Goal: Transaction & Acquisition: Purchase product/service

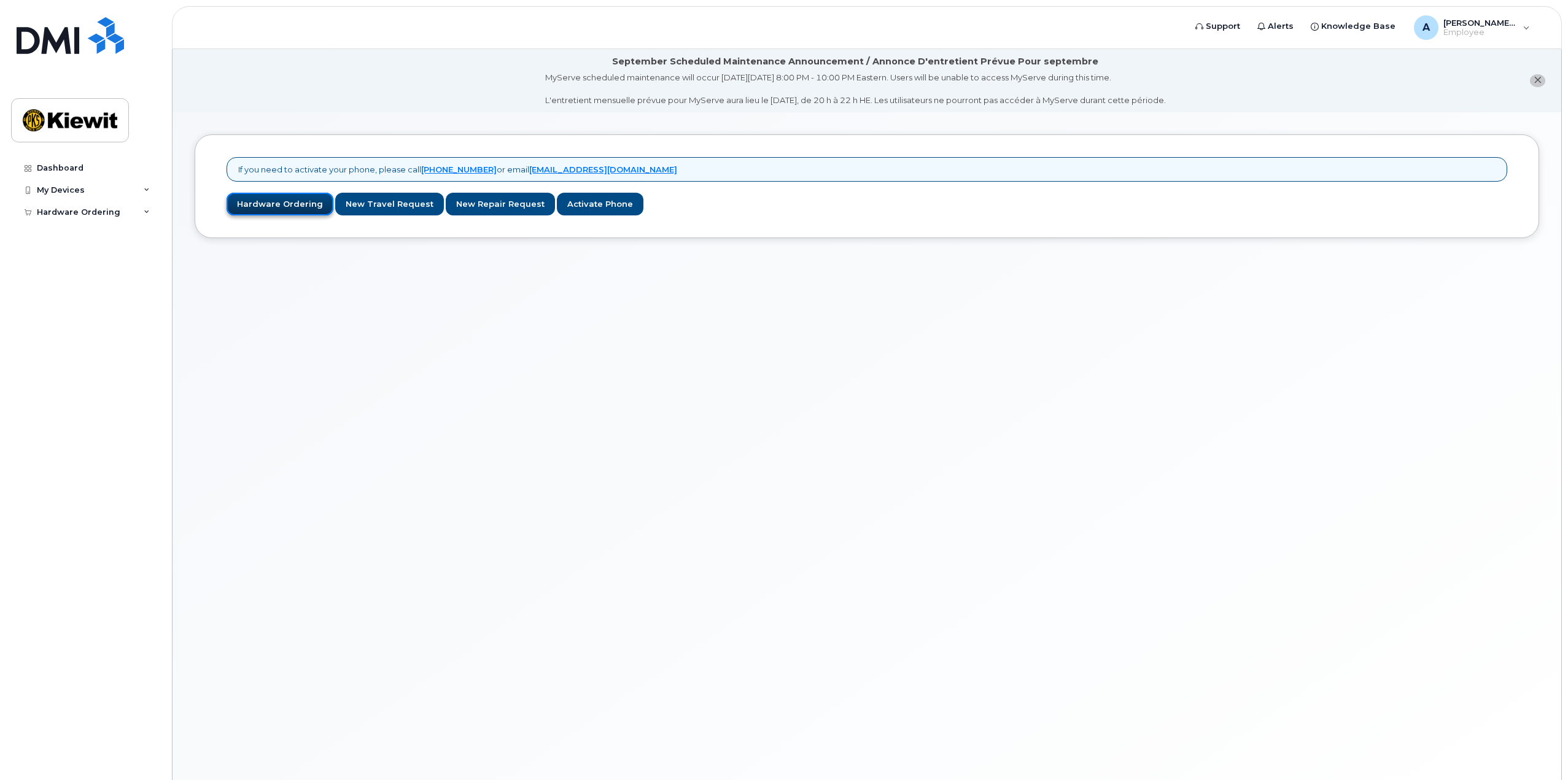
click at [271, 197] on link "Hardware Ordering" at bounding box center [279, 203] width 107 height 22
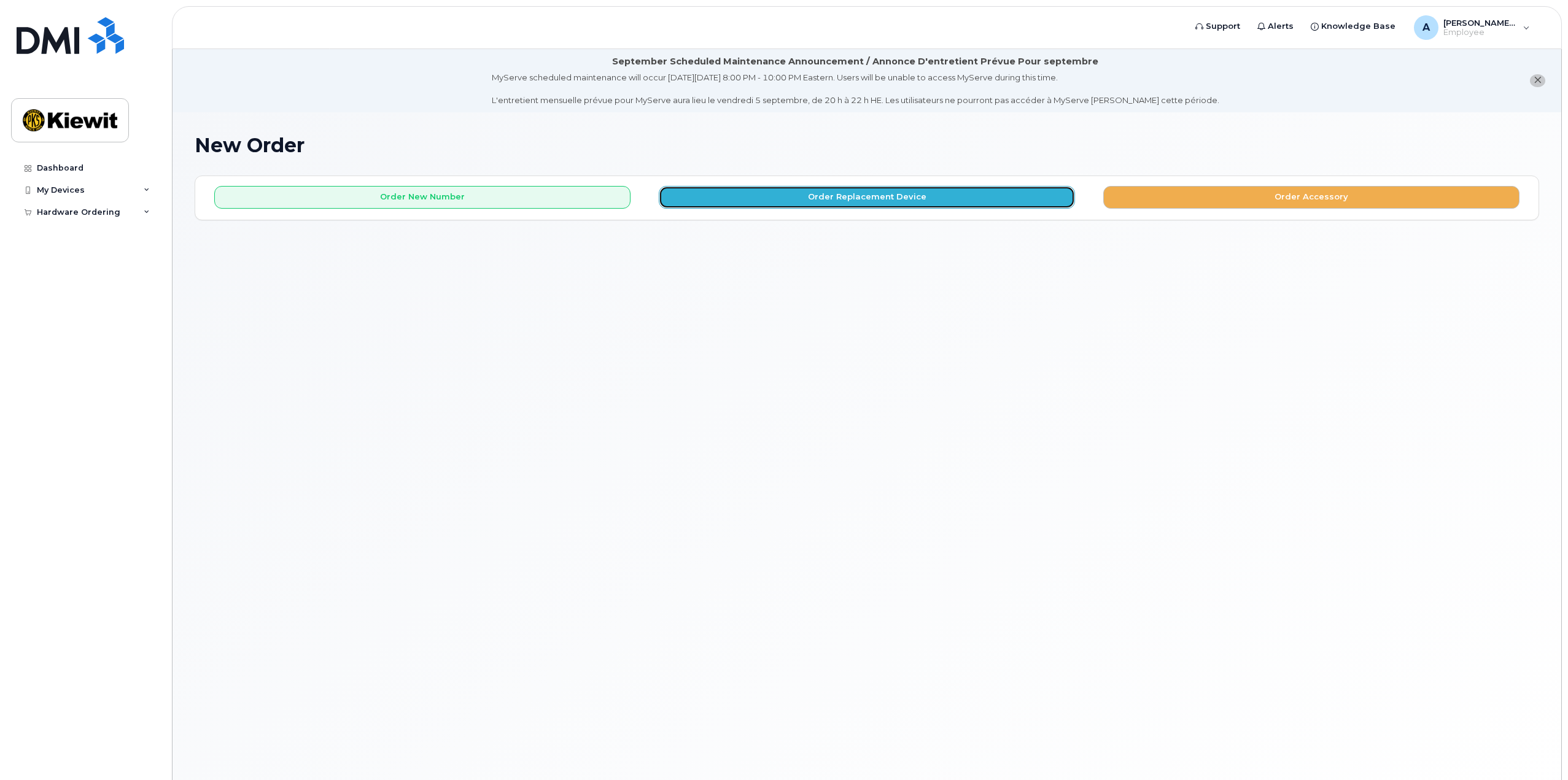
click at [912, 198] on button "Order Replacement Device" at bounding box center [867, 197] width 417 height 22
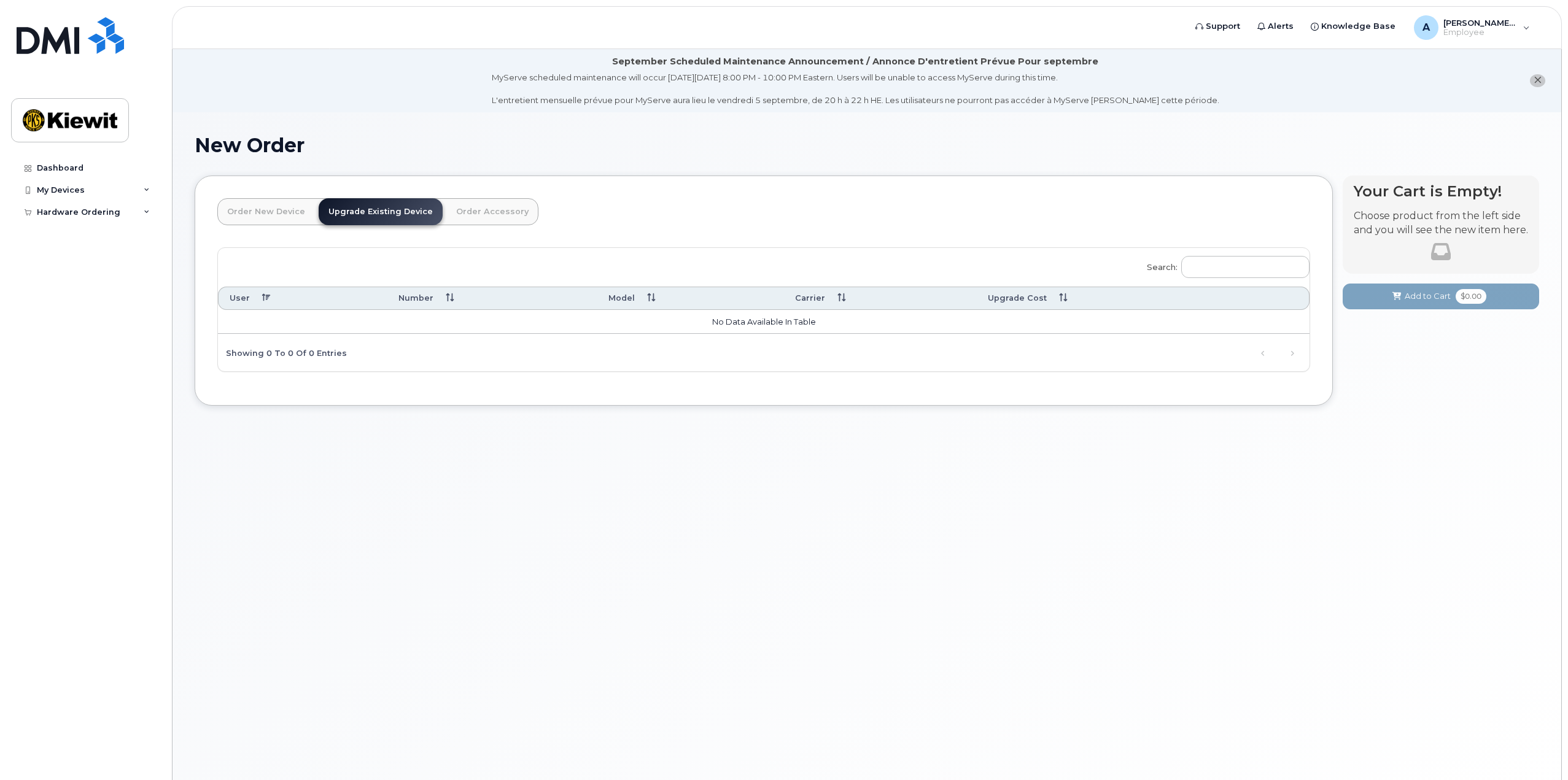
click at [288, 211] on link "Order New Device" at bounding box center [266, 212] width 98 height 27
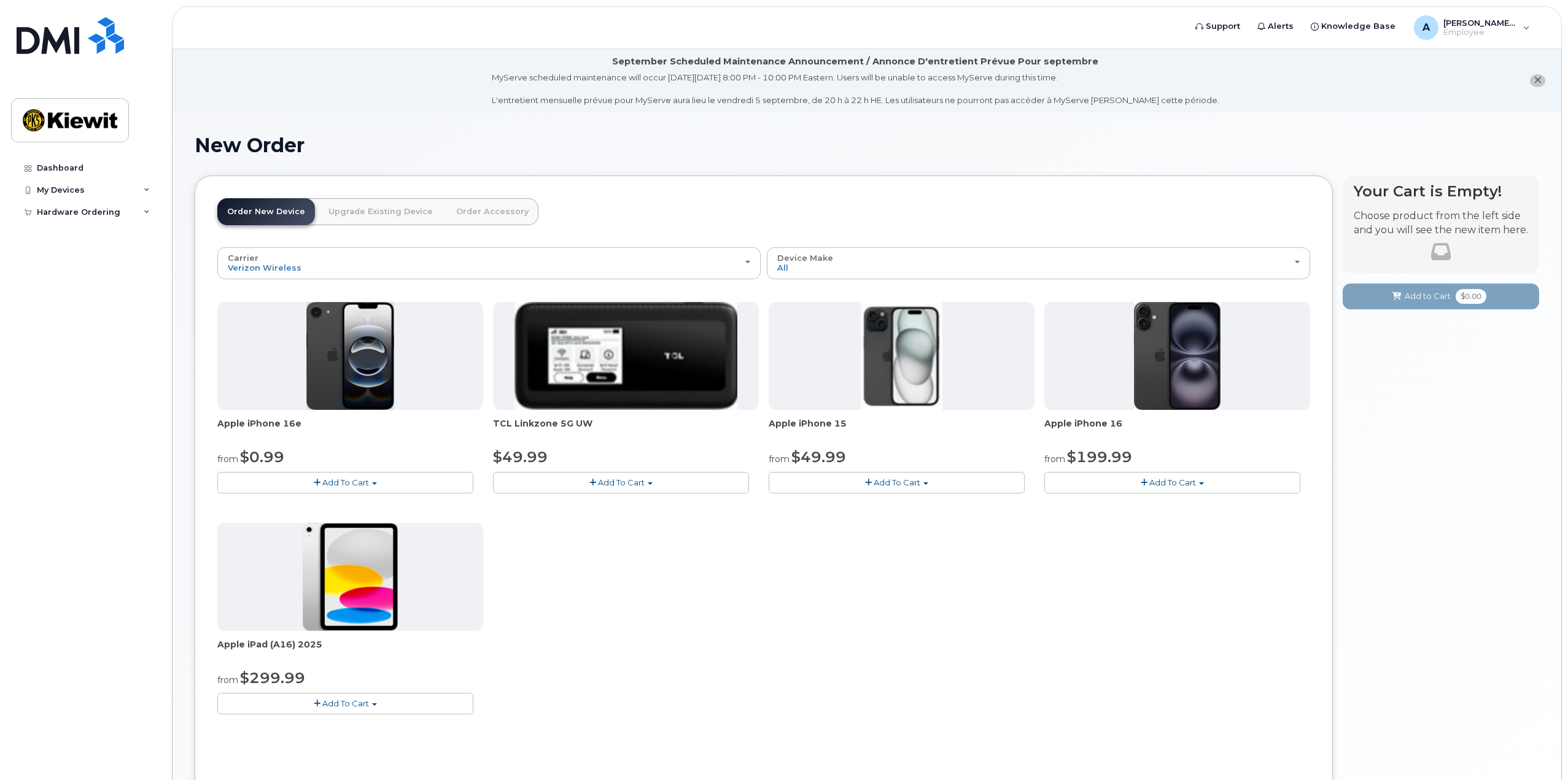
click at [353, 211] on link "Upgrade Existing Device" at bounding box center [380, 212] width 124 height 27
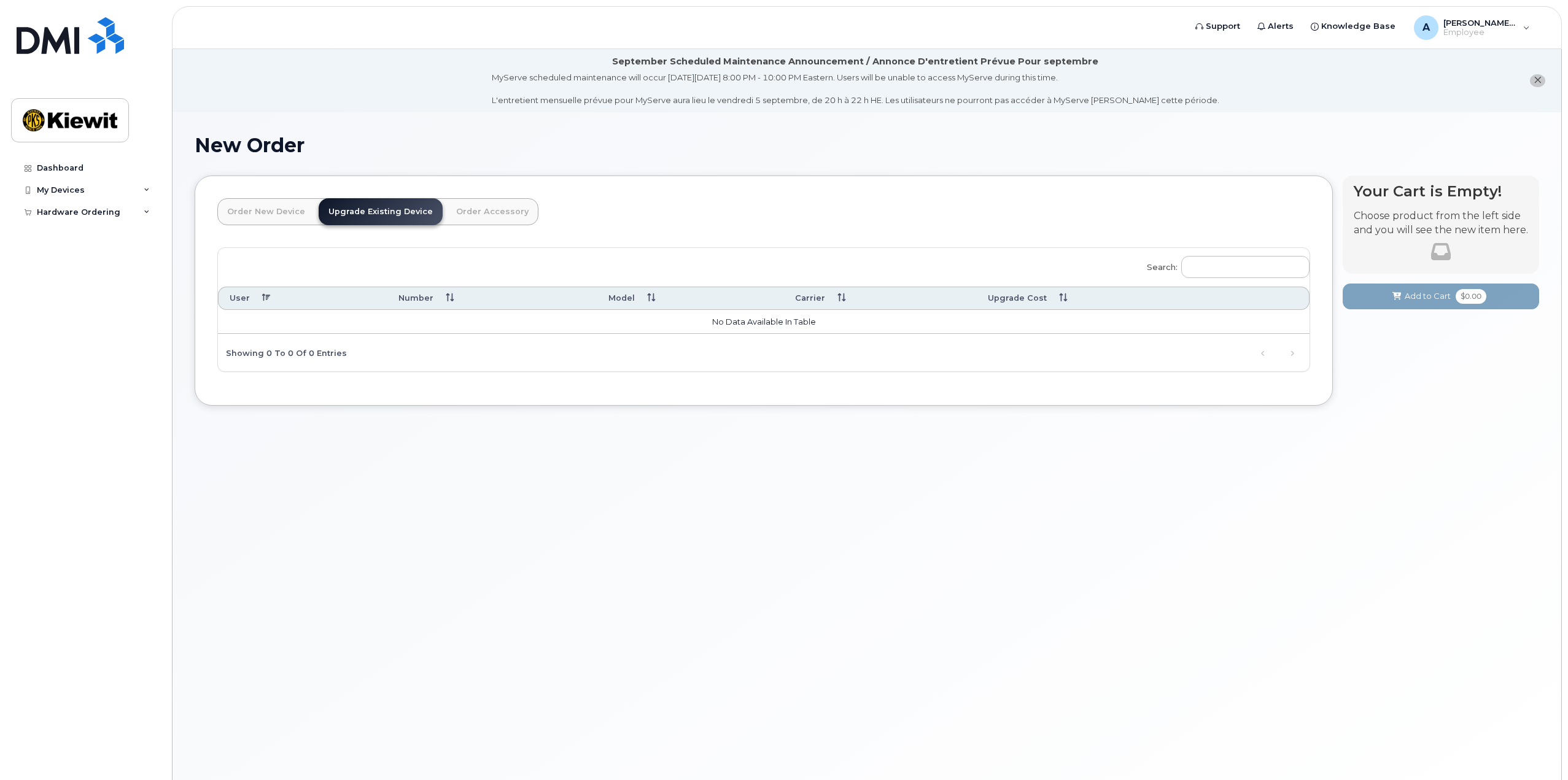
click at [259, 213] on link "Order New Device" at bounding box center [266, 212] width 98 height 27
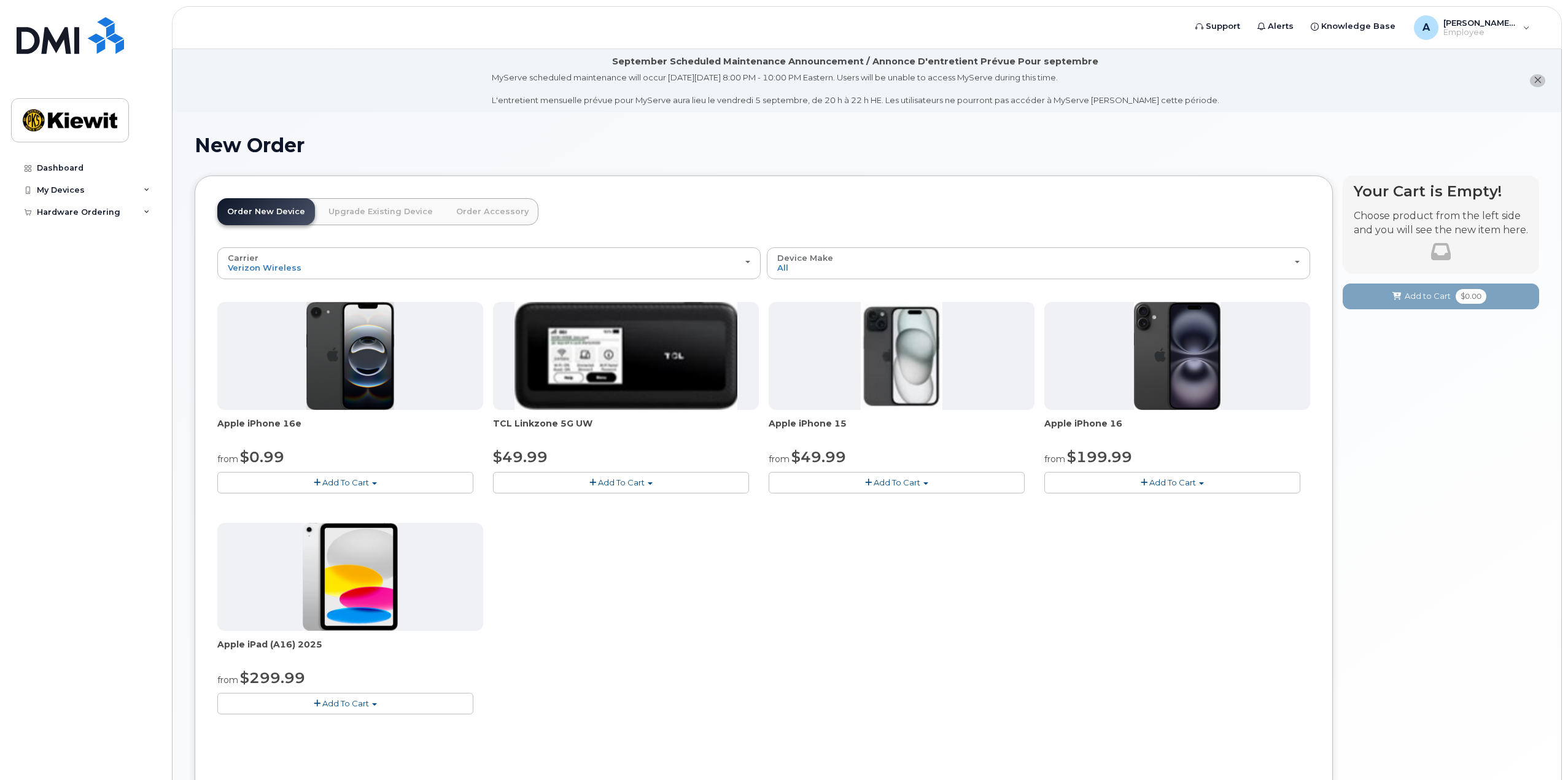
scroll to position [61, 0]
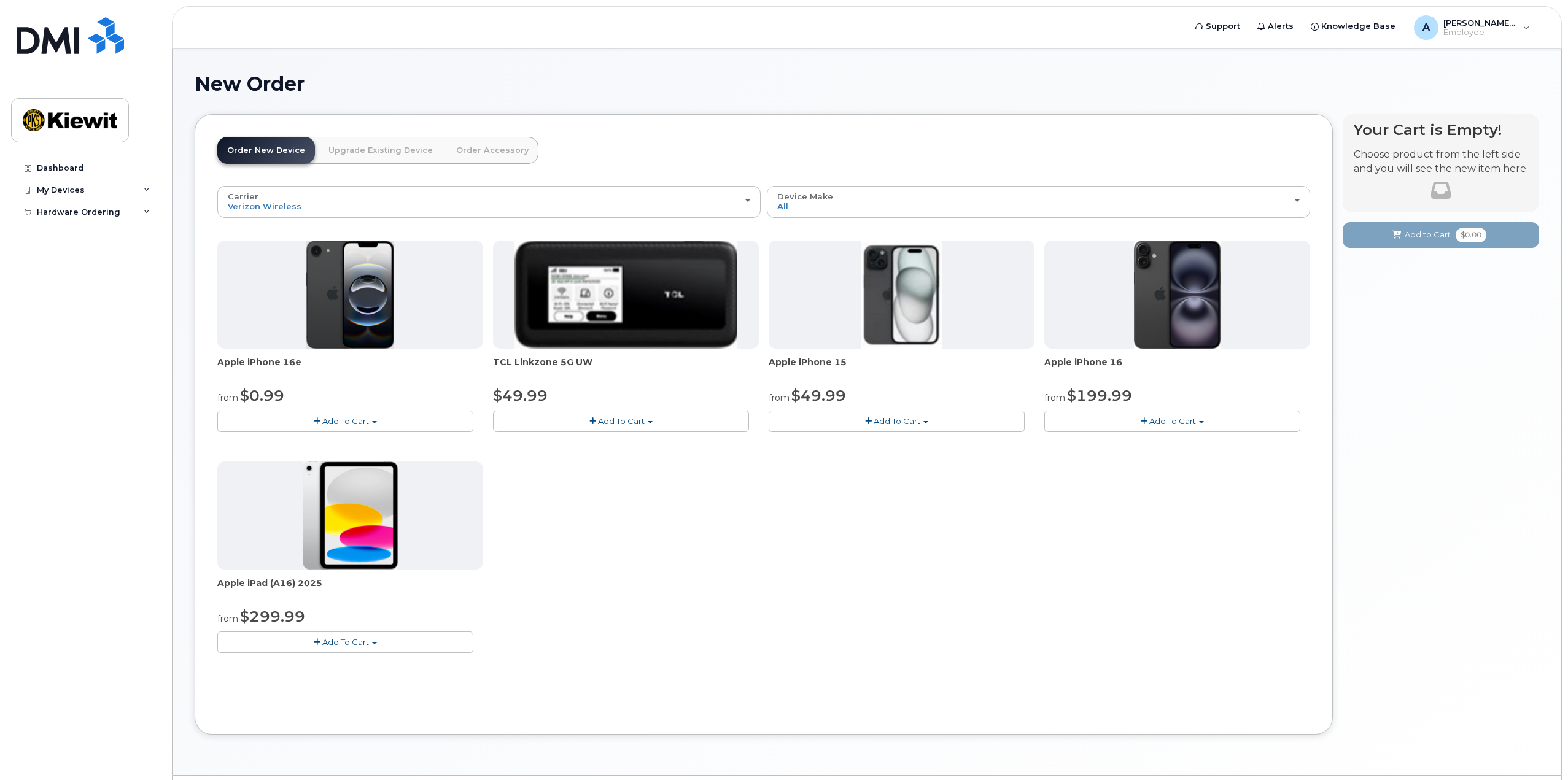
click at [365, 147] on link "Upgrade Existing Device" at bounding box center [380, 150] width 124 height 27
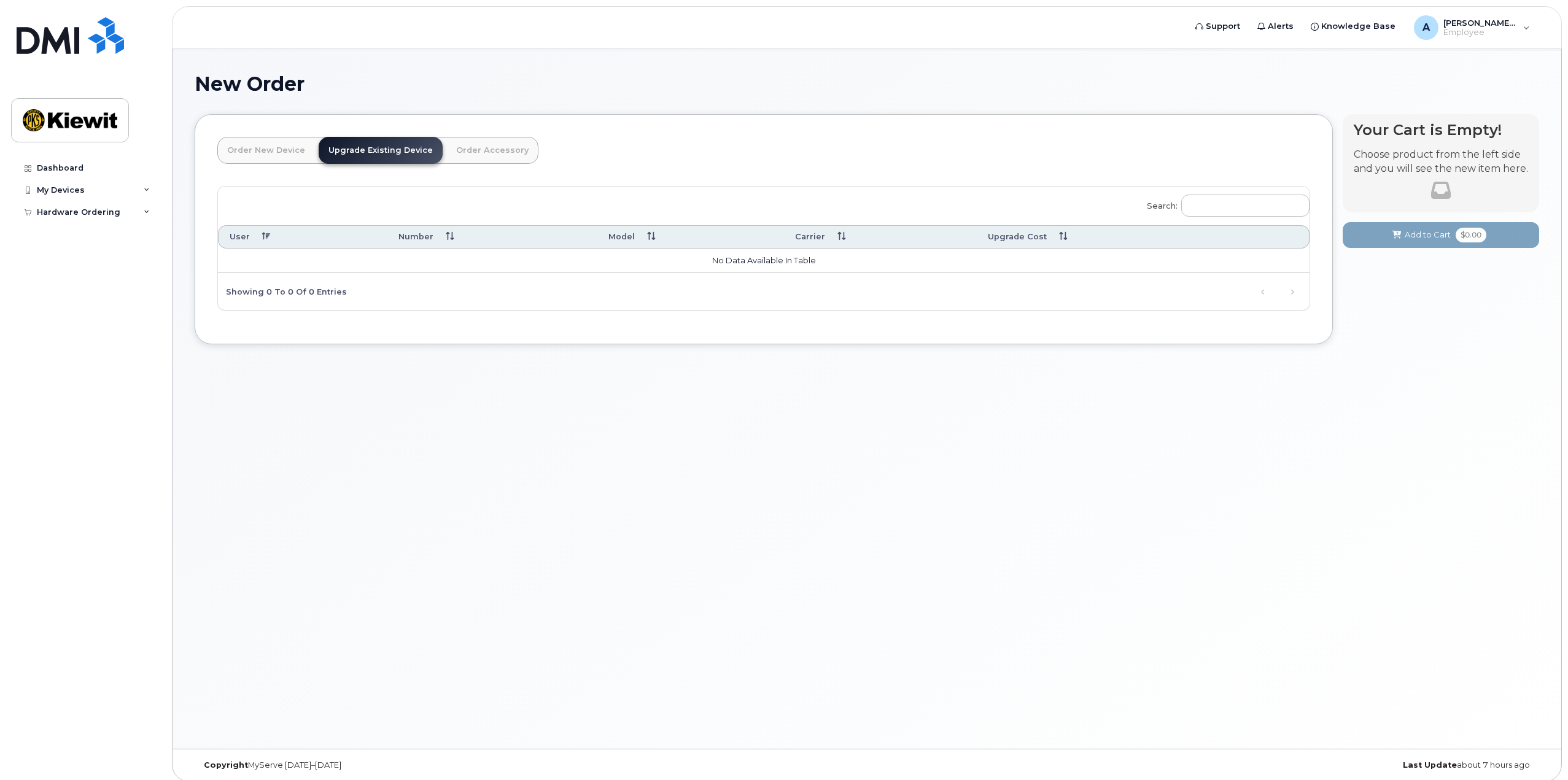
click at [457, 145] on link "Order Accessory" at bounding box center [492, 150] width 92 height 27
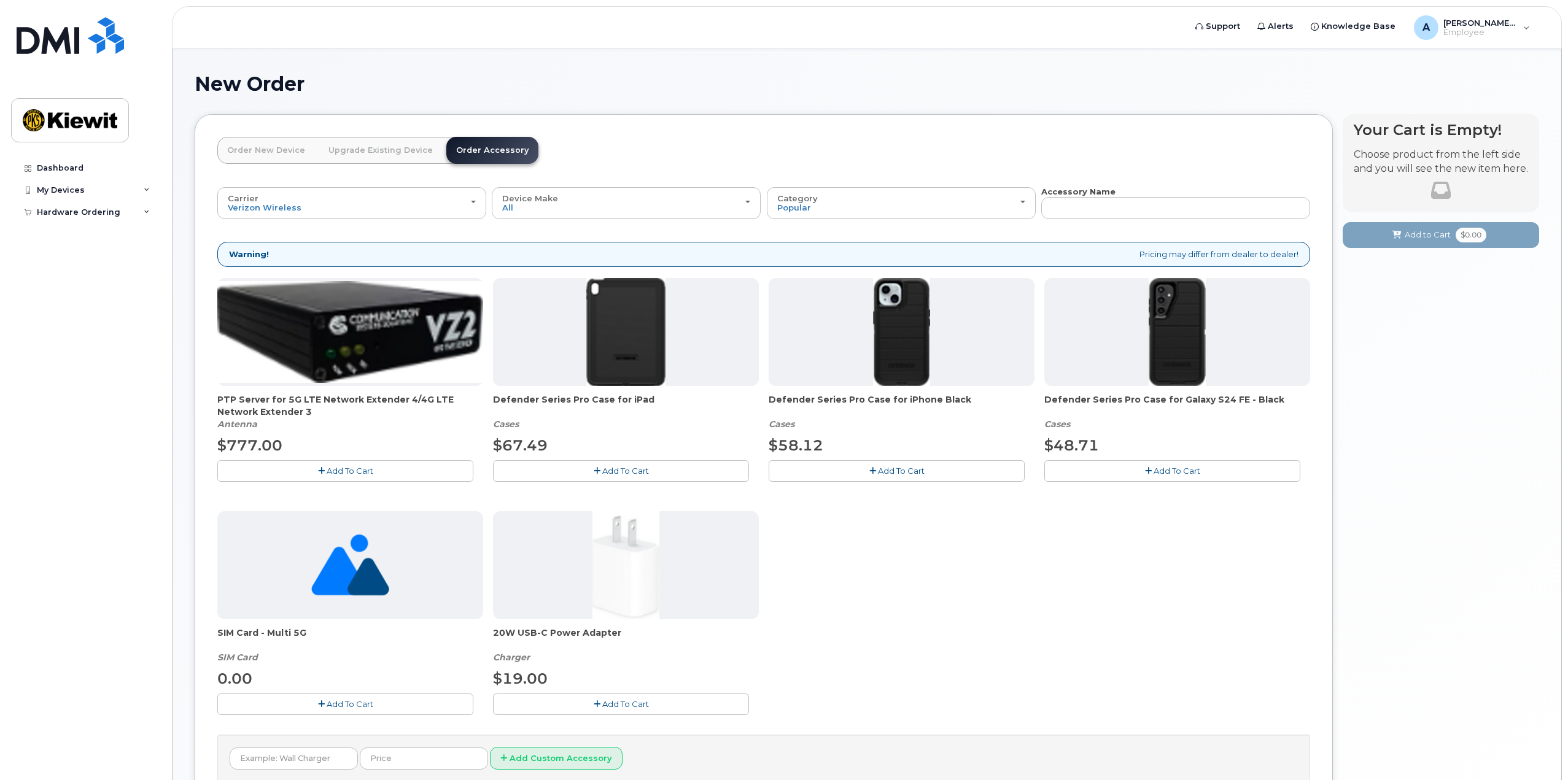
click at [297, 143] on link "Order New Device" at bounding box center [266, 150] width 98 height 27
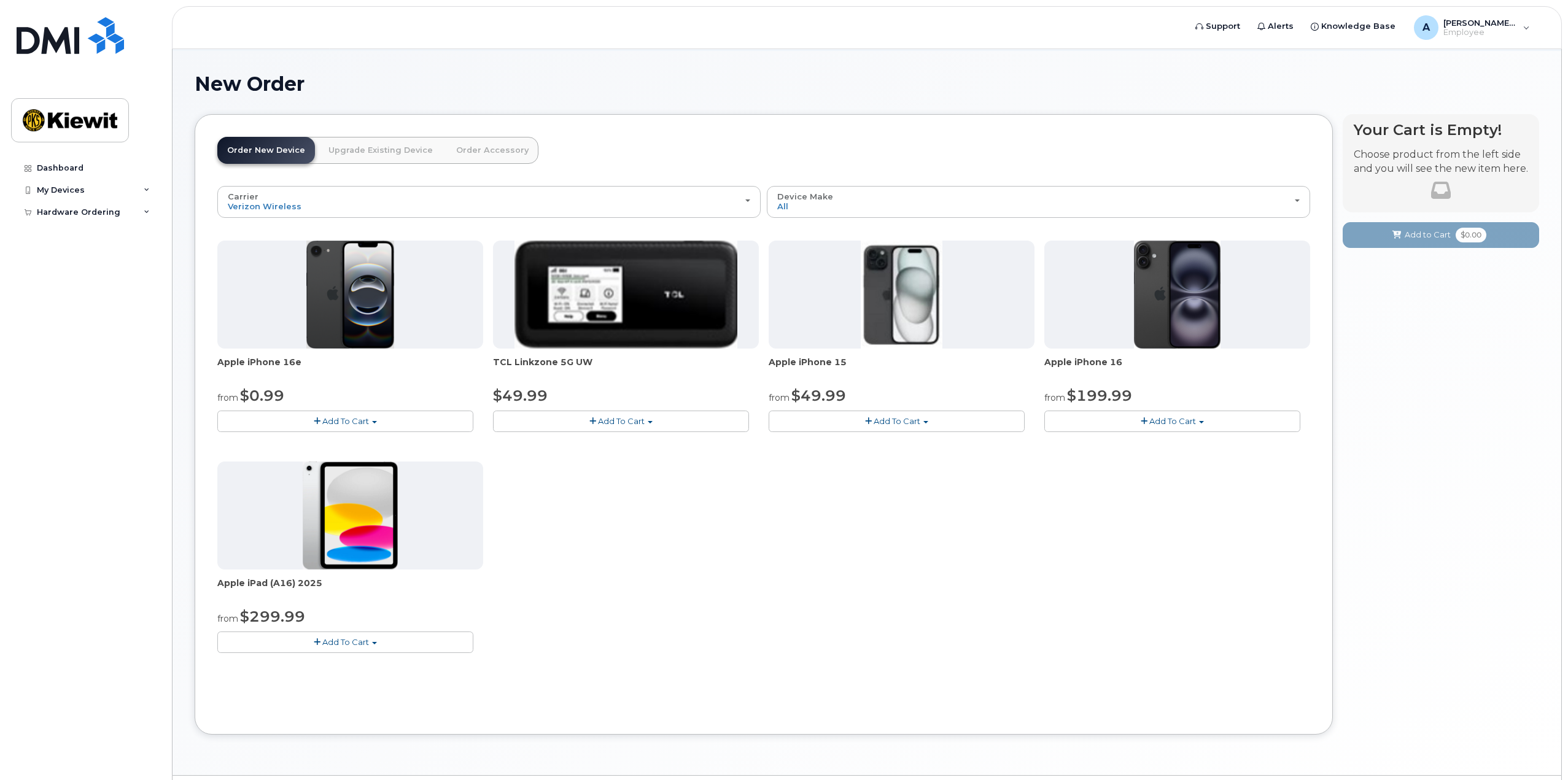
click at [890, 421] on span "Add To Cart" at bounding box center [897, 421] width 46 height 10
click at [882, 296] on img at bounding box center [901, 294] width 82 height 108
click at [868, 418] on span "button" at bounding box center [868, 421] width 7 height 8
click at [838, 442] on link "$49.99 - 2 Year Activation (128GB)" at bounding box center [853, 444] width 164 height 16
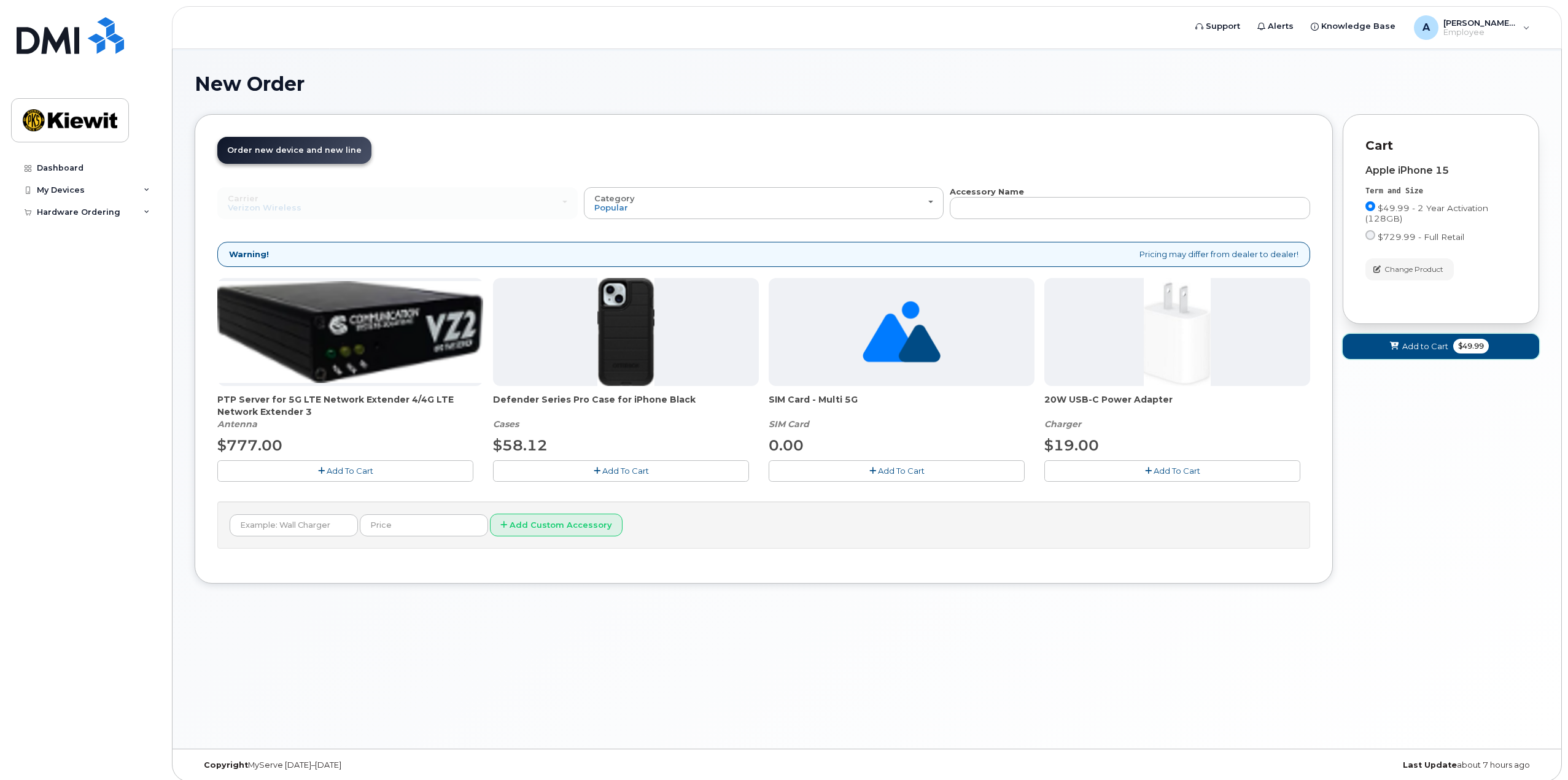
click at [1442, 345] on span "Add to Cart" at bounding box center [1425, 346] width 46 height 12
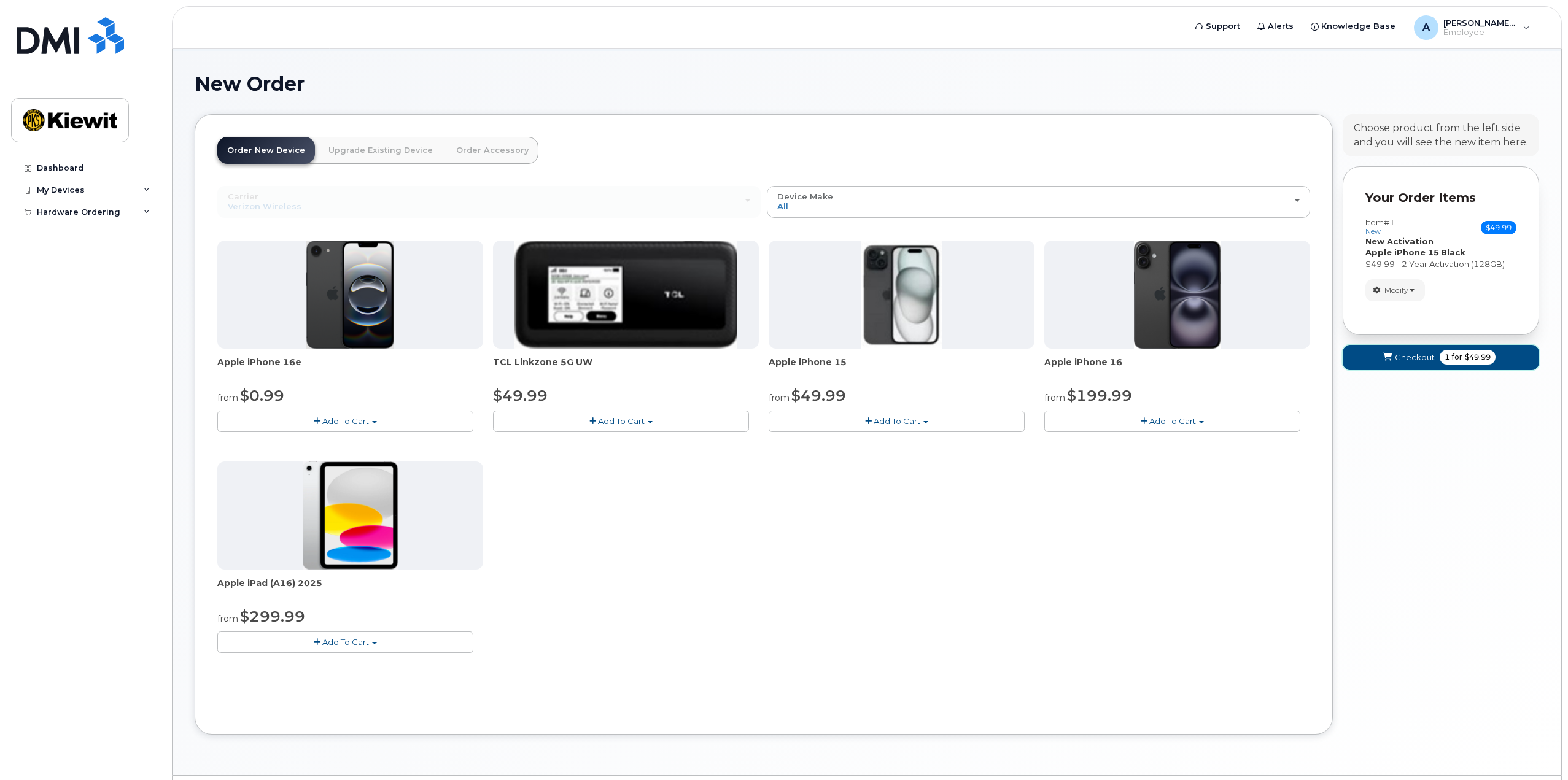
click at [1418, 358] on span "Checkout" at bounding box center [1414, 358] width 40 height 12
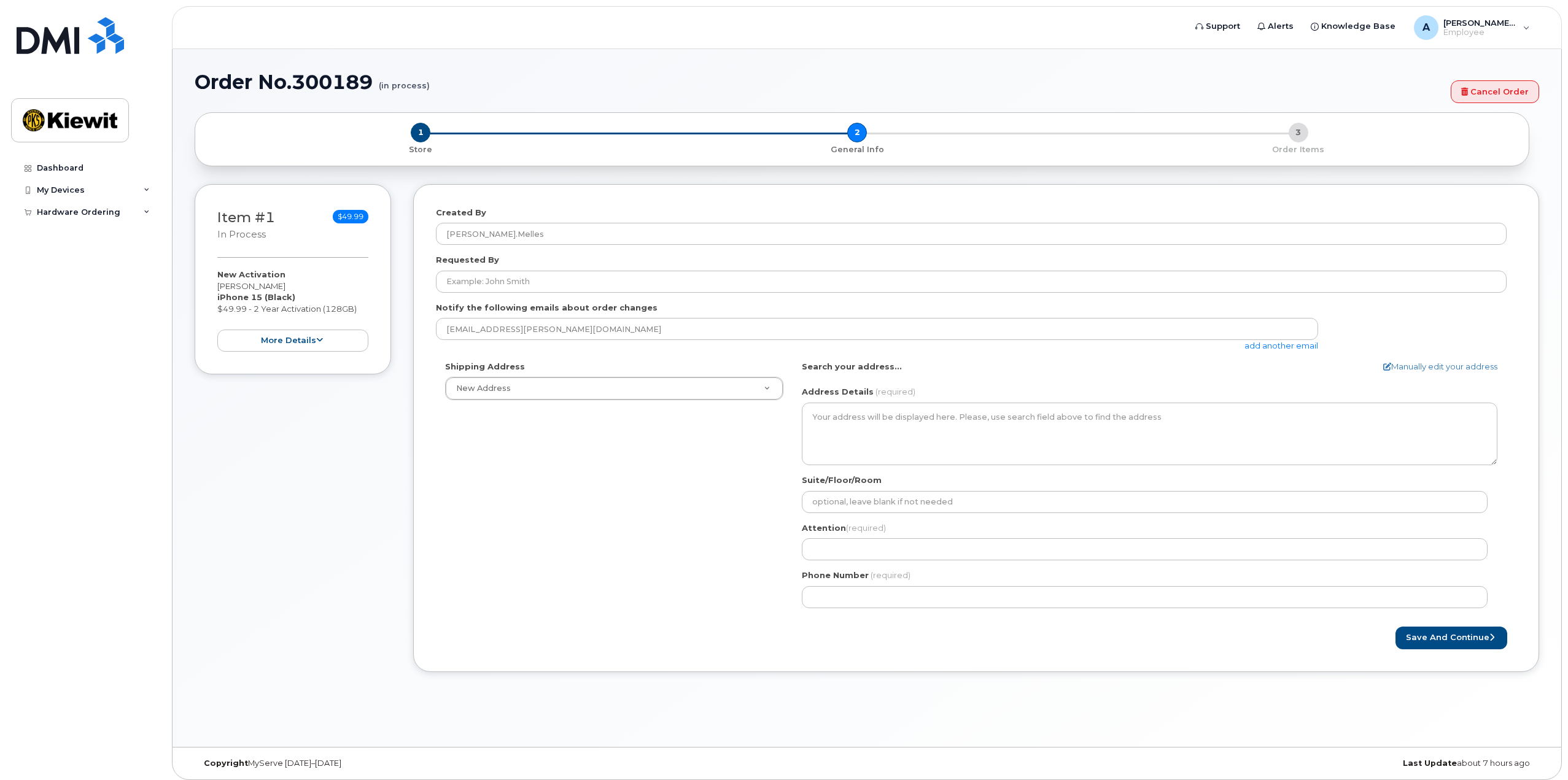
select select
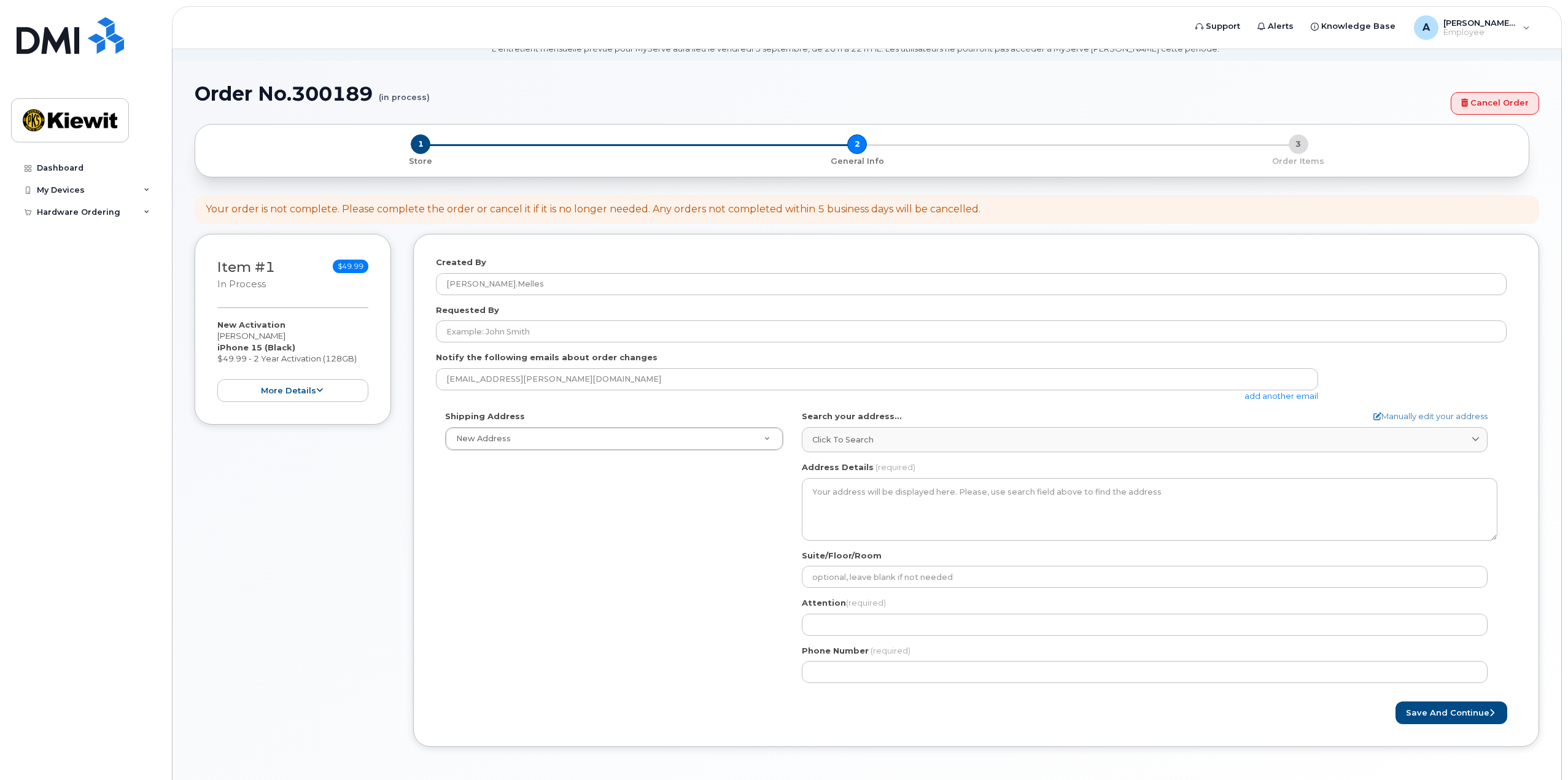
scroll to position [61, 0]
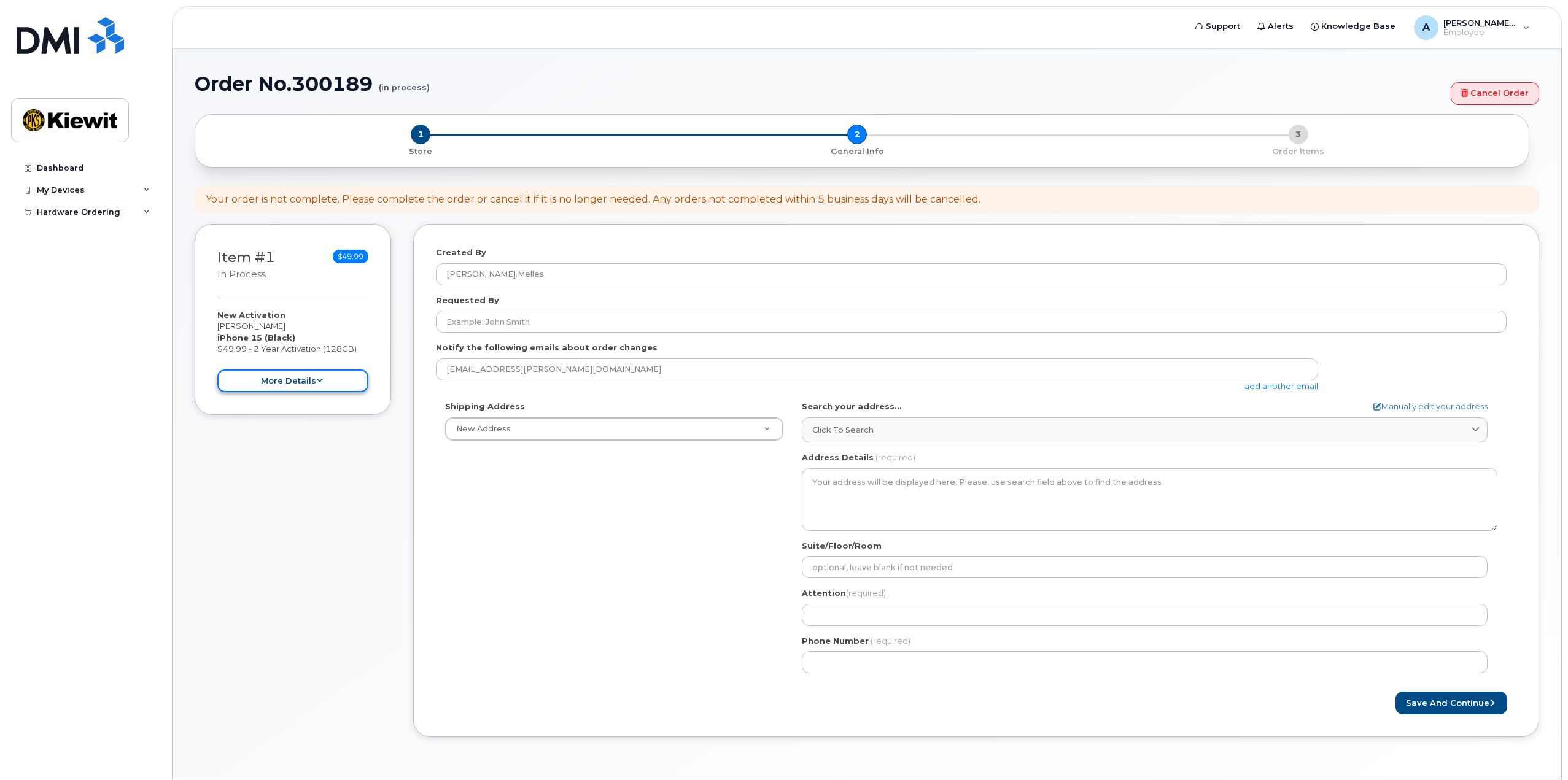
click at [330, 383] on button "more details" at bounding box center [293, 380] width 151 height 22
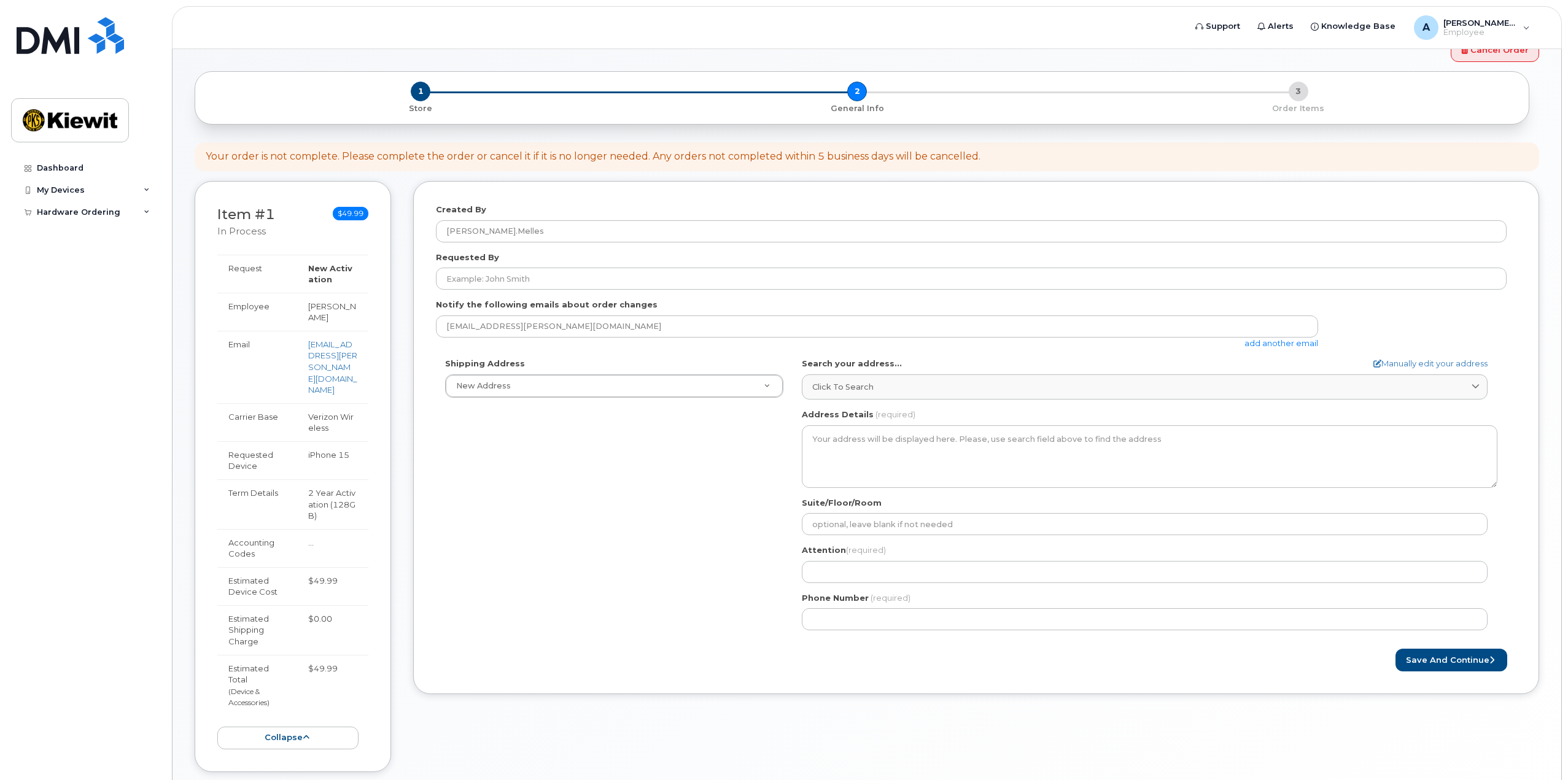
scroll to position [149, 0]
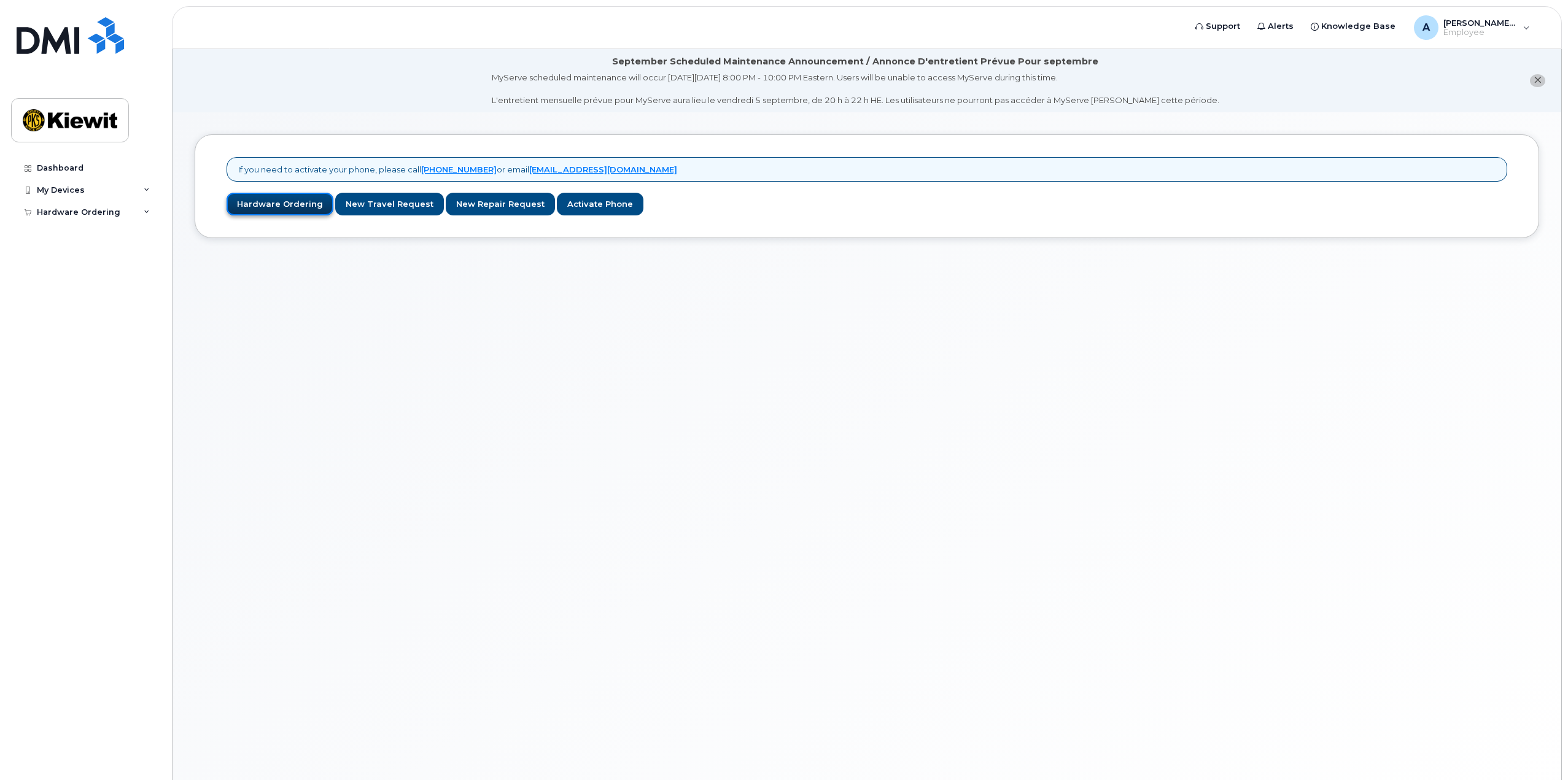
click at [293, 204] on link "Hardware Ordering" at bounding box center [279, 203] width 107 height 22
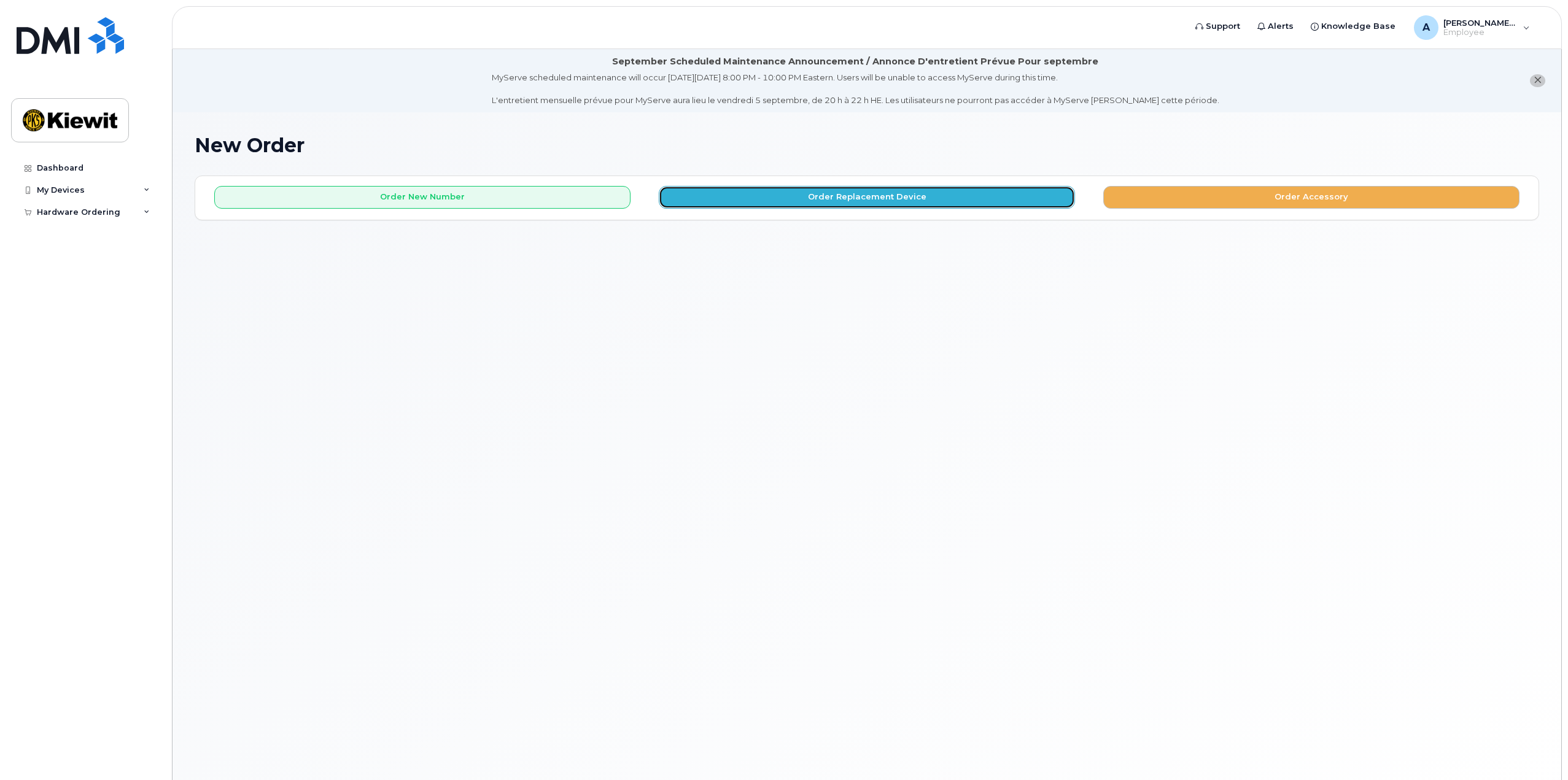
click at [806, 193] on button "Order Replacement Device" at bounding box center [867, 197] width 417 height 22
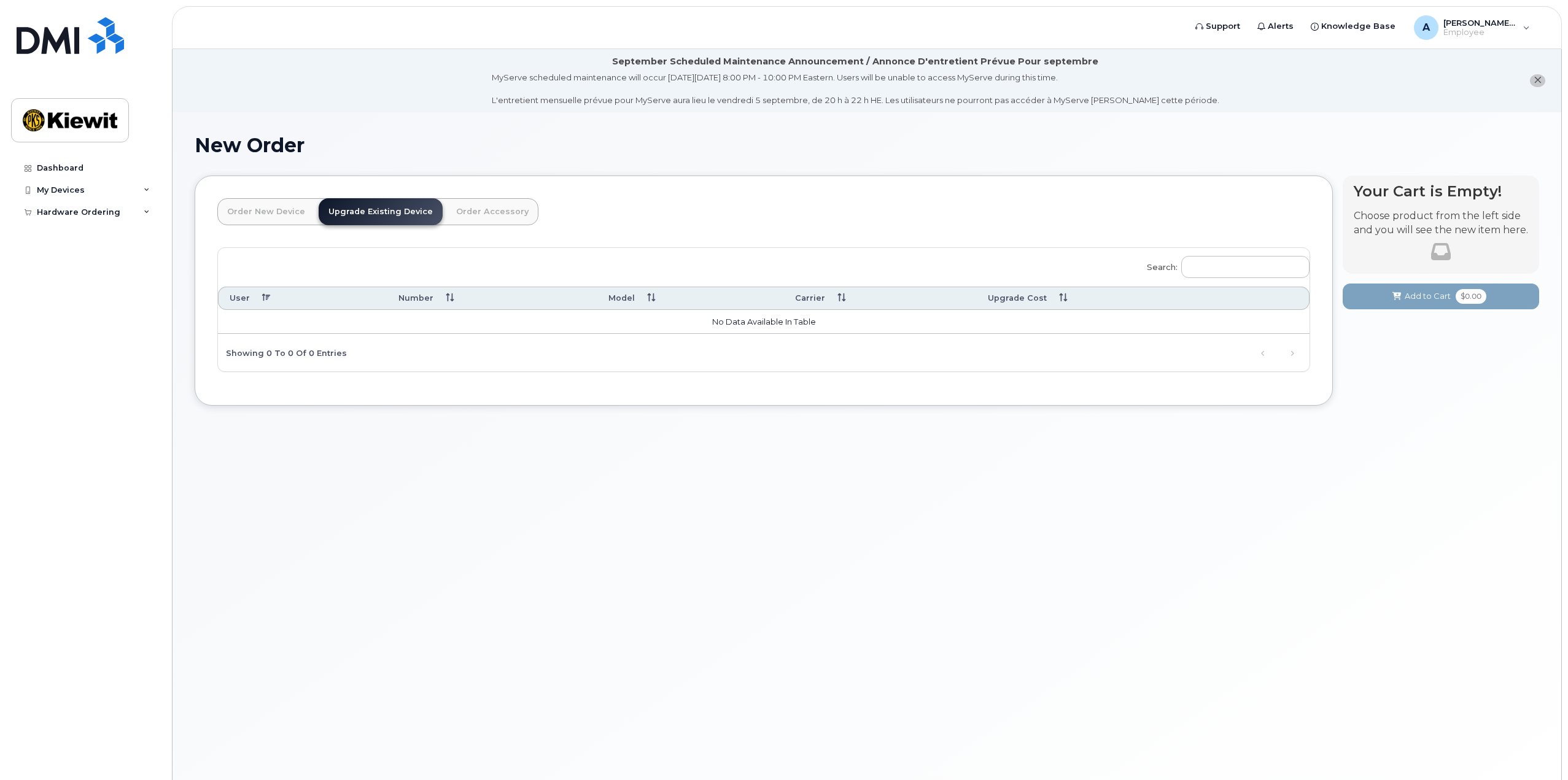
click at [284, 208] on link "Order New Device" at bounding box center [266, 212] width 98 height 27
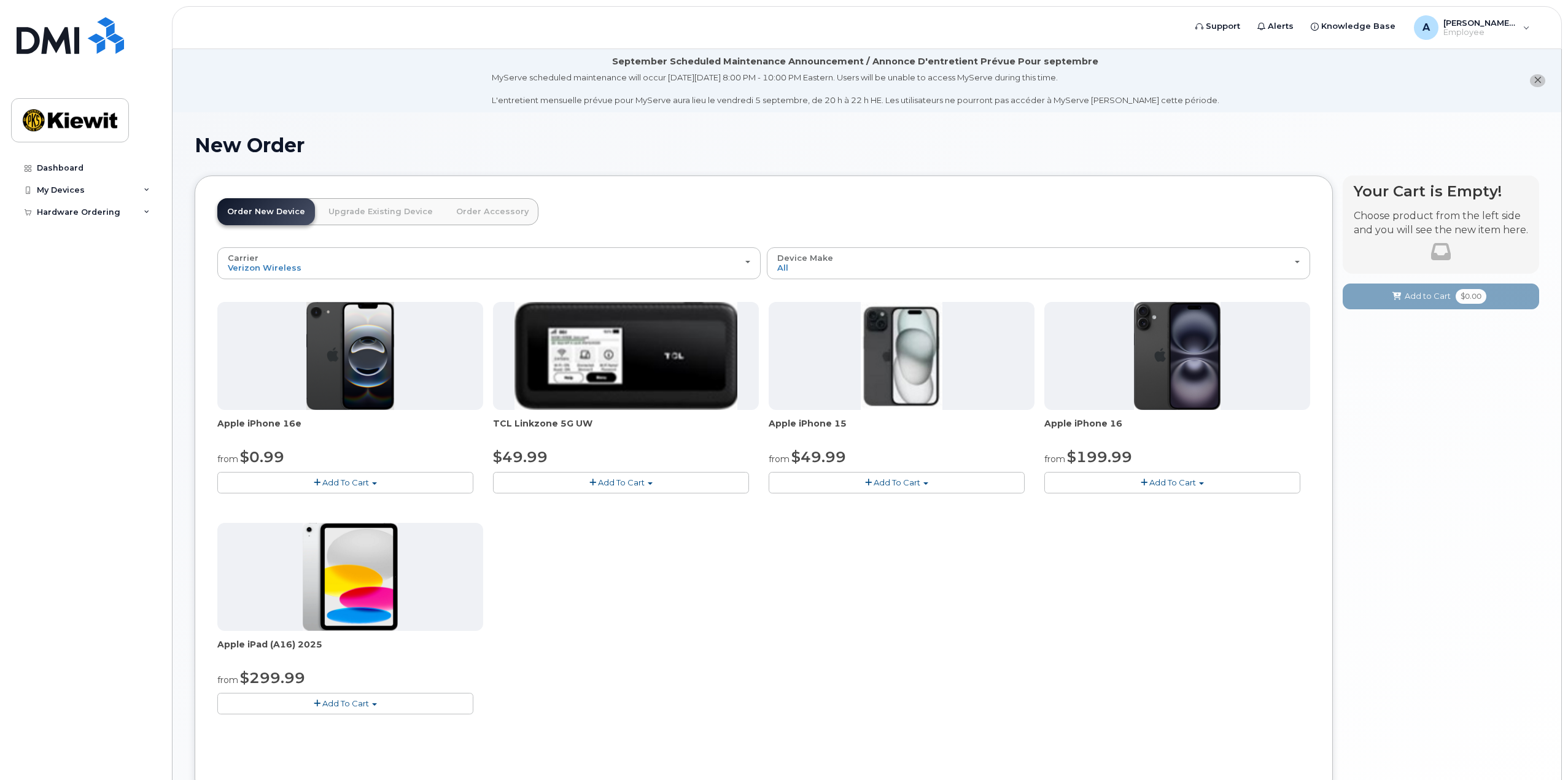
click at [903, 479] on span "Add To Cart" at bounding box center [897, 483] width 46 height 10
click at [853, 505] on link "$49.99 - 2 Year Activation (128GB)" at bounding box center [853, 505] width 164 height 16
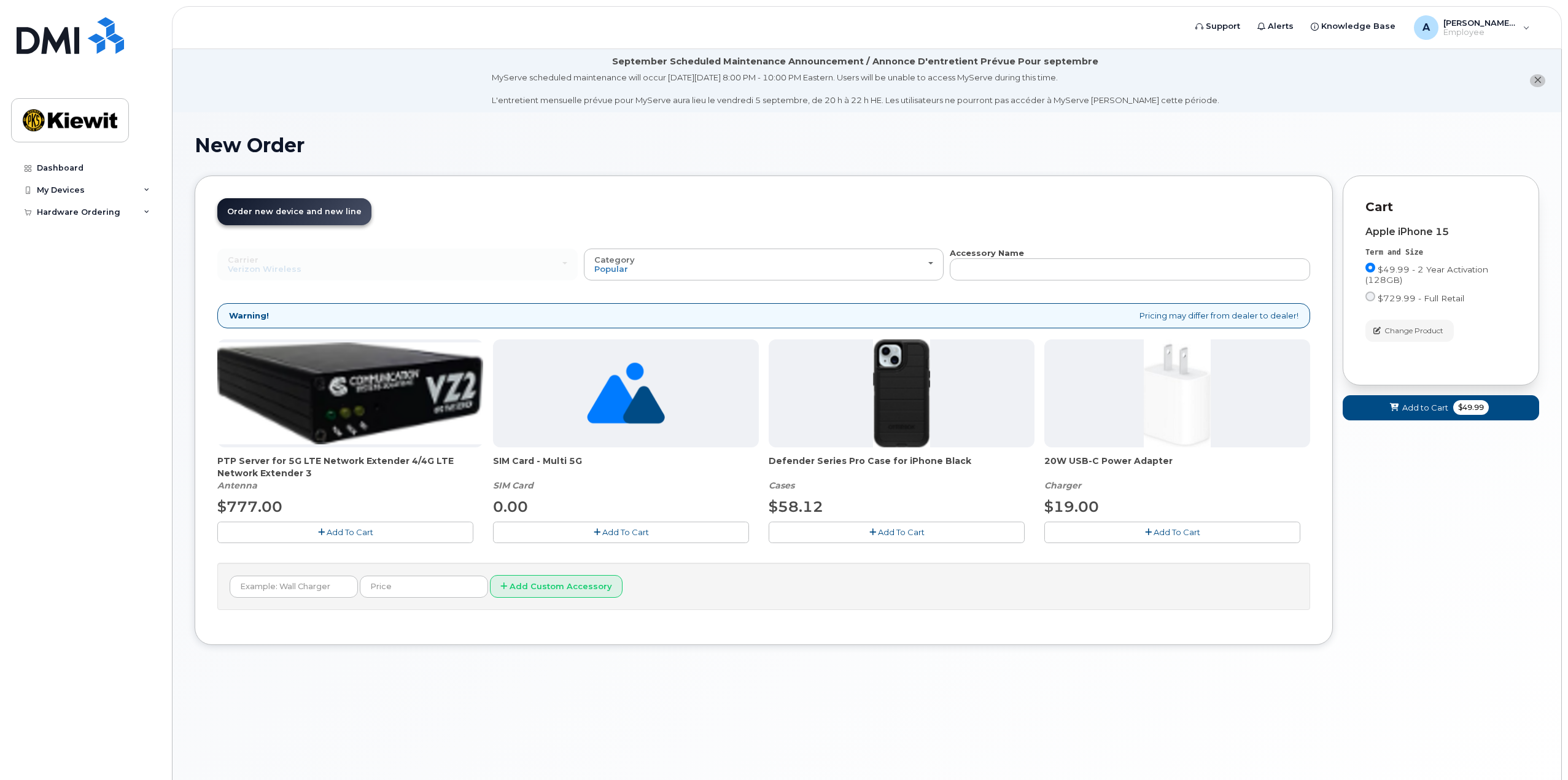
click at [1165, 530] on span "Add To Cart" at bounding box center [1176, 532] width 46 height 10
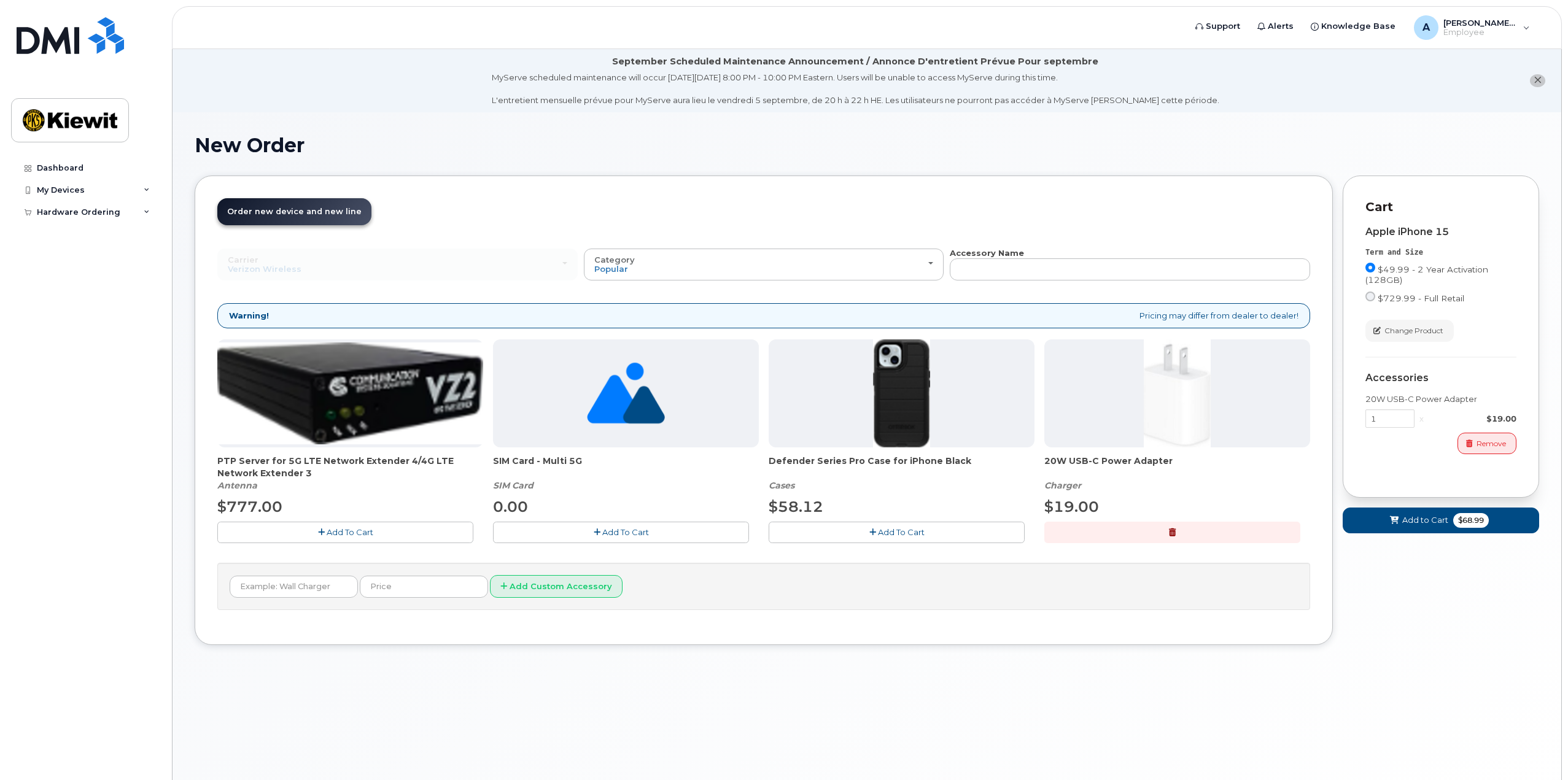
click at [894, 535] on span "Add To Cart" at bounding box center [901, 532] width 46 height 10
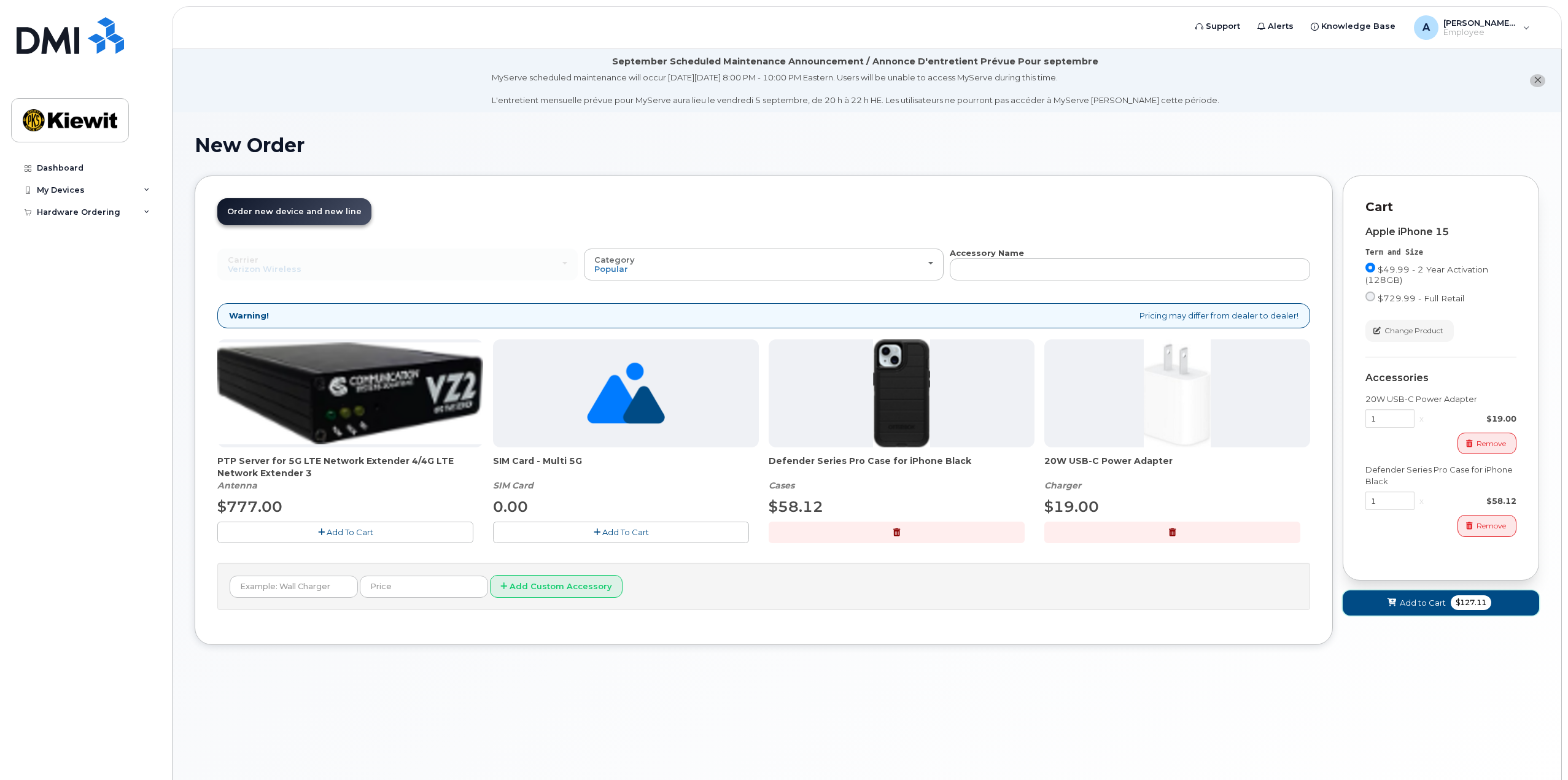
click at [1408, 608] on button "Add to Cart $127.11" at bounding box center [1441, 602] width 197 height 25
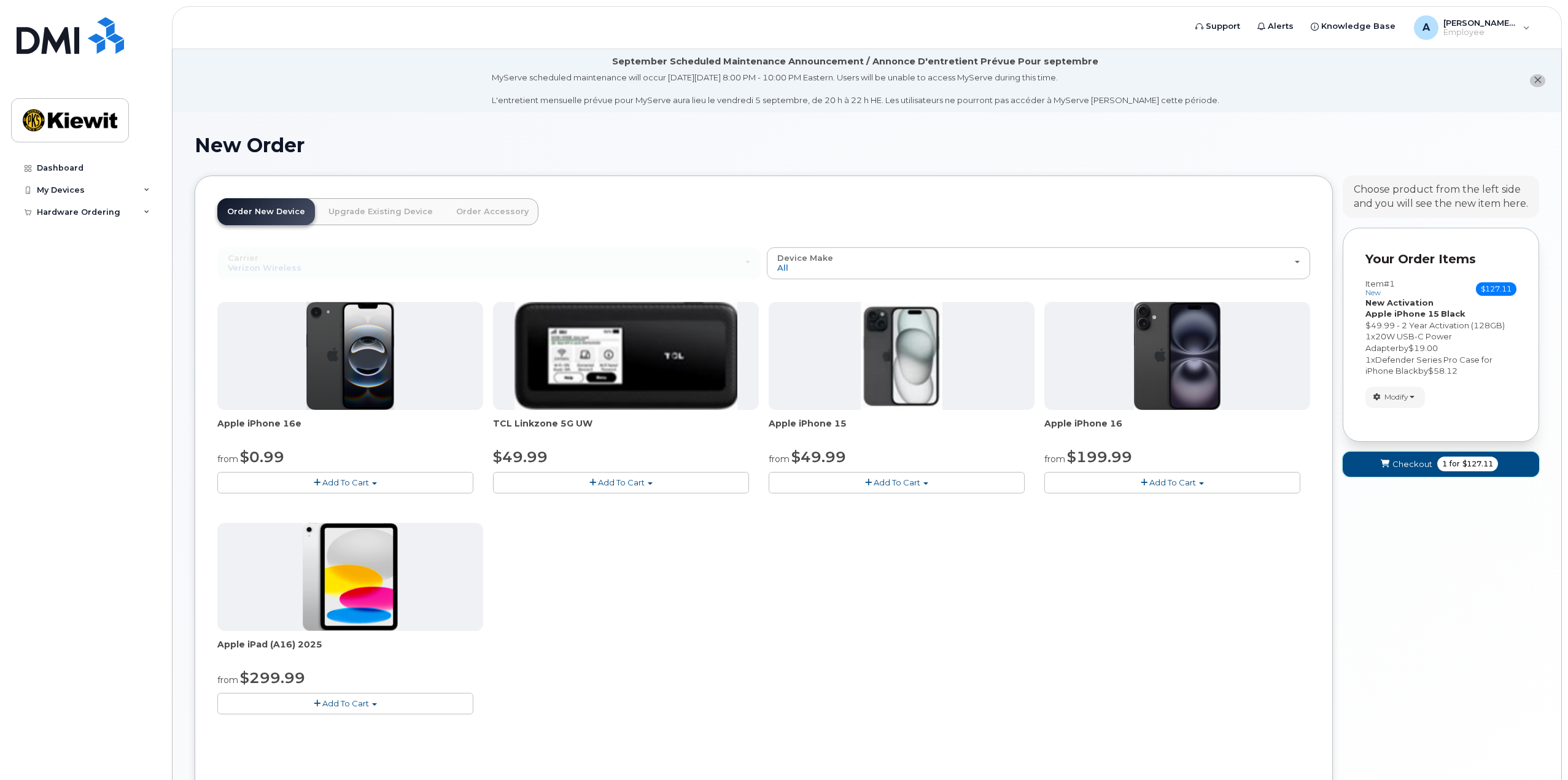
click at [1411, 466] on span "Checkout" at bounding box center [1412, 464] width 40 height 12
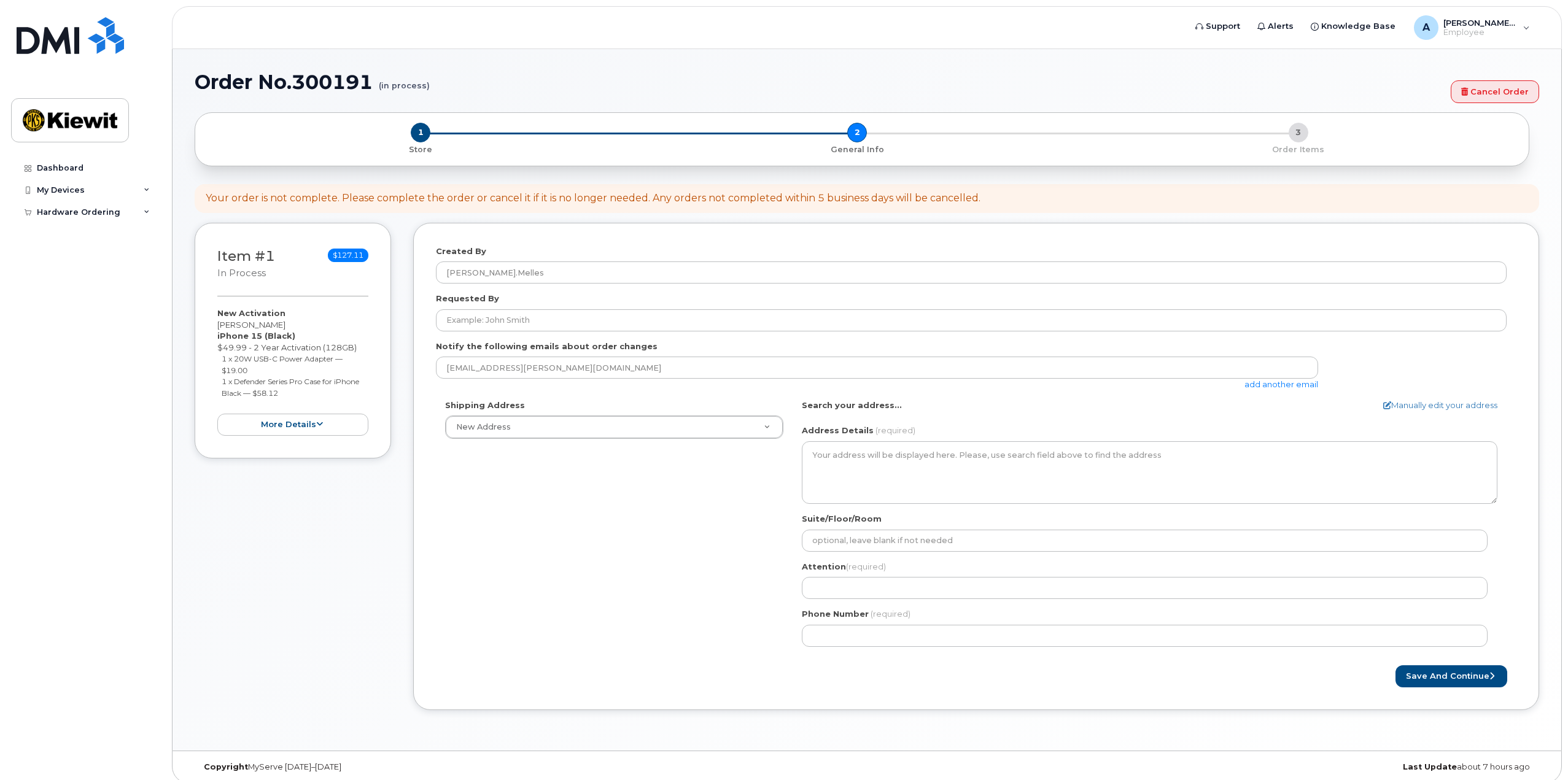
select select
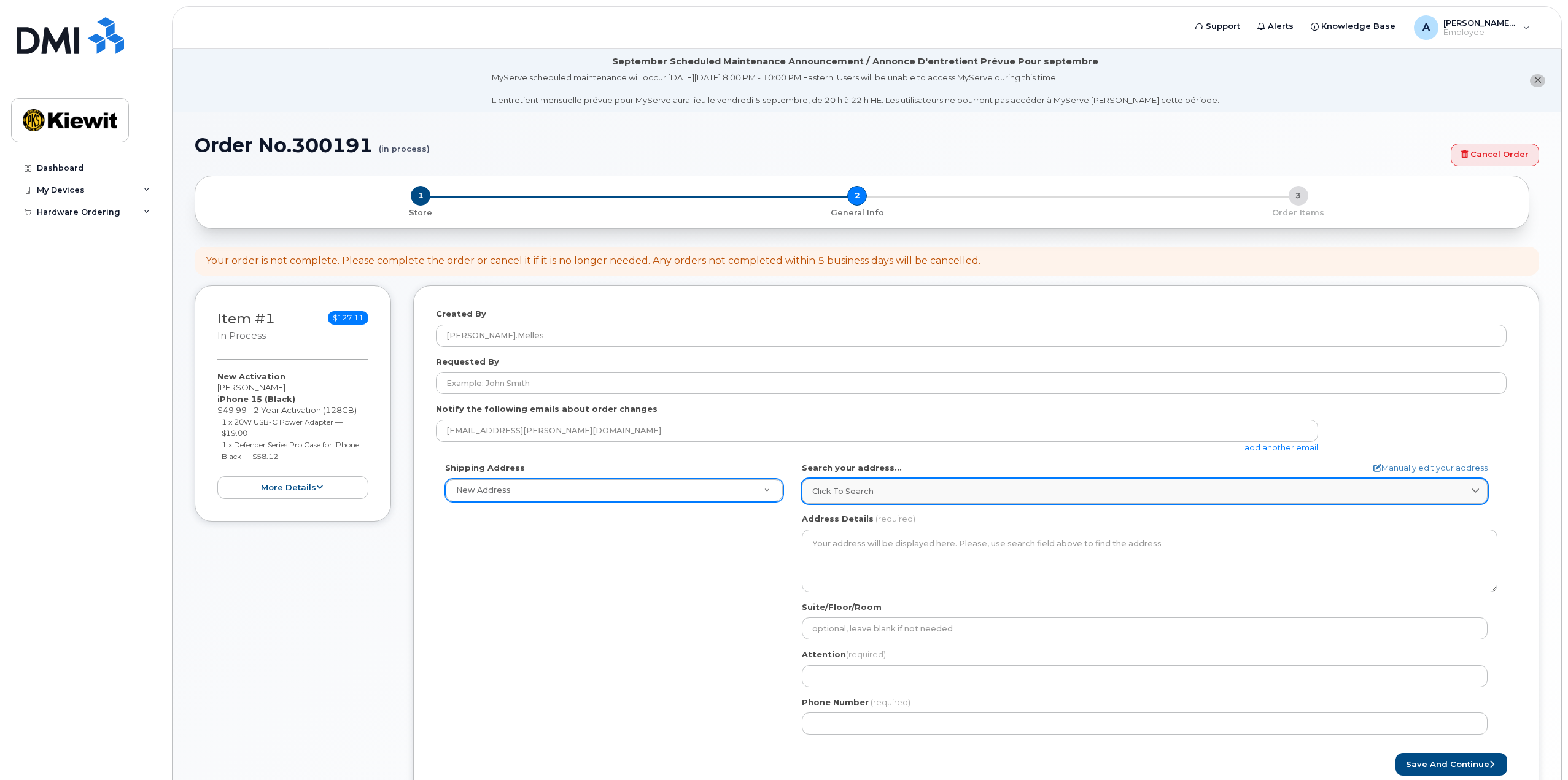
click at [852, 488] on span "Click to search" at bounding box center [843, 491] width 61 height 12
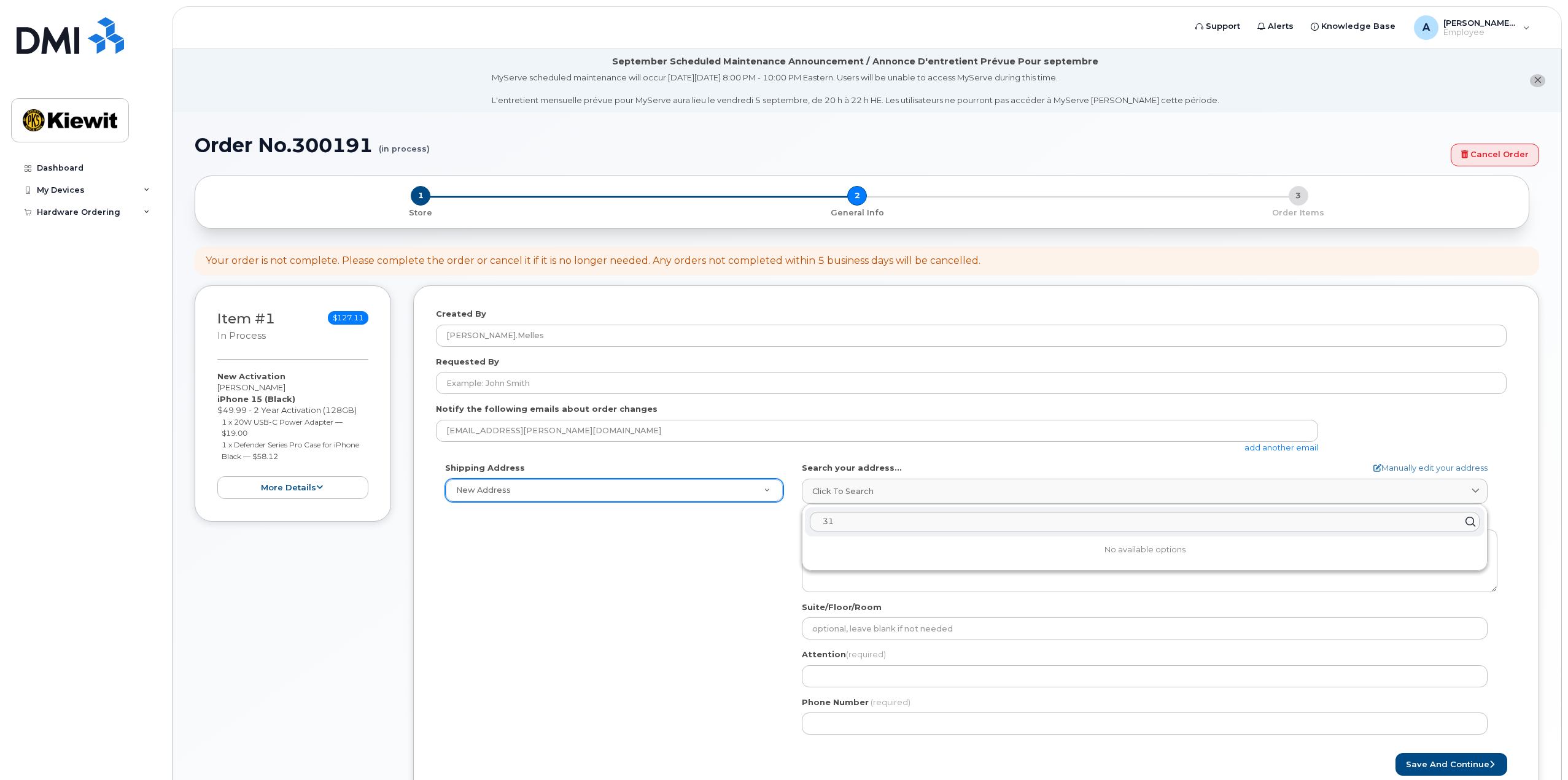
drag, startPoint x: 683, startPoint y: 614, endPoint x: 750, endPoint y: 585, distance: 73.0
click at [683, 615] on div "Shipping Address New Address New Address AB Search your address... Manually edi…" at bounding box center [970, 602] width 1070 height 282
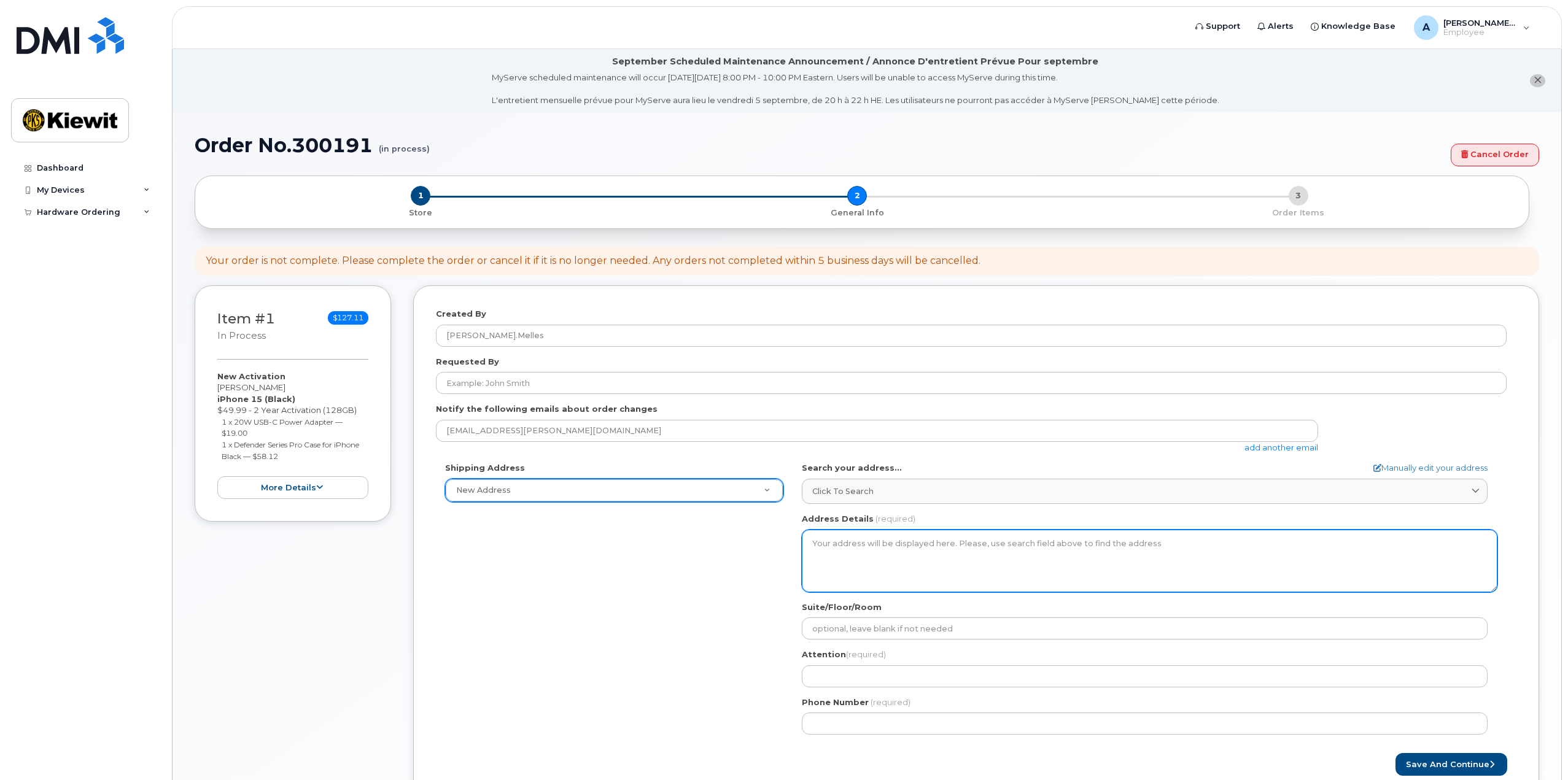
click at [840, 538] on textarea "Address Details" at bounding box center [1149, 561] width 695 height 63
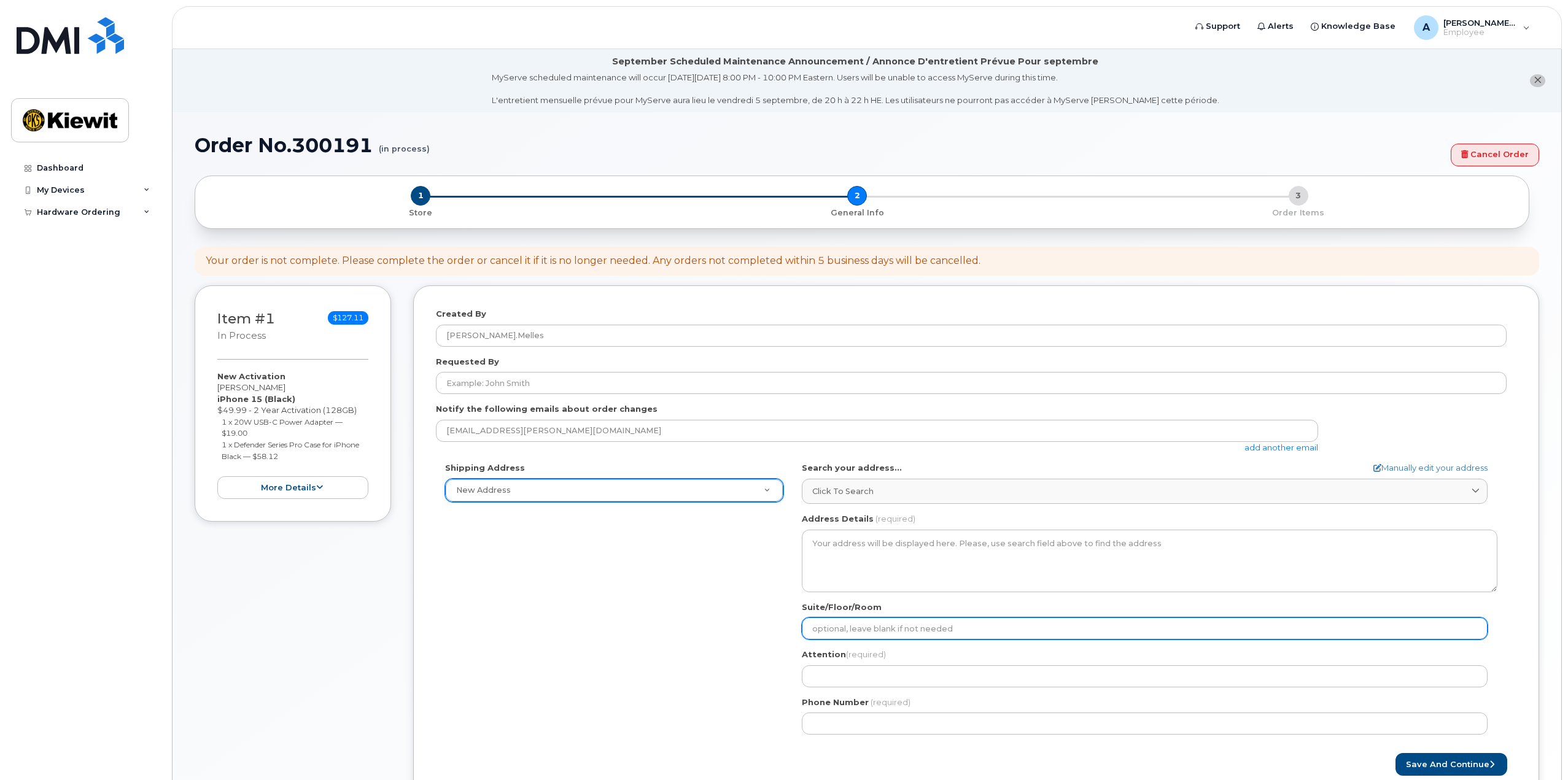
click at [901, 628] on input "Suite/Floor/Room" at bounding box center [1145, 628] width 686 height 22
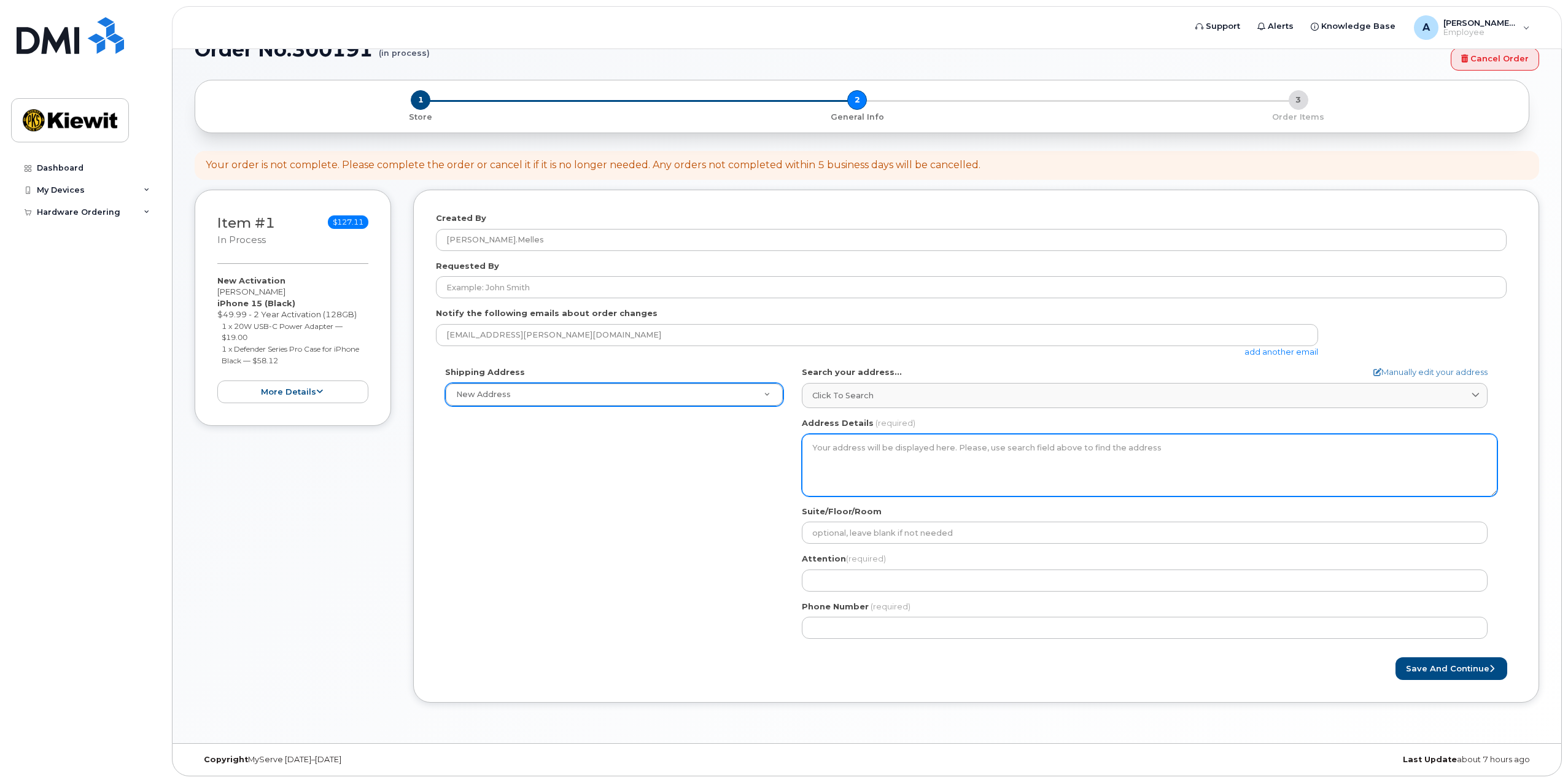
click at [865, 449] on textarea "Address Details" at bounding box center [1149, 465] width 695 height 63
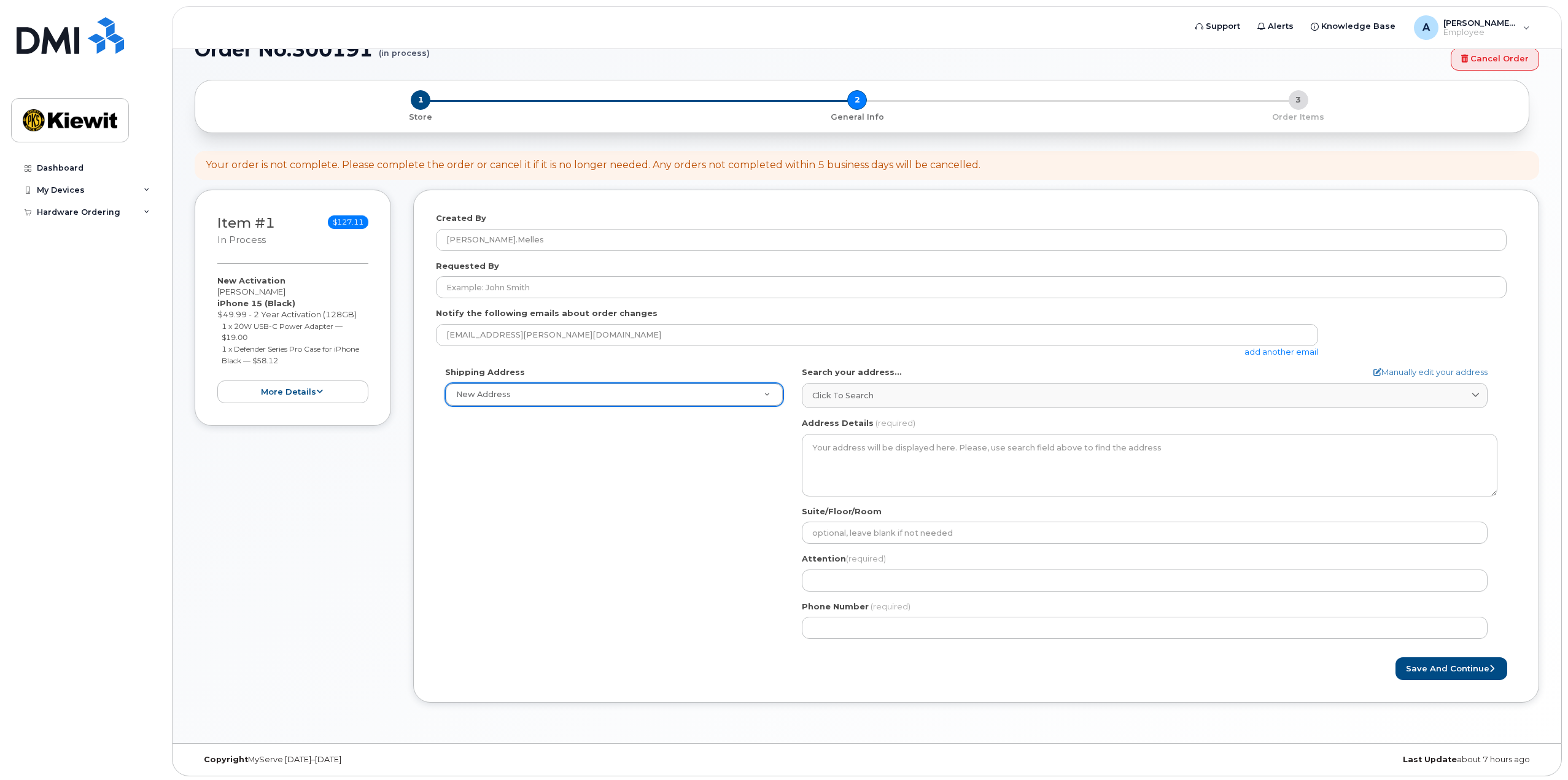
drag, startPoint x: 609, startPoint y: 397, endPoint x: 733, endPoint y: 392, distance: 124.1
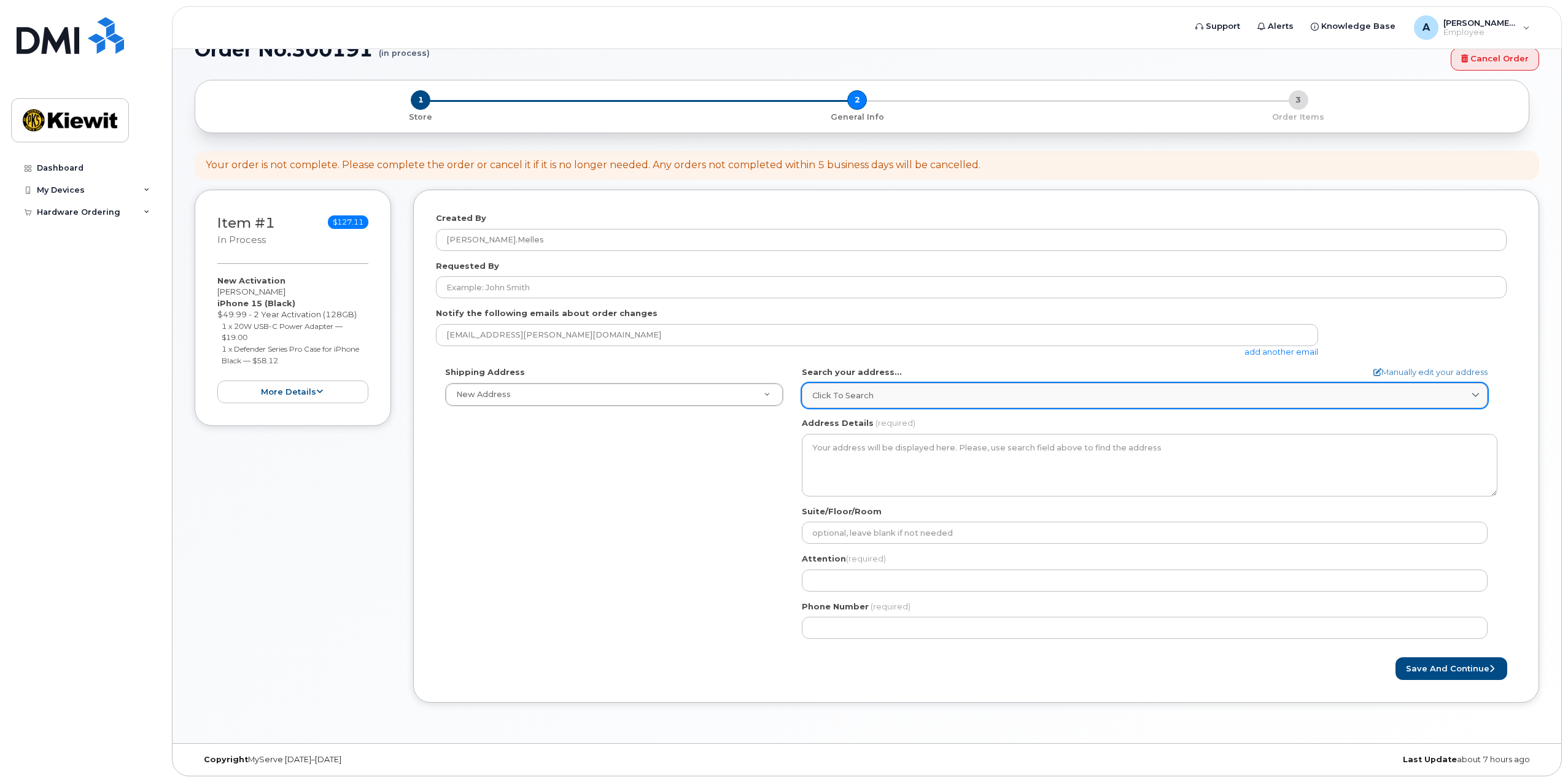
click at [879, 395] on div "Click to search" at bounding box center [1145, 396] width 665 height 12
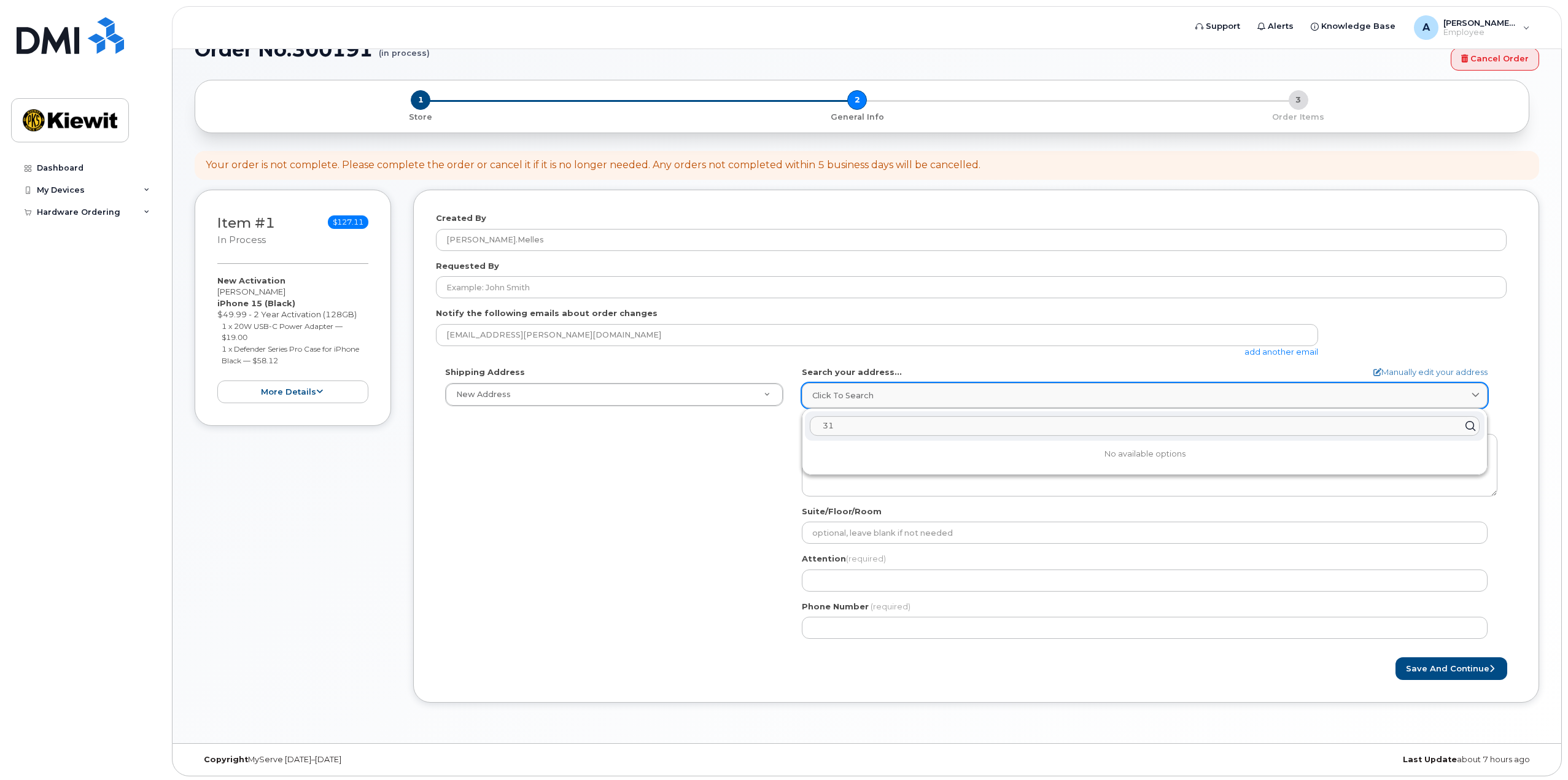
type input "3"
type input "[STREET_ADDRESS]"
click at [1395, 657] on button "Save and Continue" at bounding box center [1451, 668] width 112 height 22
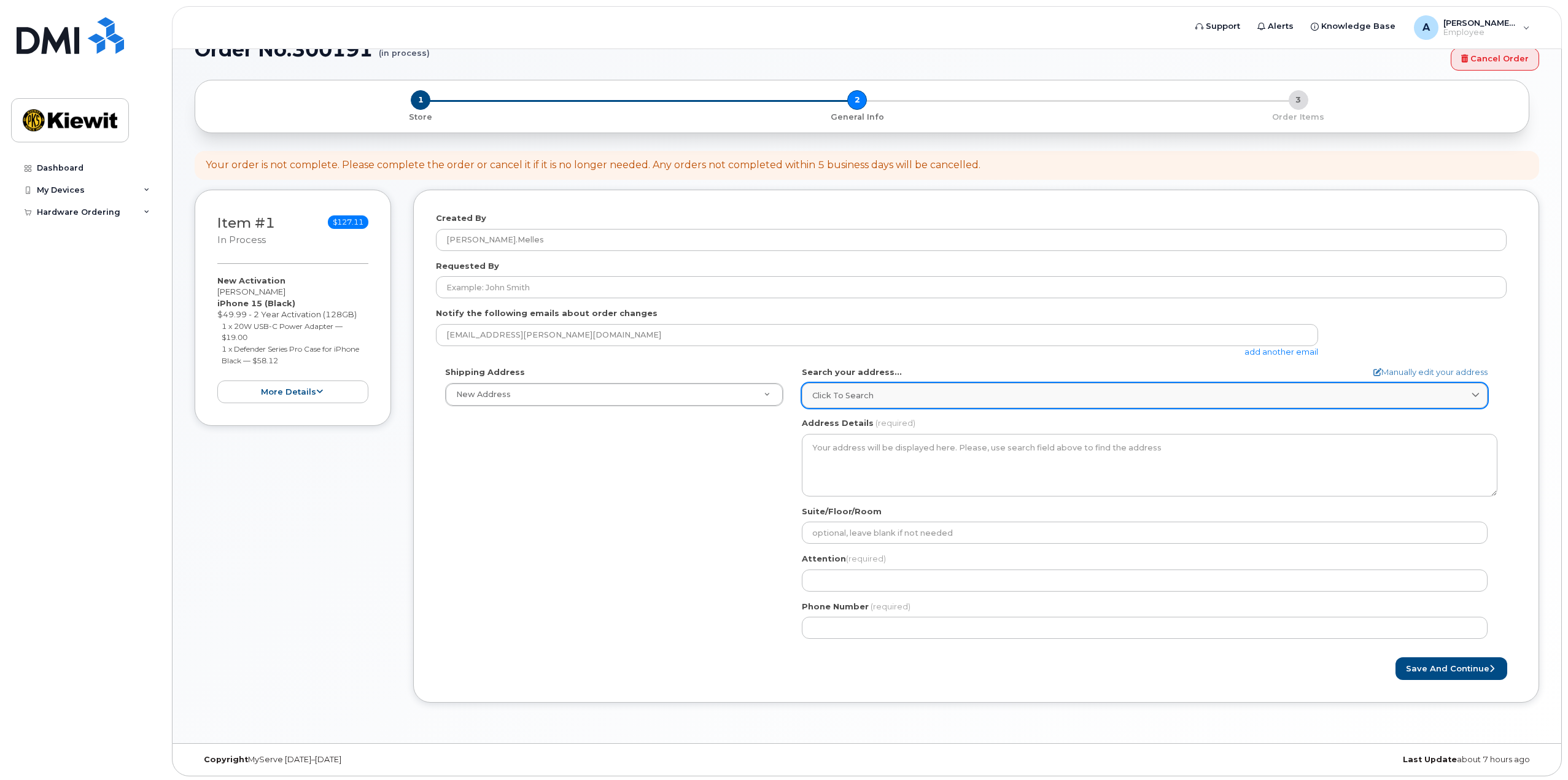
click at [917, 397] on div "Click to search" at bounding box center [1145, 396] width 665 height 12
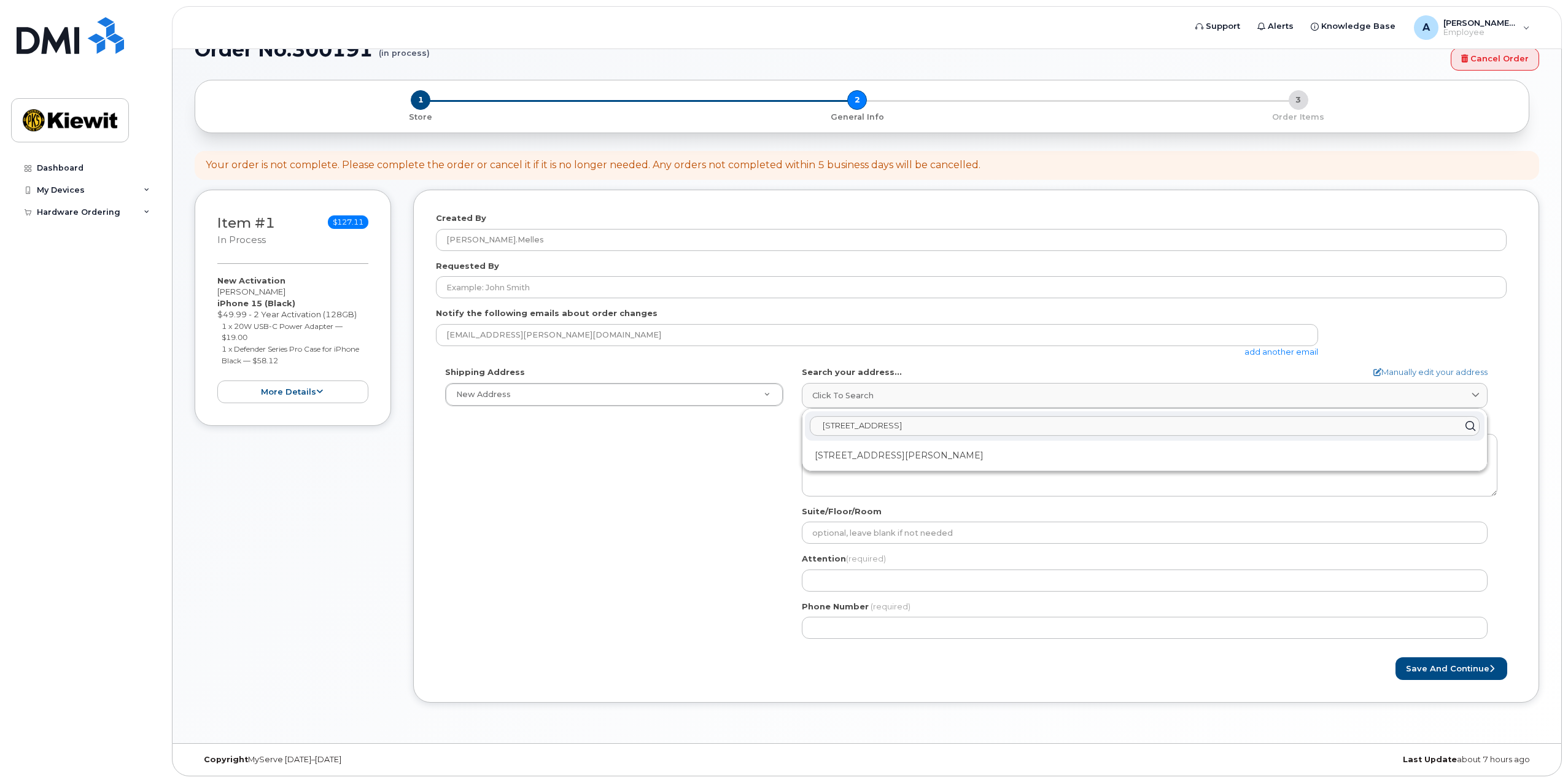
click at [867, 426] on input "[STREET_ADDRESS]" at bounding box center [1145, 426] width 670 height 20
click at [970, 431] on input "[STREET_ADDRESS]" at bounding box center [1145, 426] width 670 height 20
drag, startPoint x: 960, startPoint y: 427, endPoint x: 727, endPoint y: 445, distance: 233.7
click at [727, 445] on div "Shipping Address New Address New Address AB Search your address... Manually edi…" at bounding box center [970, 507] width 1070 height 282
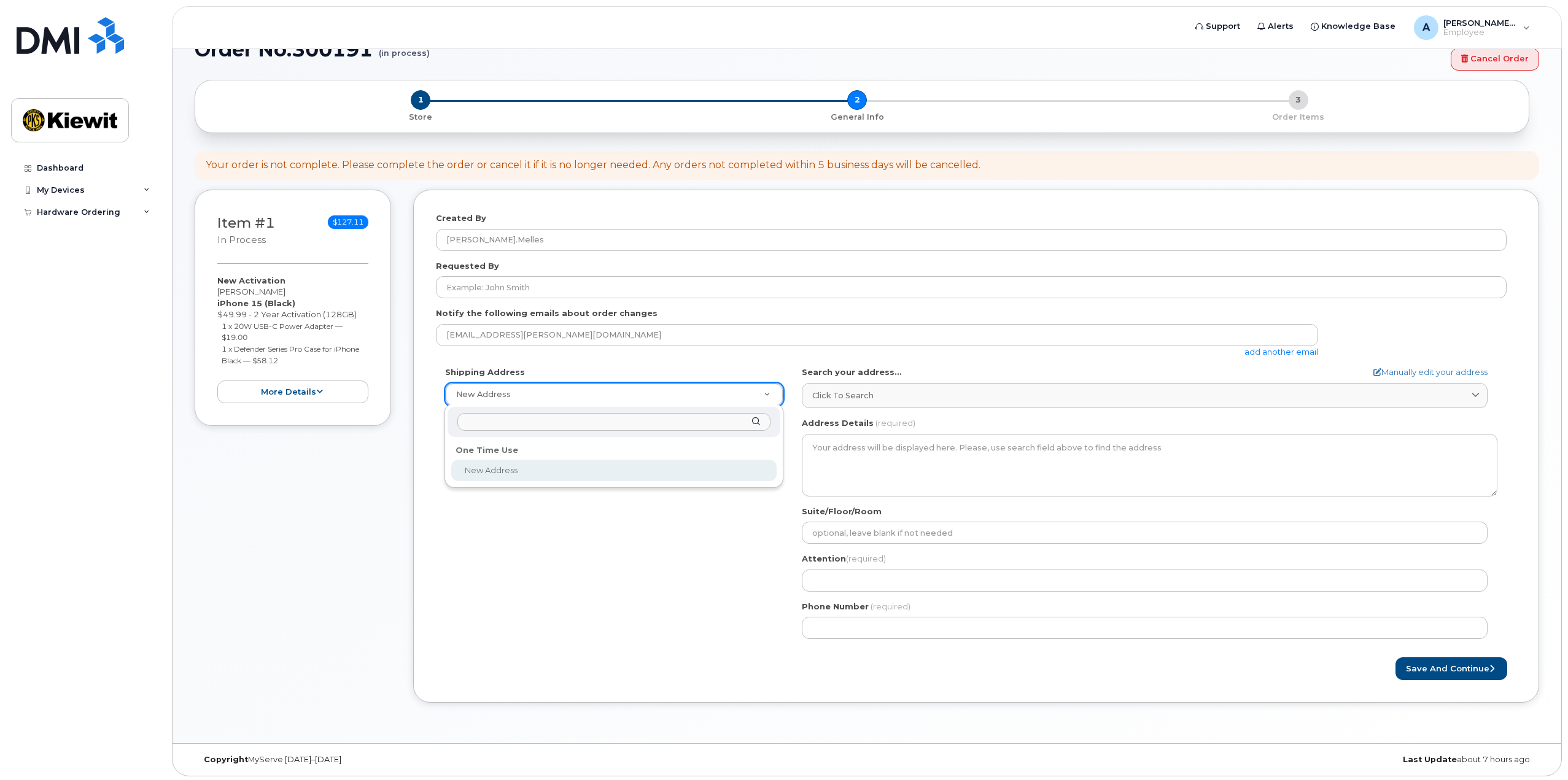
click at [615, 422] on input "text" at bounding box center [613, 422] width 313 height 18
click at [516, 449] on div "One Time Use" at bounding box center [614, 449] width 326 height 19
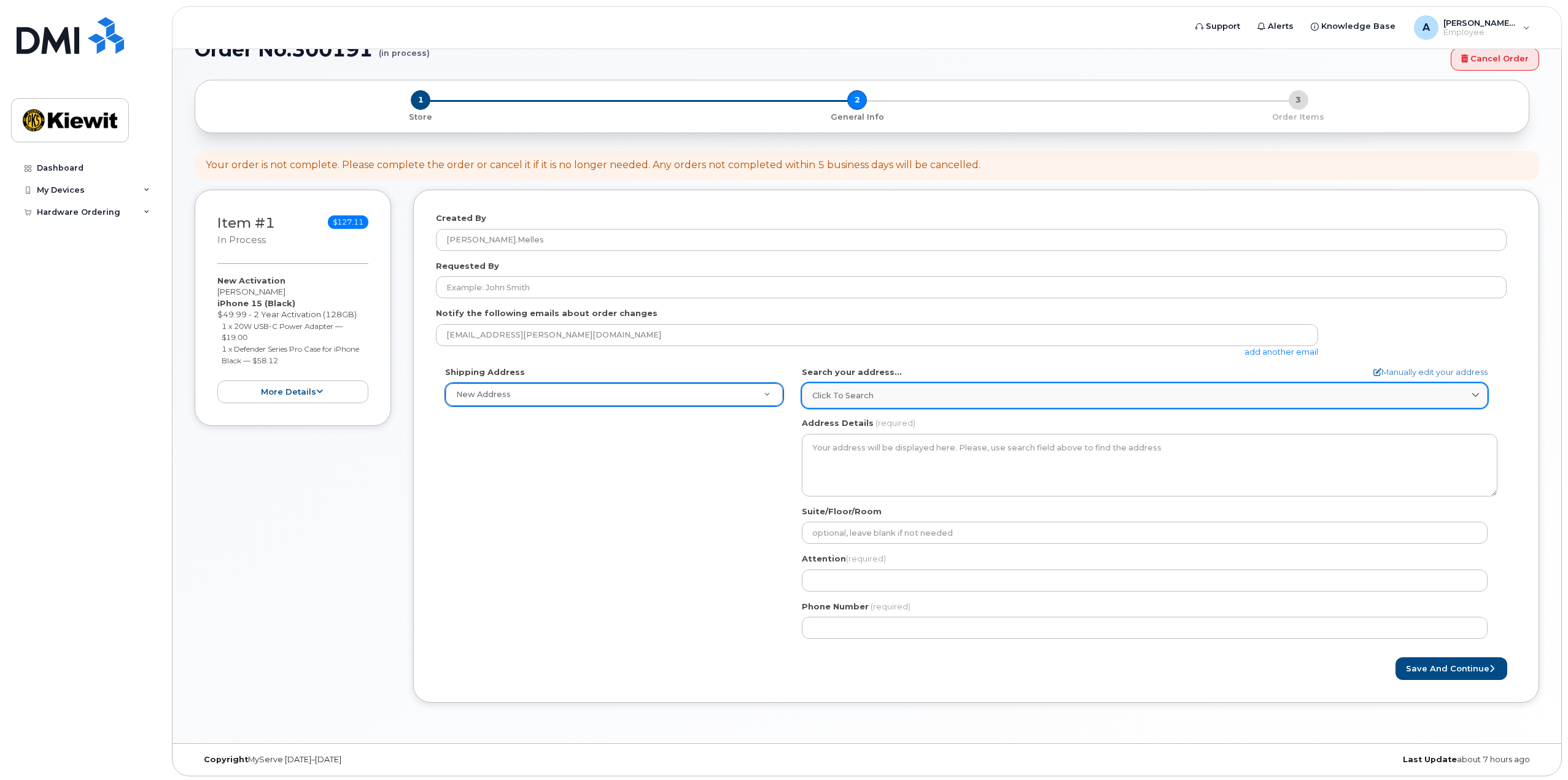
click at [889, 392] on div "Click to search" at bounding box center [1145, 396] width 665 height 12
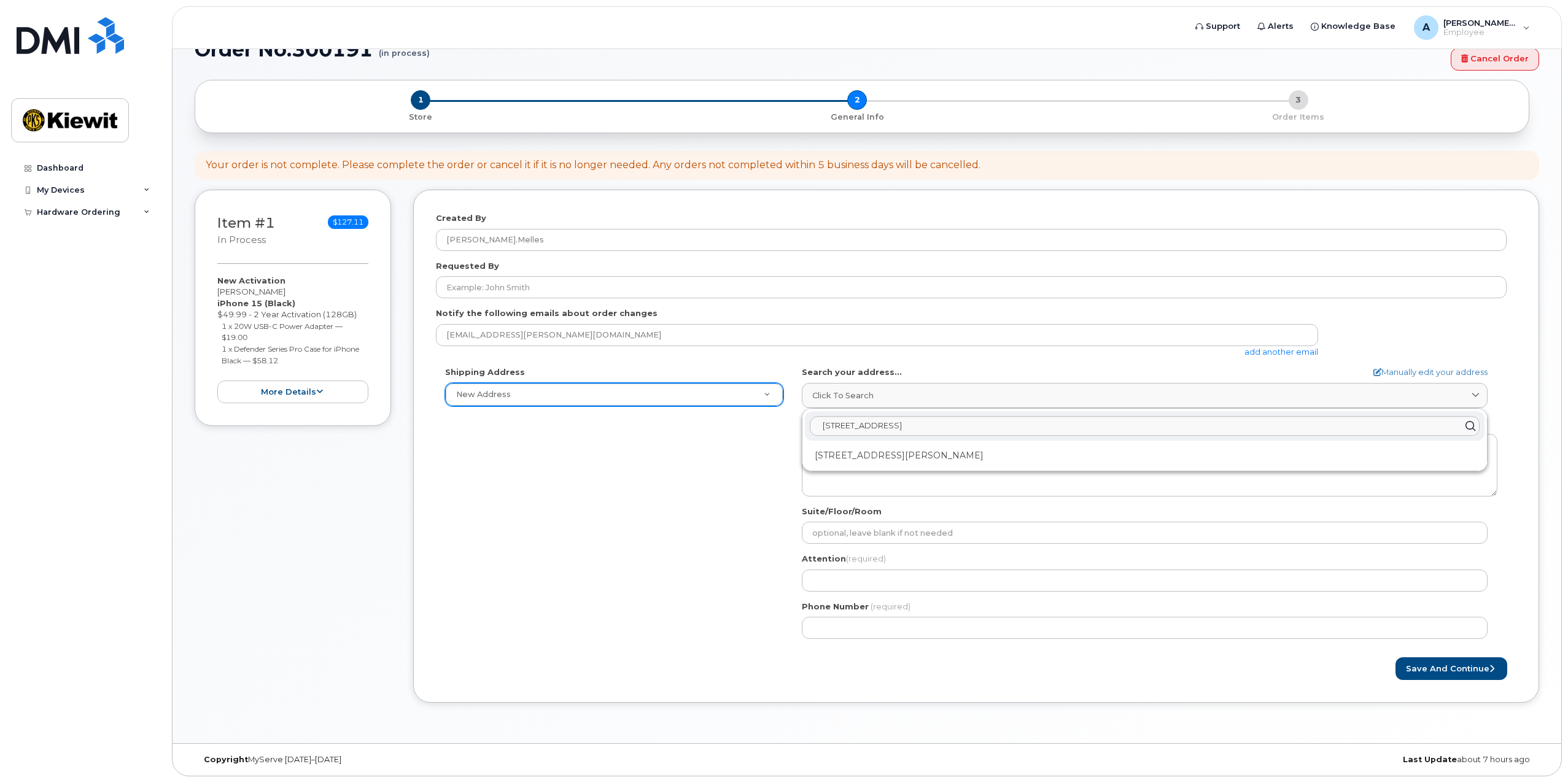
click at [766, 459] on div "Shipping Address New Address New Address AB Search your address... Manually edi…" at bounding box center [970, 507] width 1070 height 282
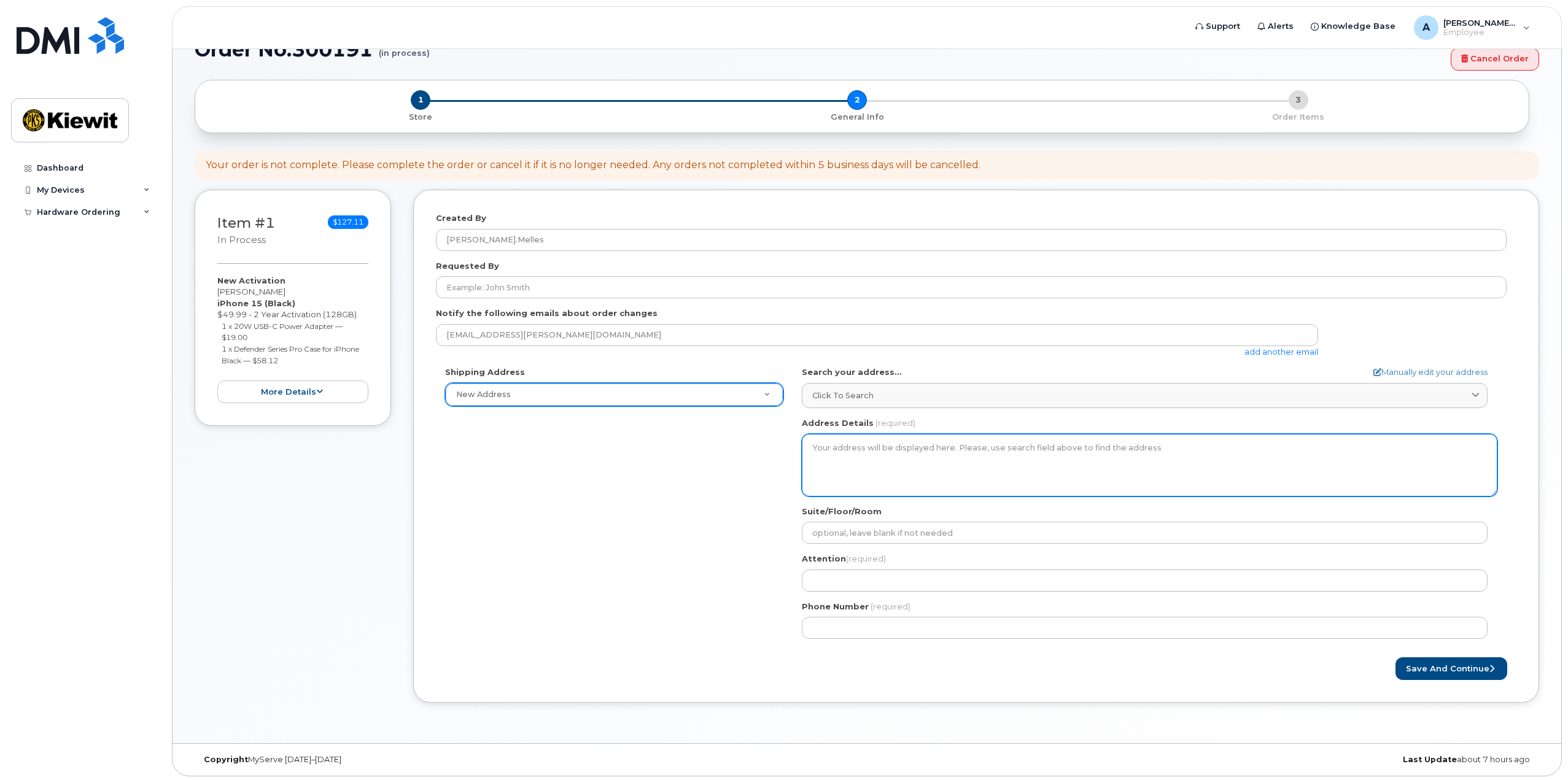
click at [857, 462] on textarea "Address Details" at bounding box center [1149, 465] width 695 height 63
click at [898, 449] on textarea "Address Details" at bounding box center [1149, 465] width 695 height 63
click at [941, 444] on textarea "Address Details" at bounding box center [1149, 465] width 695 height 63
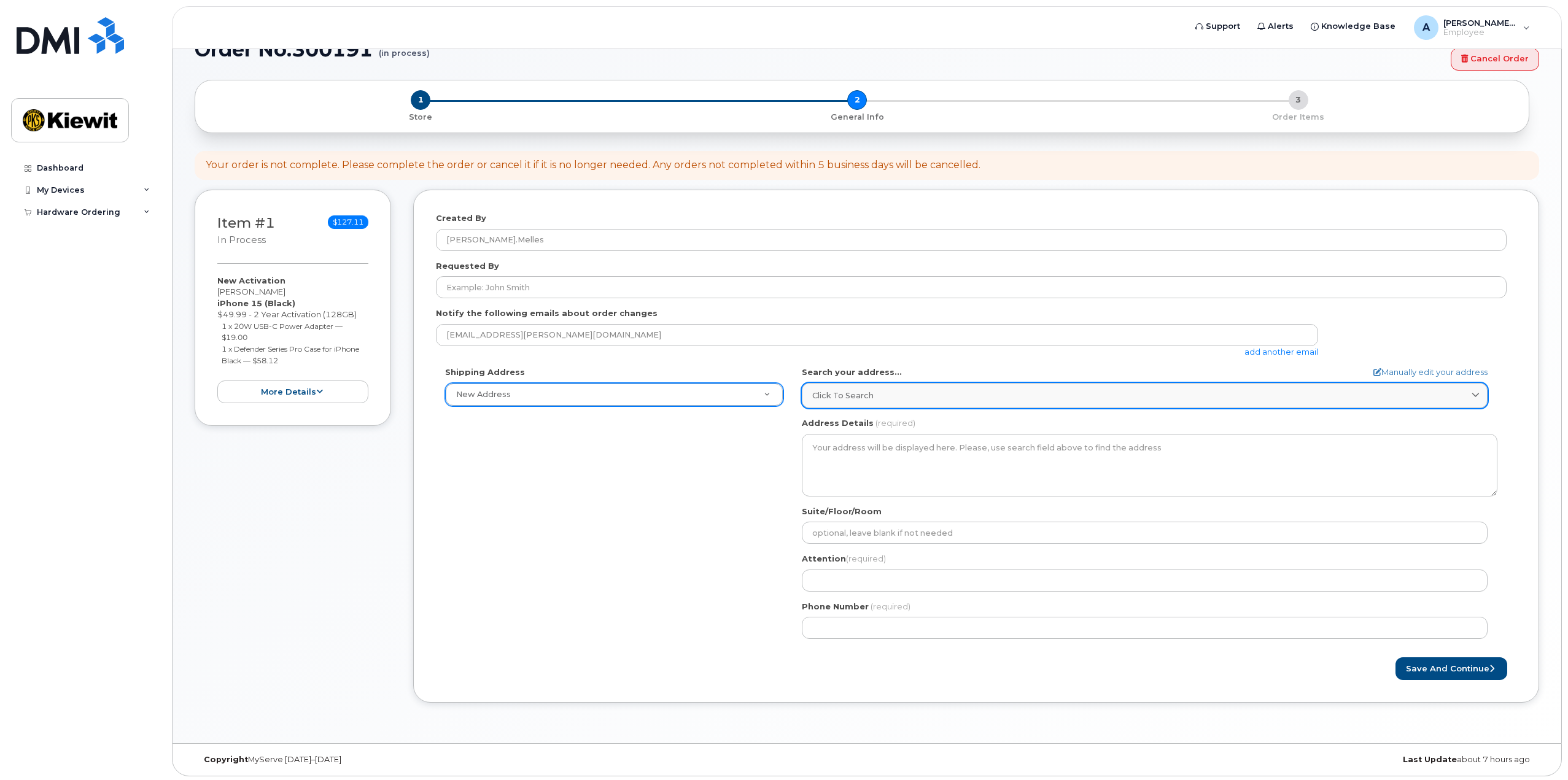
click at [888, 387] on link "Click to search" at bounding box center [1145, 395] width 686 height 25
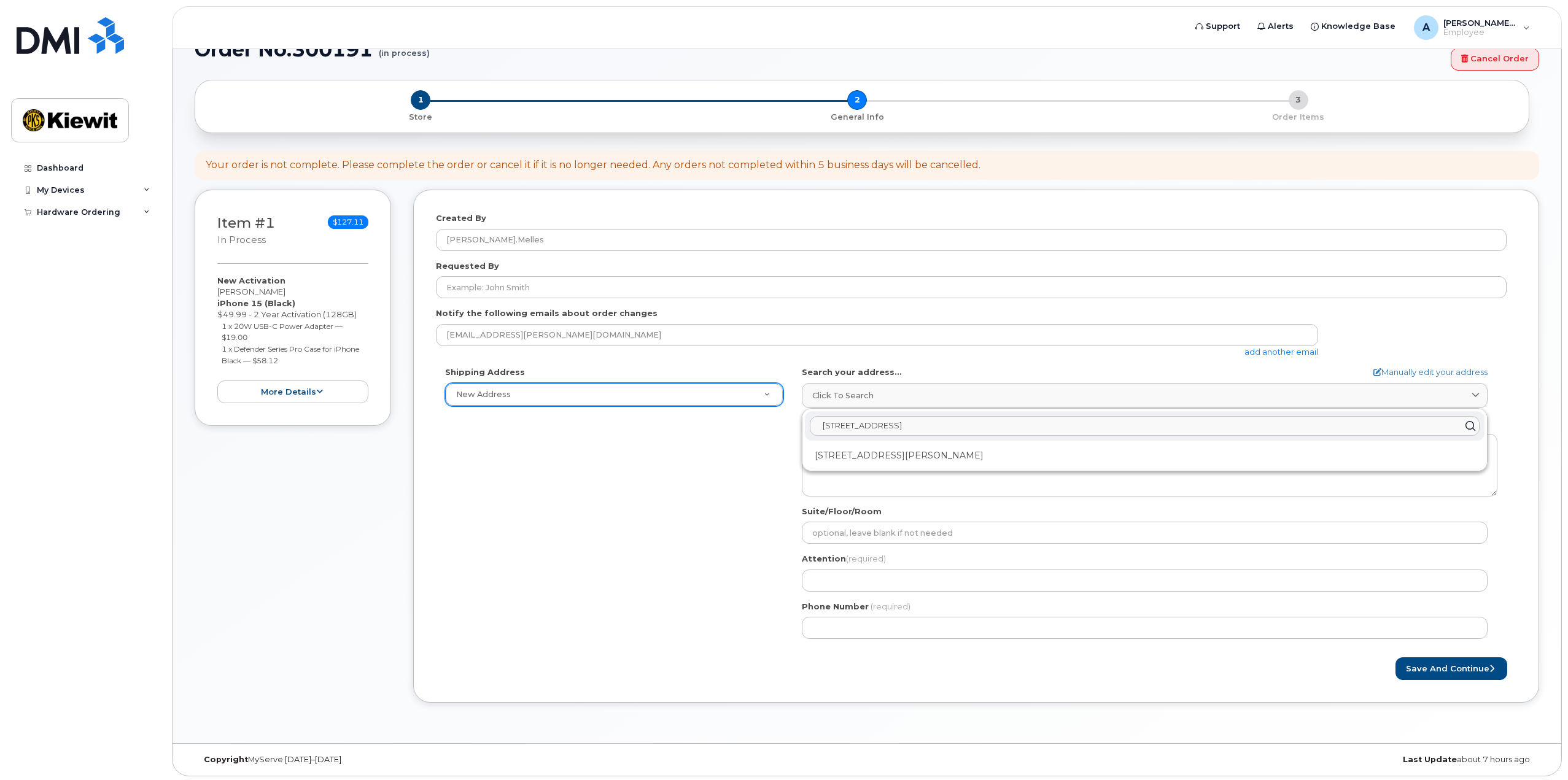
click at [924, 426] on input "[STREET_ADDRESS]" at bounding box center [1145, 426] width 670 height 20
click at [921, 428] on input "[STREET_ADDRESS]" at bounding box center [1145, 426] width 670 height 20
click at [1470, 425] on icon at bounding box center [1470, 426] width 18 height 18
click at [1409, 376] on link "Manually edit your address" at bounding box center [1430, 372] width 114 height 12
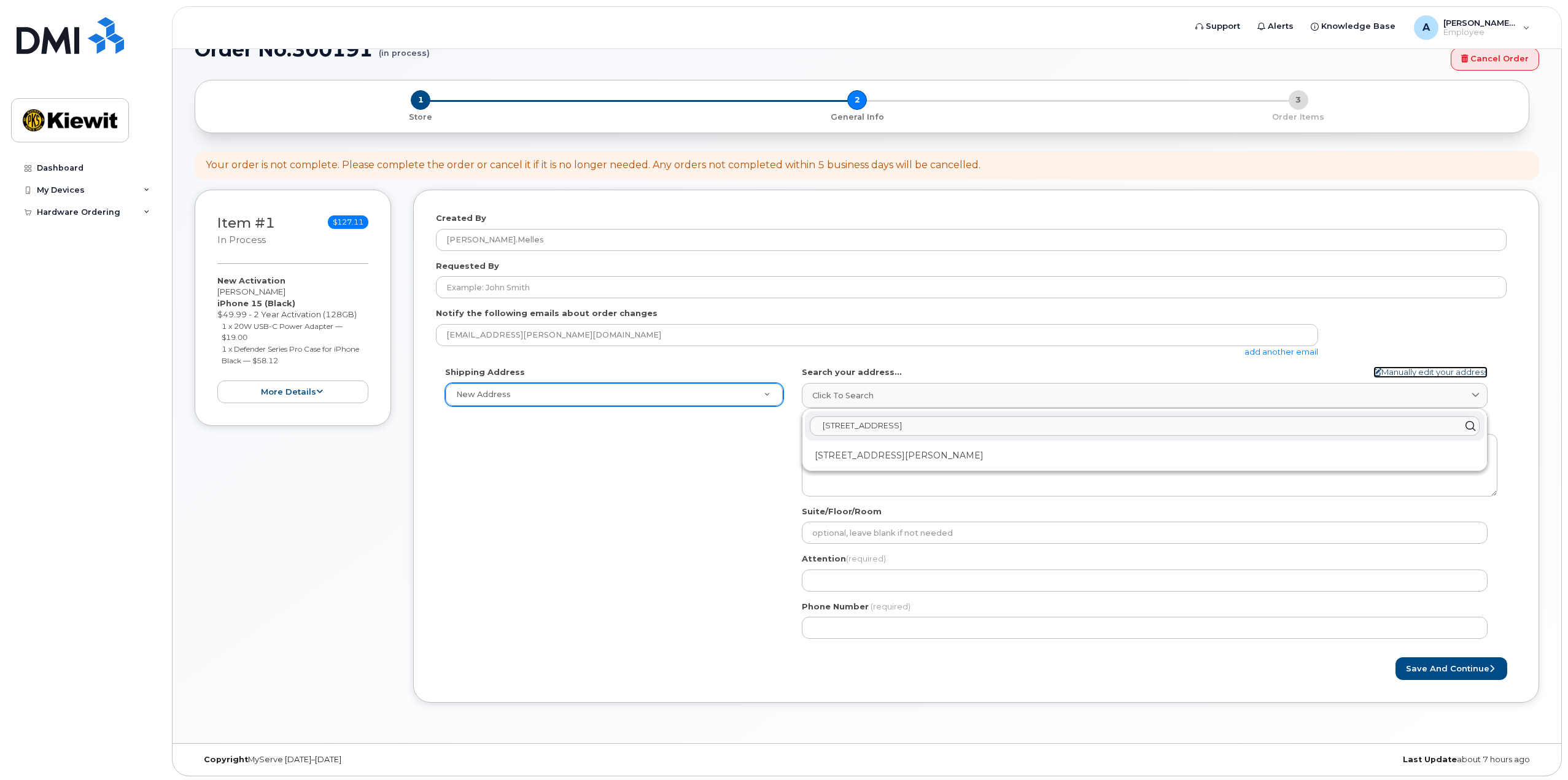
select select
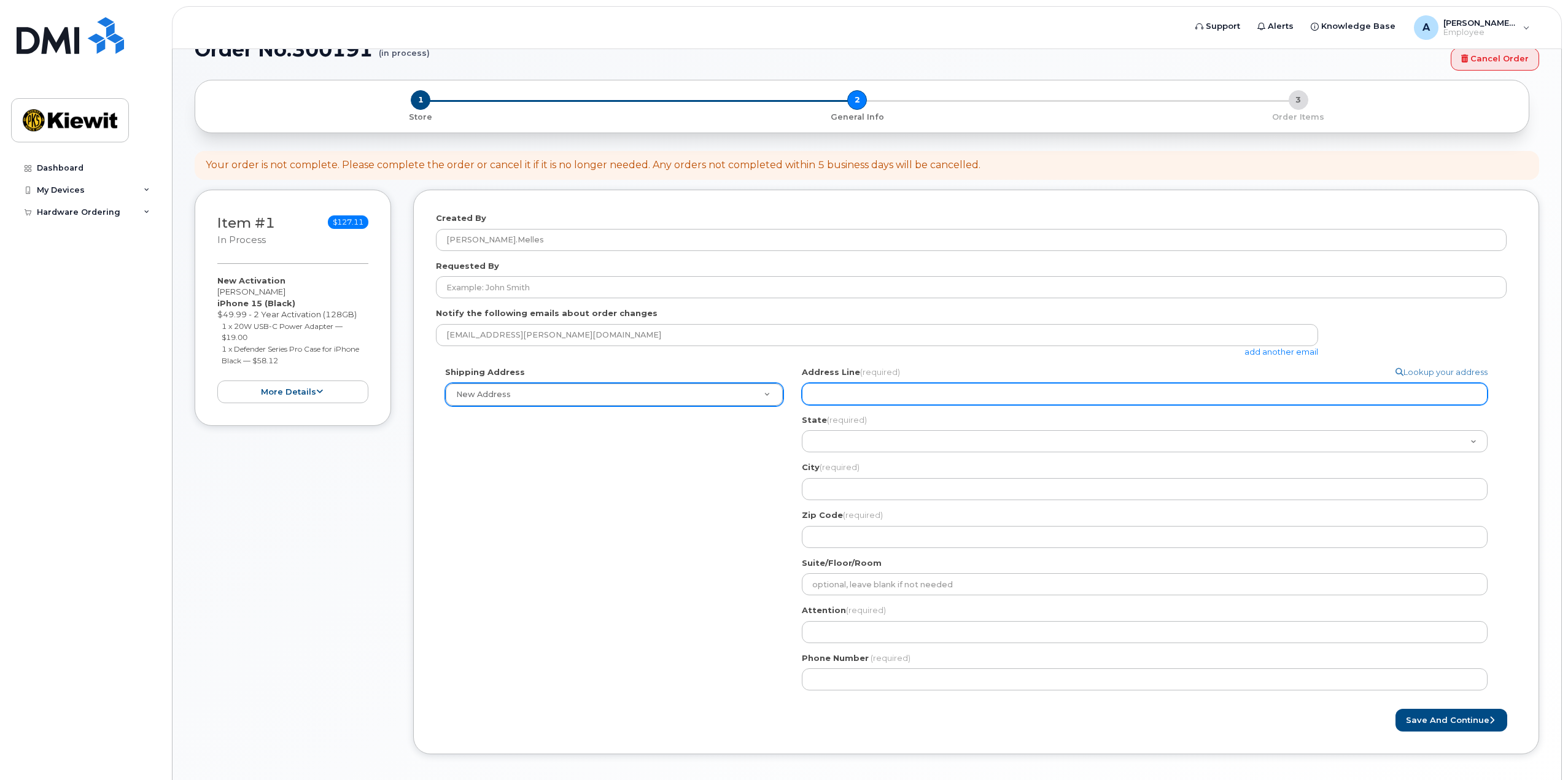
click at [883, 396] on input "Address Line (required)" at bounding box center [1145, 393] width 686 height 22
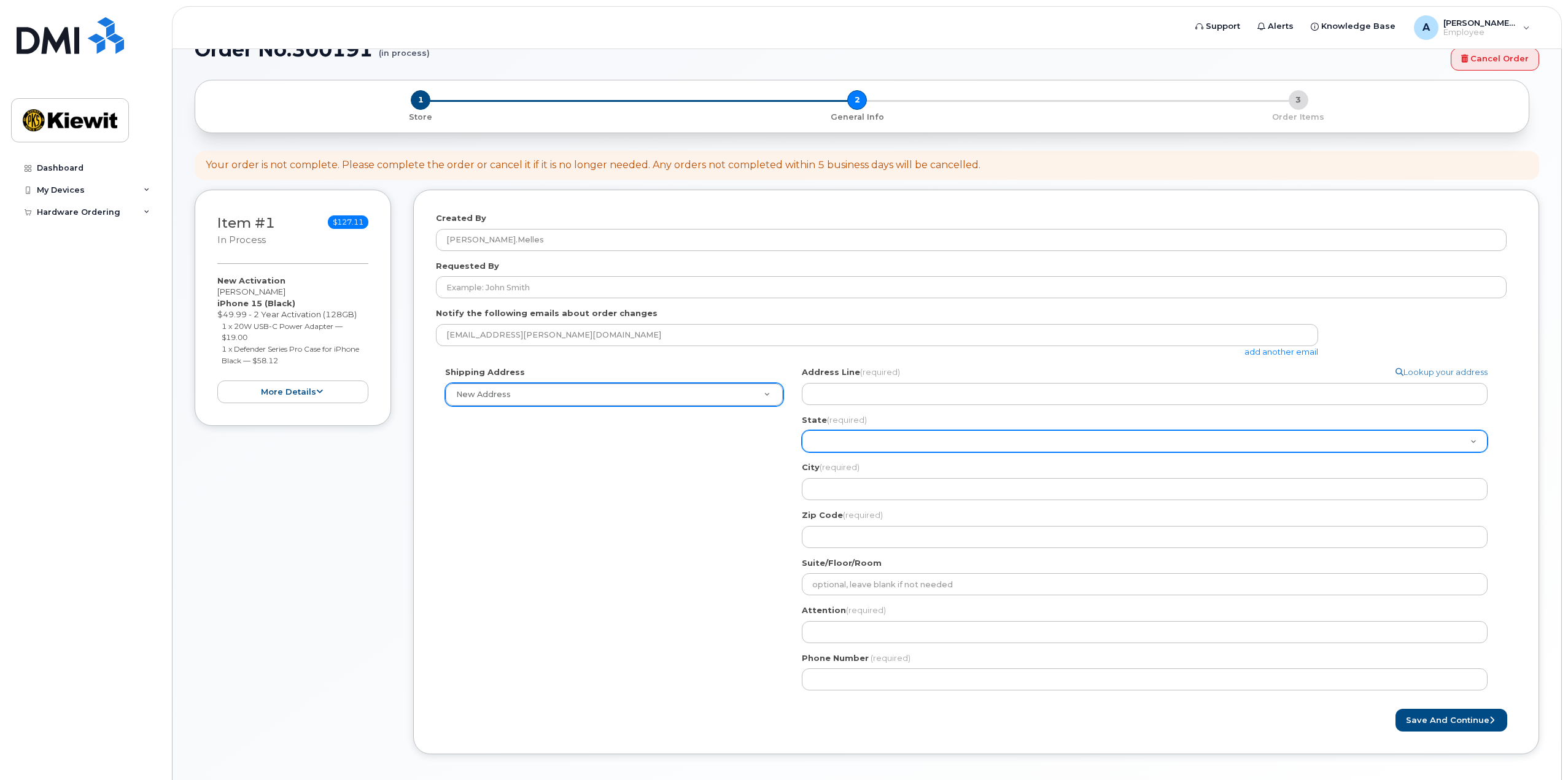
click at [834, 446] on select "Alabama Alaska American Samoa Arizona Arkansas California Colorado Connecticut …" at bounding box center [1145, 441] width 686 height 22
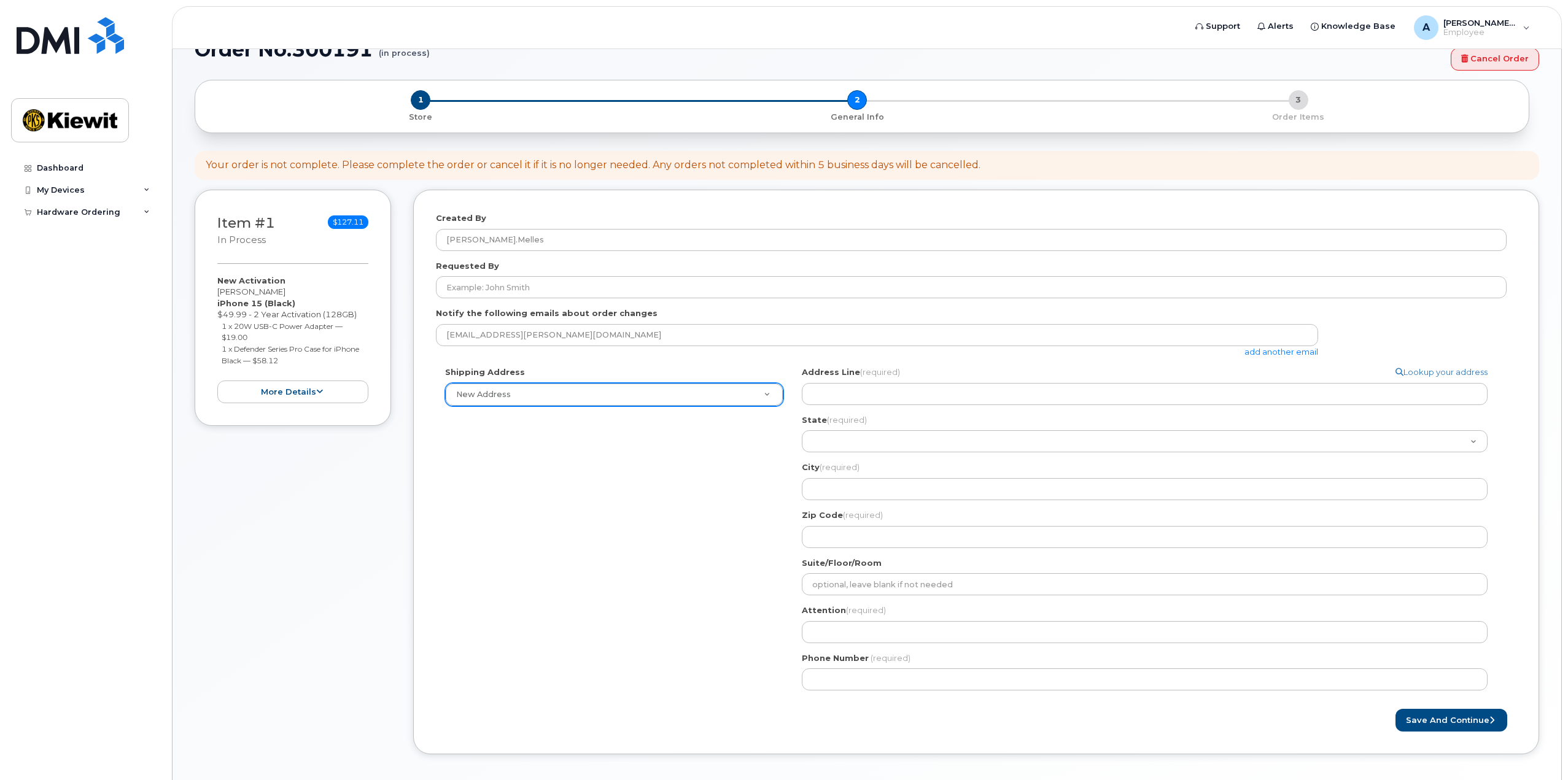
click at [689, 563] on div "Shipping Address New Address New Address Search your address... Manually edit y…" at bounding box center [970, 532] width 1070 height 333
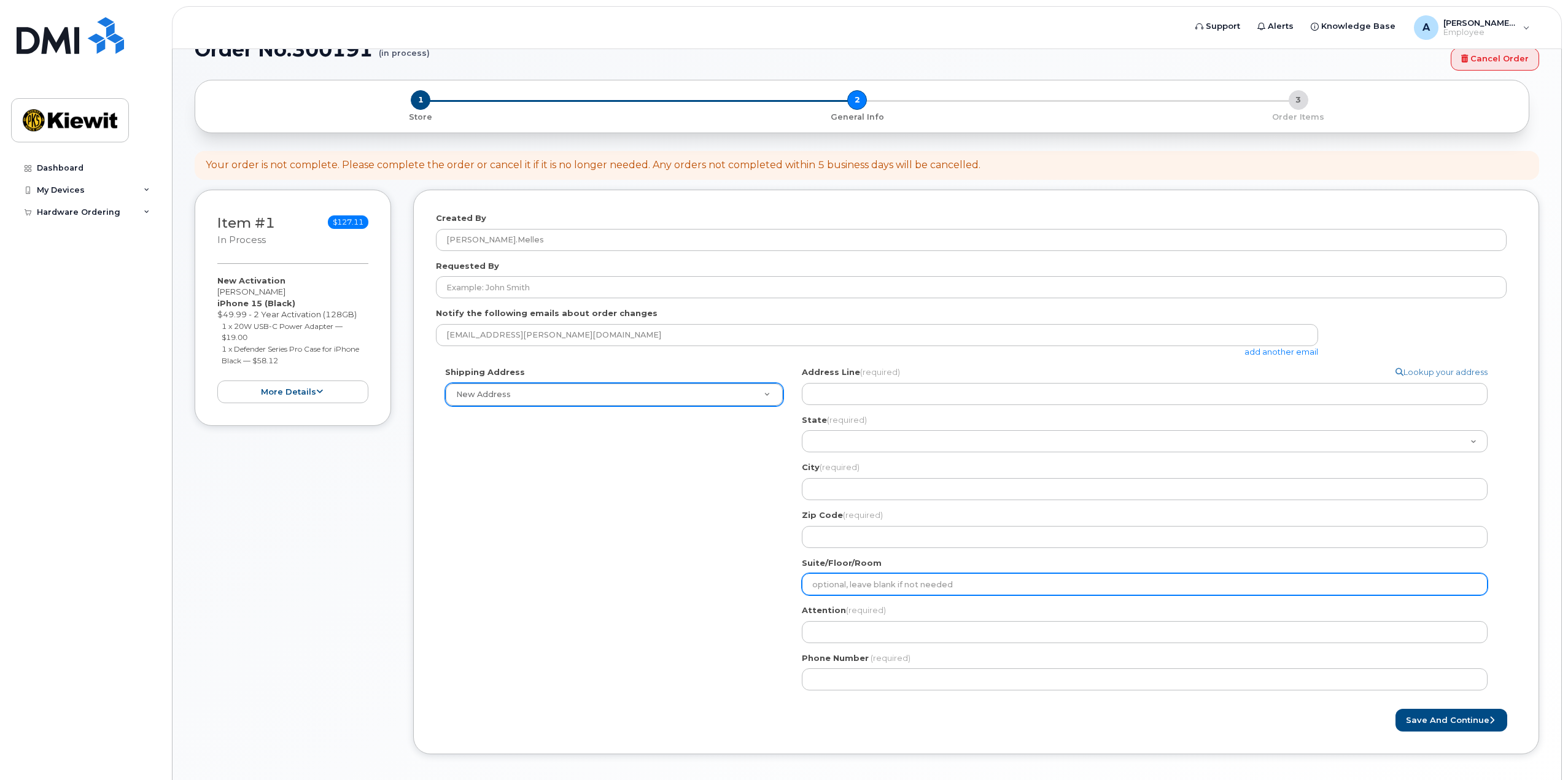
scroll to position [148, 0]
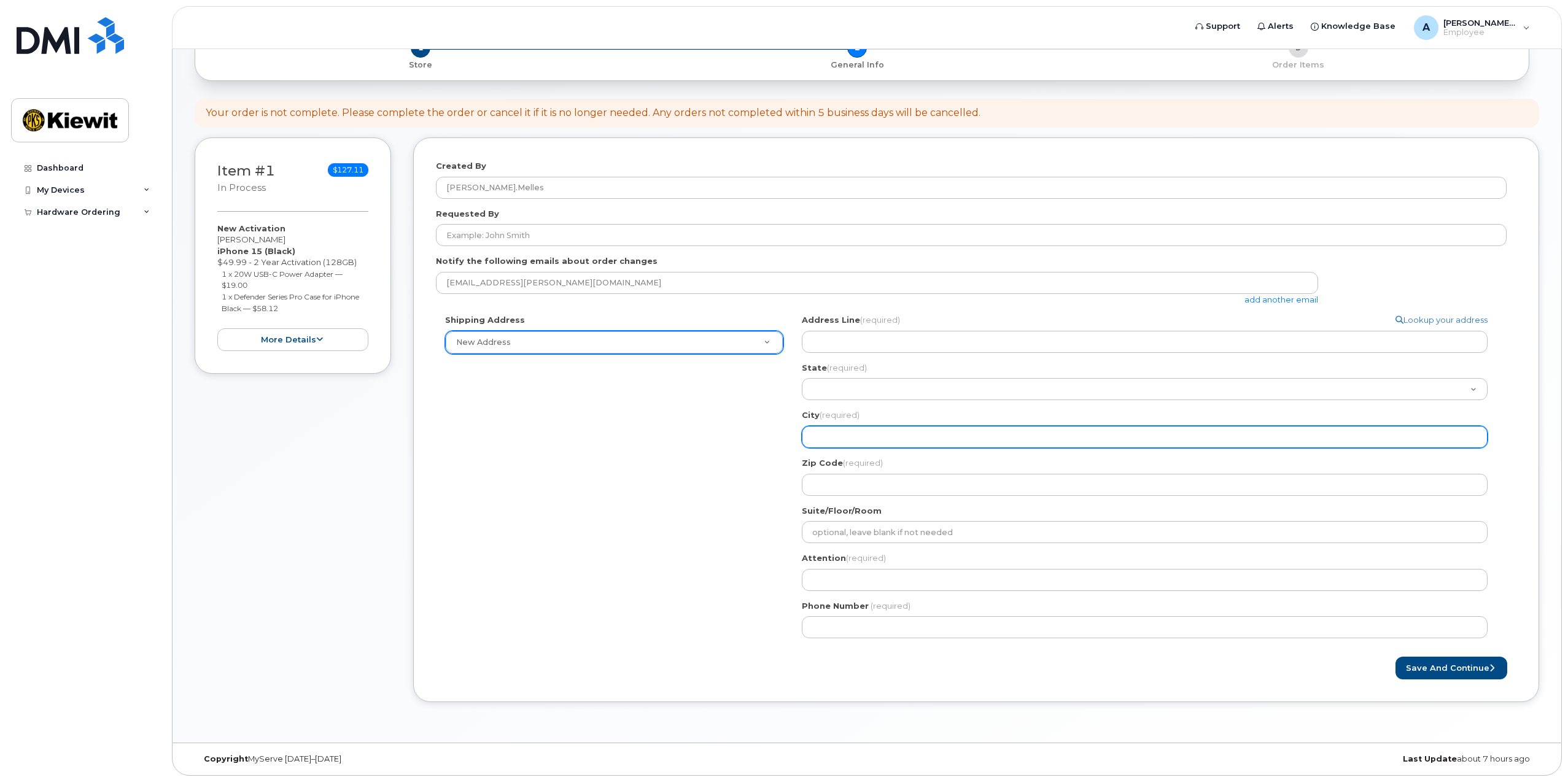
click at [838, 442] on input "City (required)" at bounding box center [1145, 436] width 686 height 22
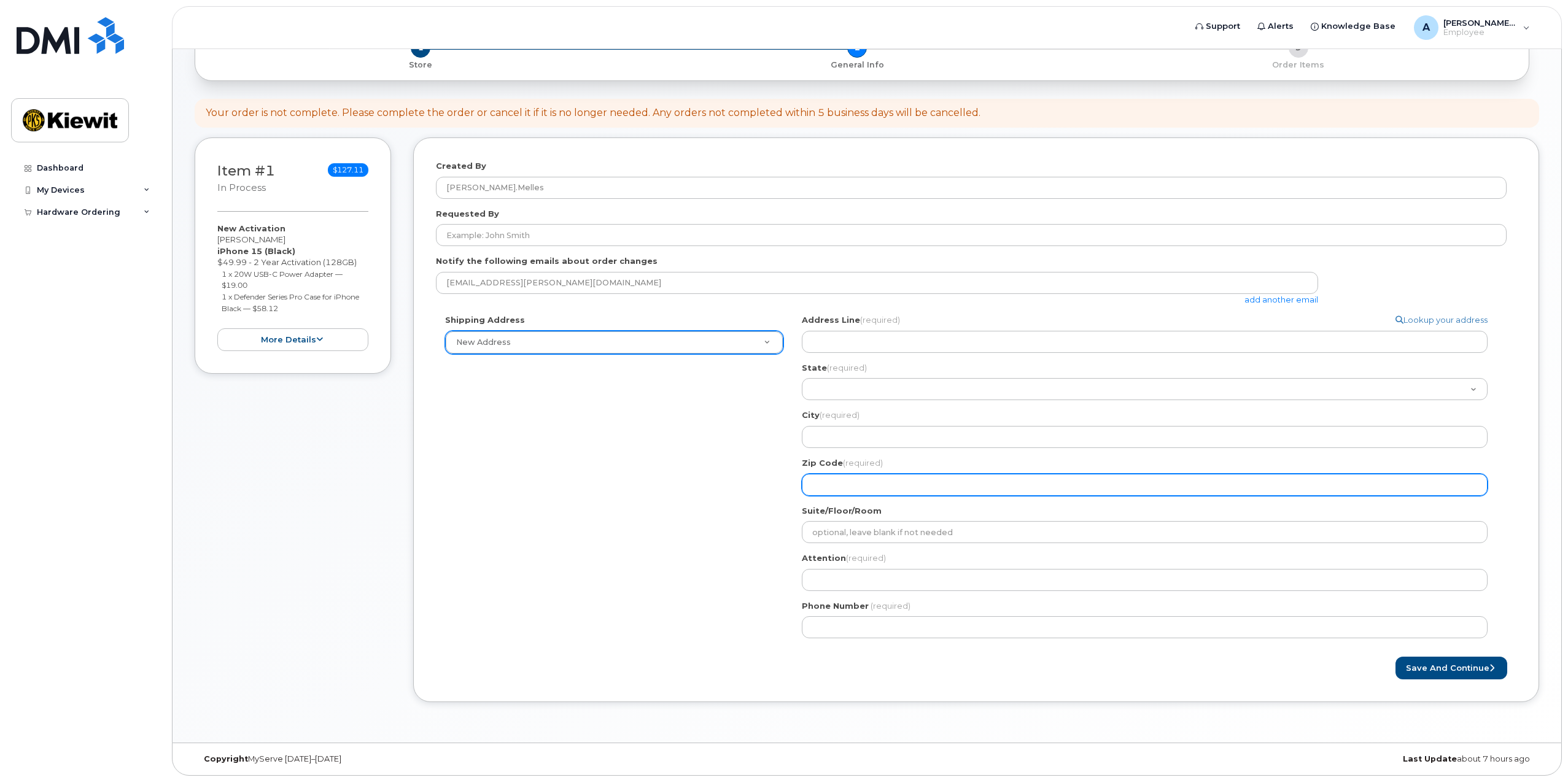
click at [841, 485] on input "Zip Code (required)" at bounding box center [1145, 484] width 686 height 22
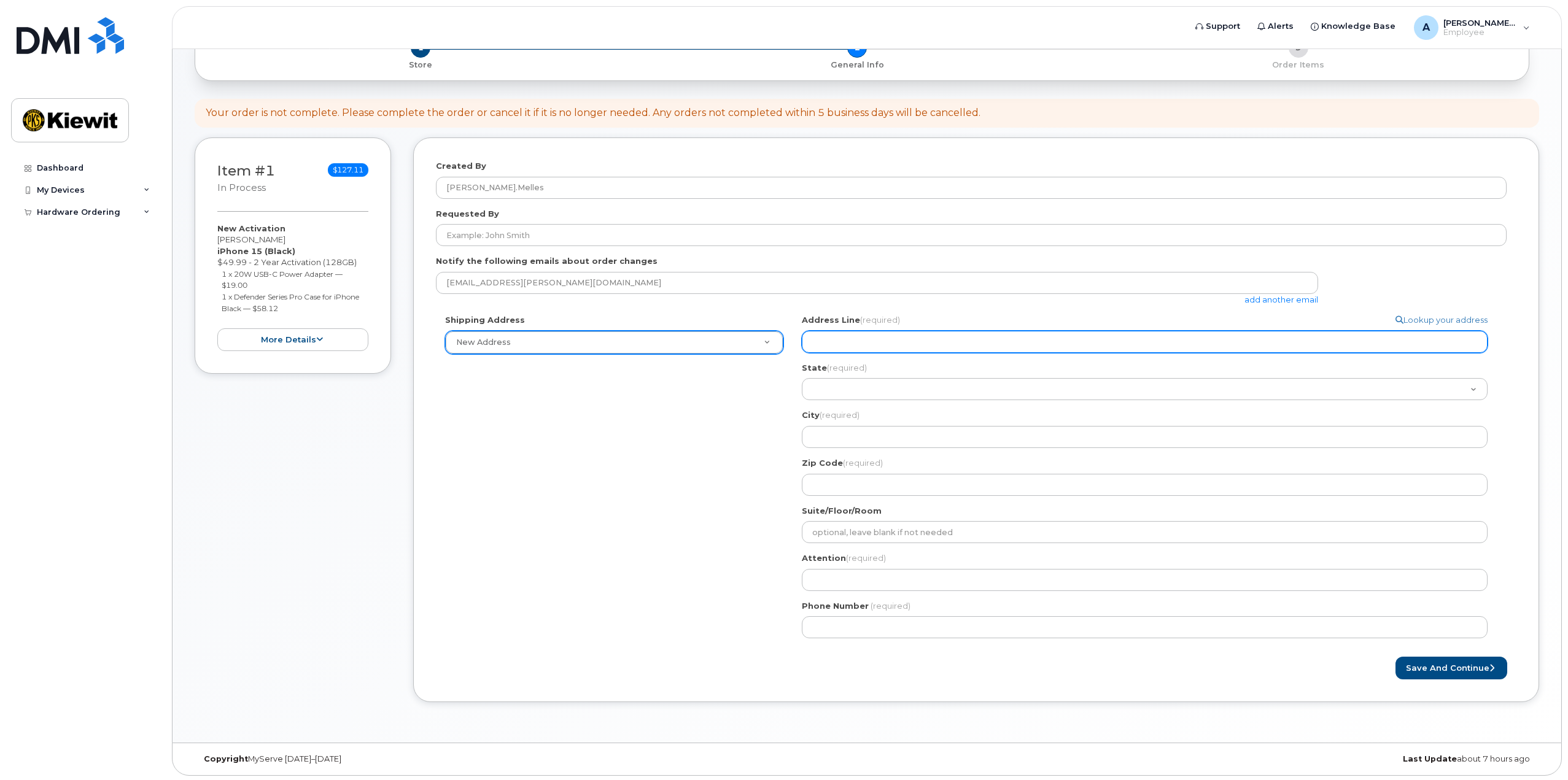
click at [841, 340] on input "Address Line (required)" at bounding box center [1145, 341] width 686 height 22
select select
type input "1"
select select
type input "18"
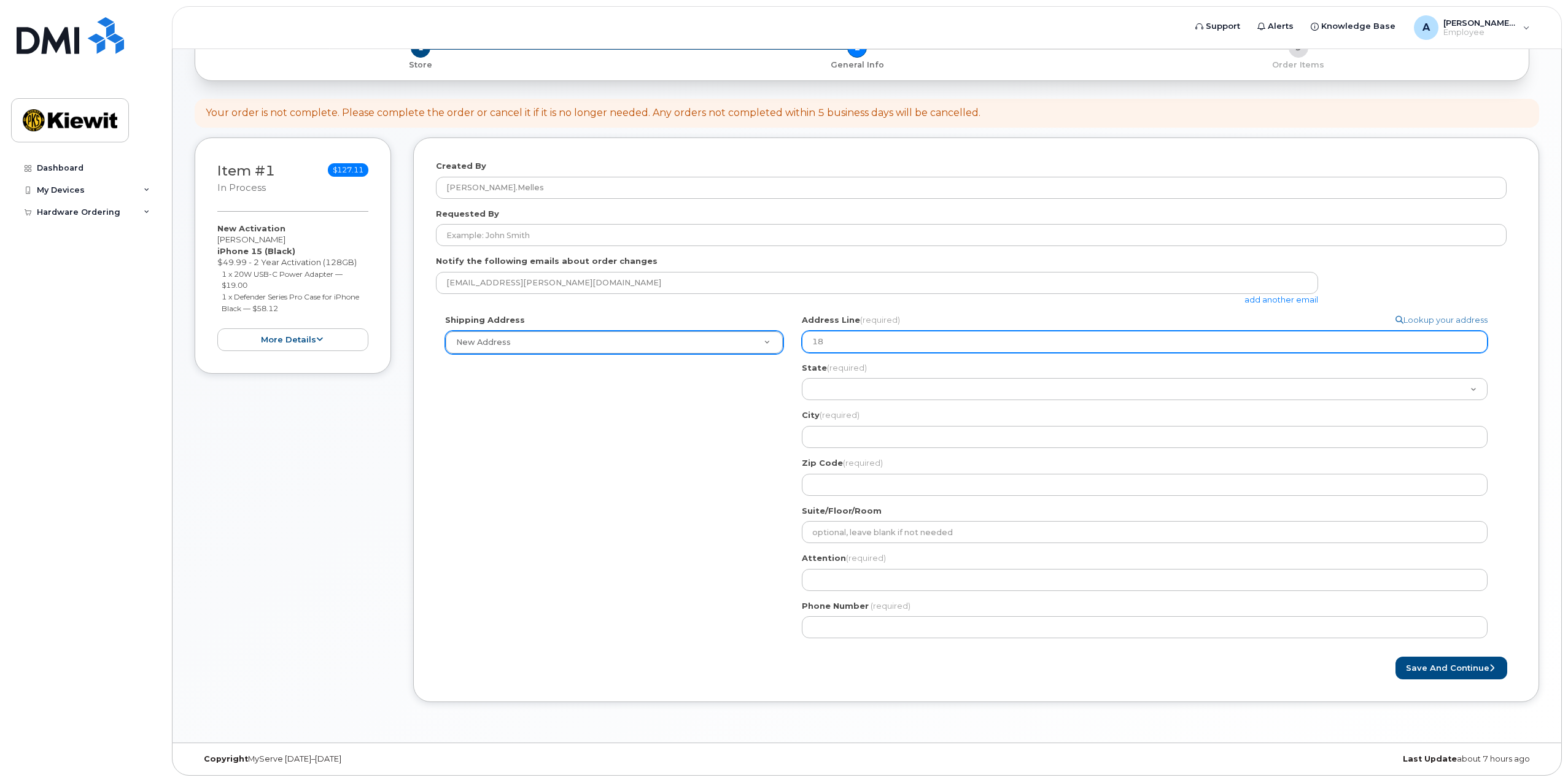
select select
type input "180"
select select
click at [842, 346] on input "1800" at bounding box center [1145, 341] width 686 height 22
type input "1800"
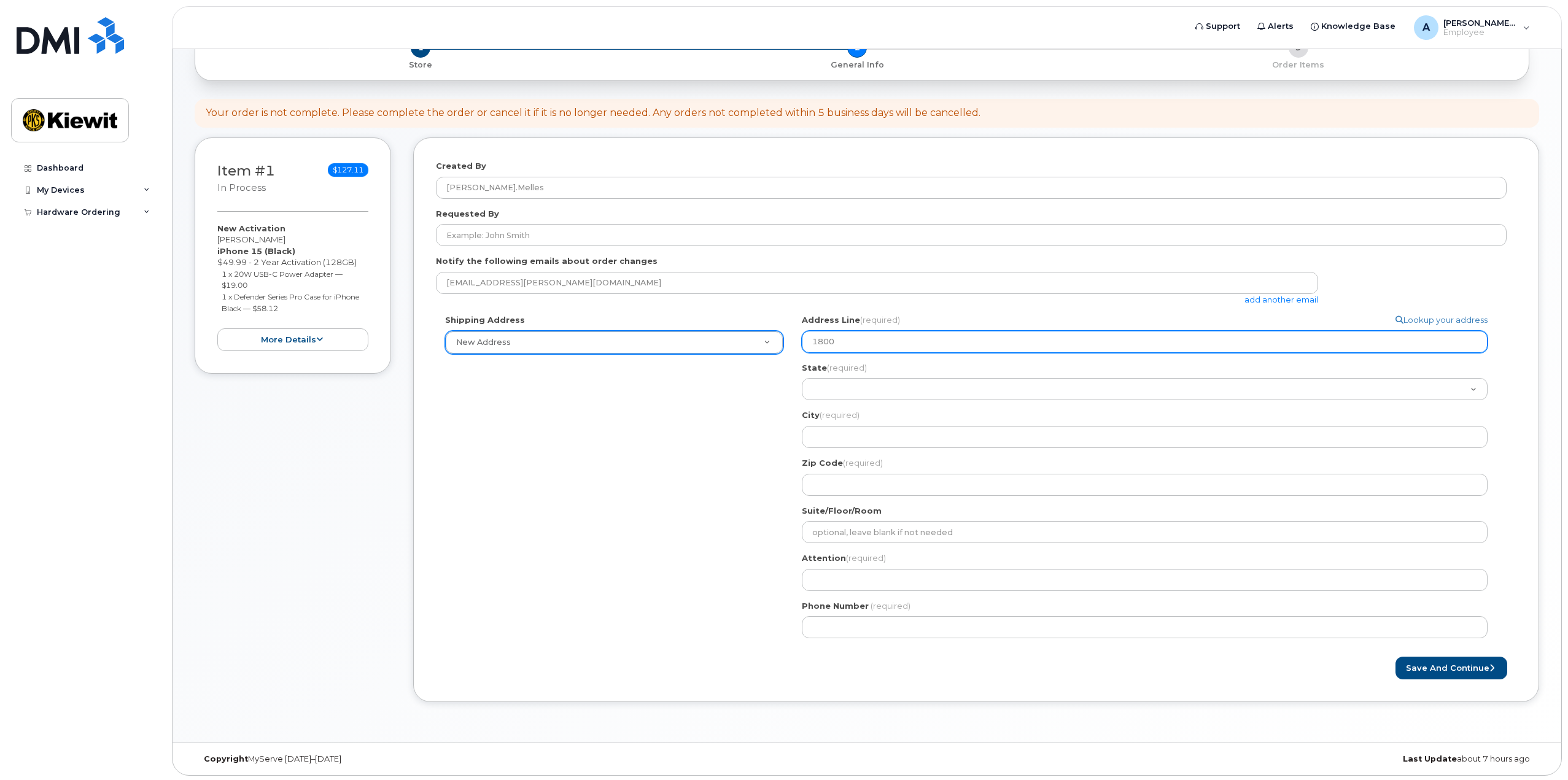
select select
type input "1800 M"
select select
type input "1800 Ma"
select select
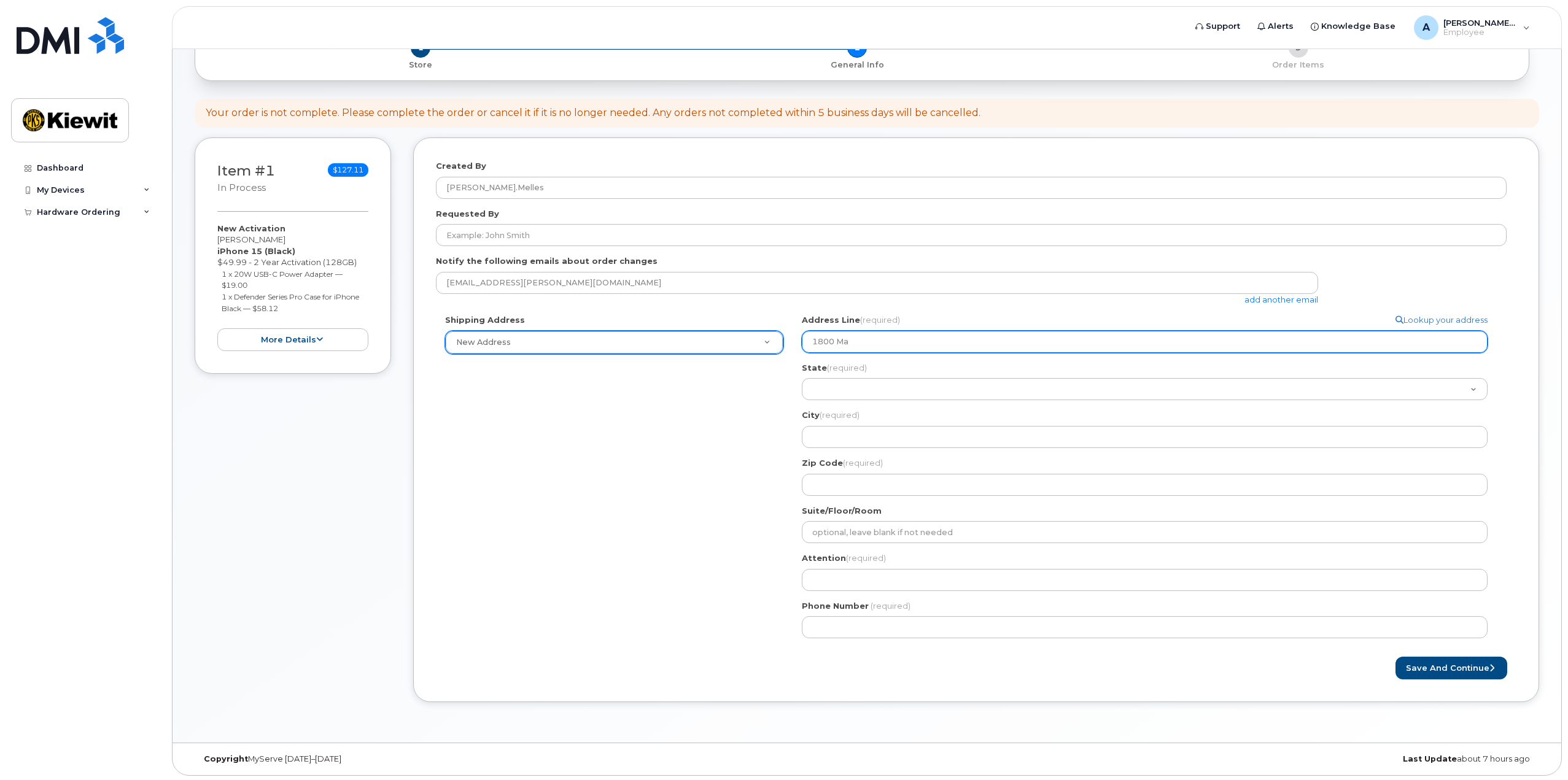
type input "1800 Mam"
select select
type input "1800 Mamw"
select select
type input "1800 Mamwq"
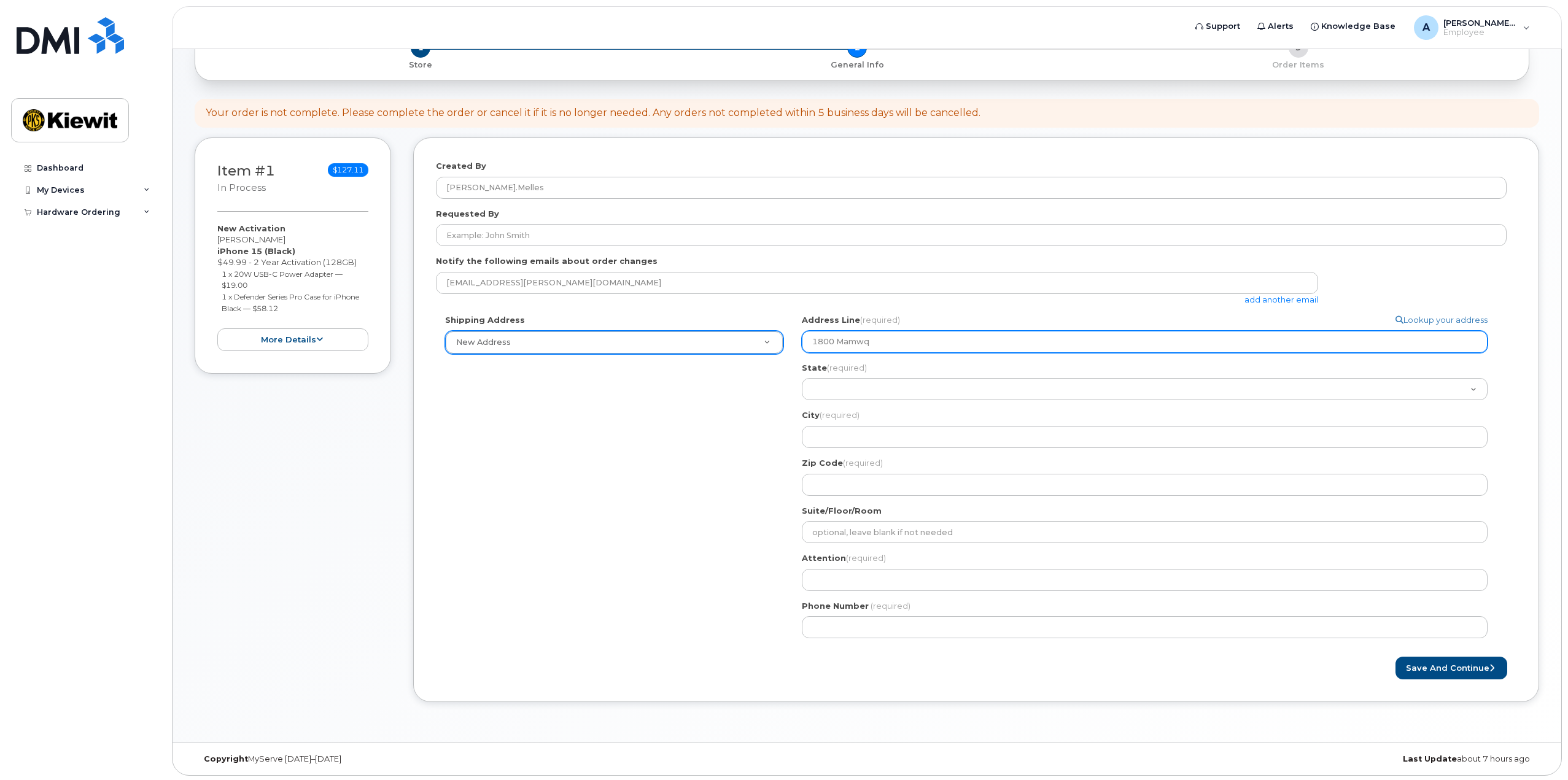
select select
type input "1800 Mamwqu"
select select
type input "1800 Mamwqua"
select select
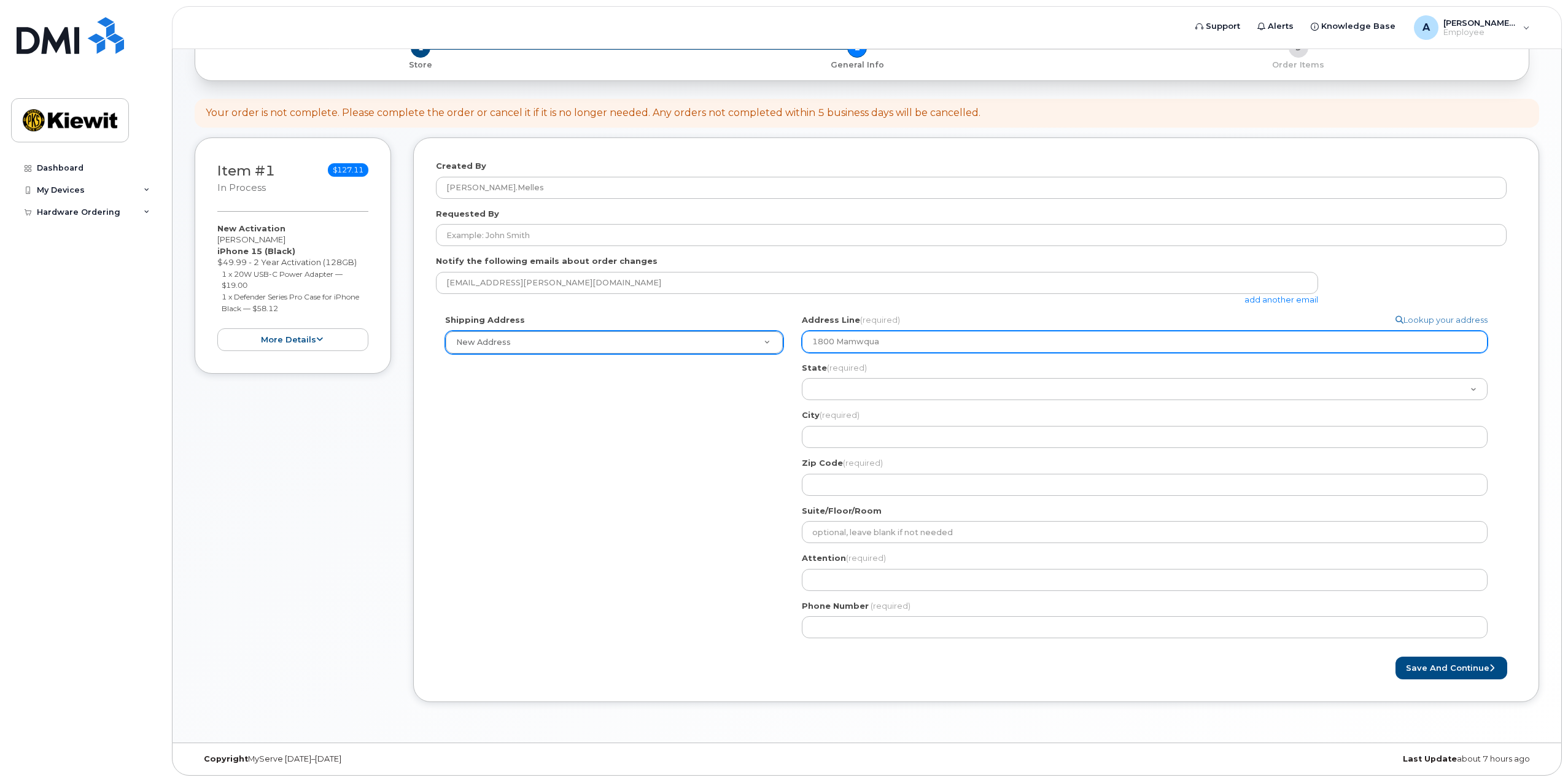
type input "1800 Mamwqu"
select select
type input "1800 Mamwq"
select select
type input "1800 Mamw"
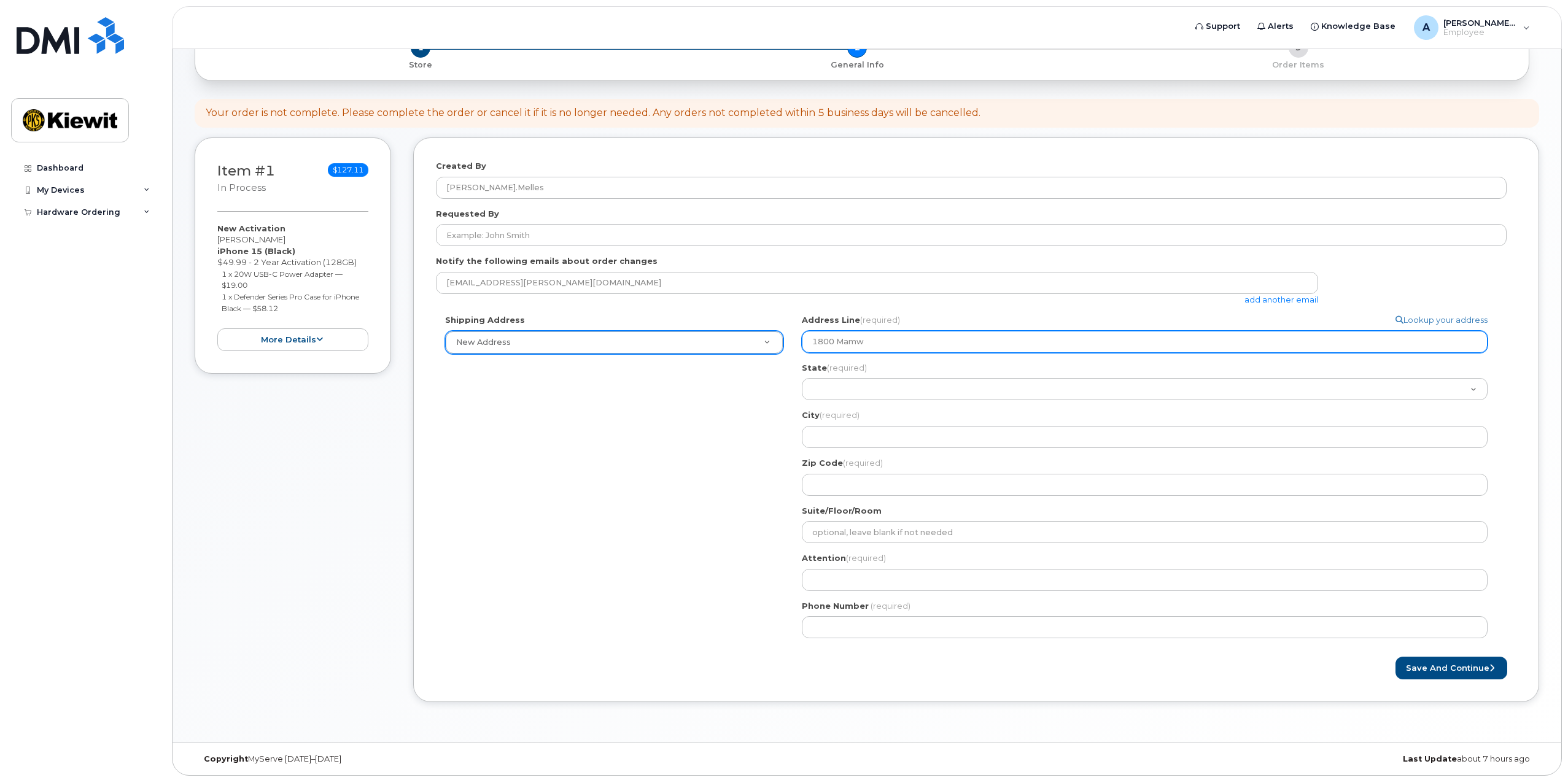
select select
type input "1800 Mam"
select select
type input "1800 Mamqu"
select select
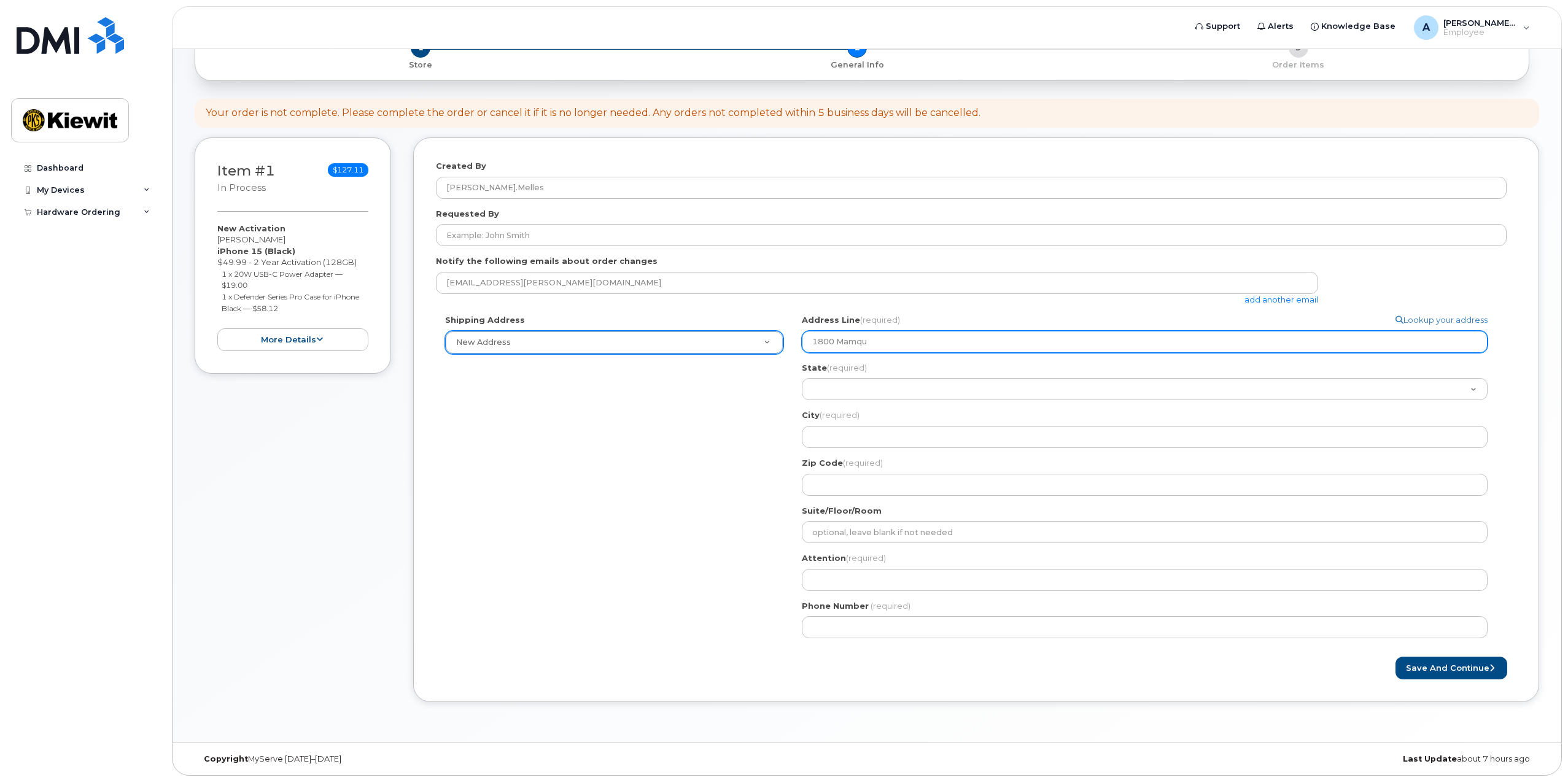
type input "1800 Mamqui"
select select
type input "1800 Mamquia"
select select
type input "1800 Mamquiam"
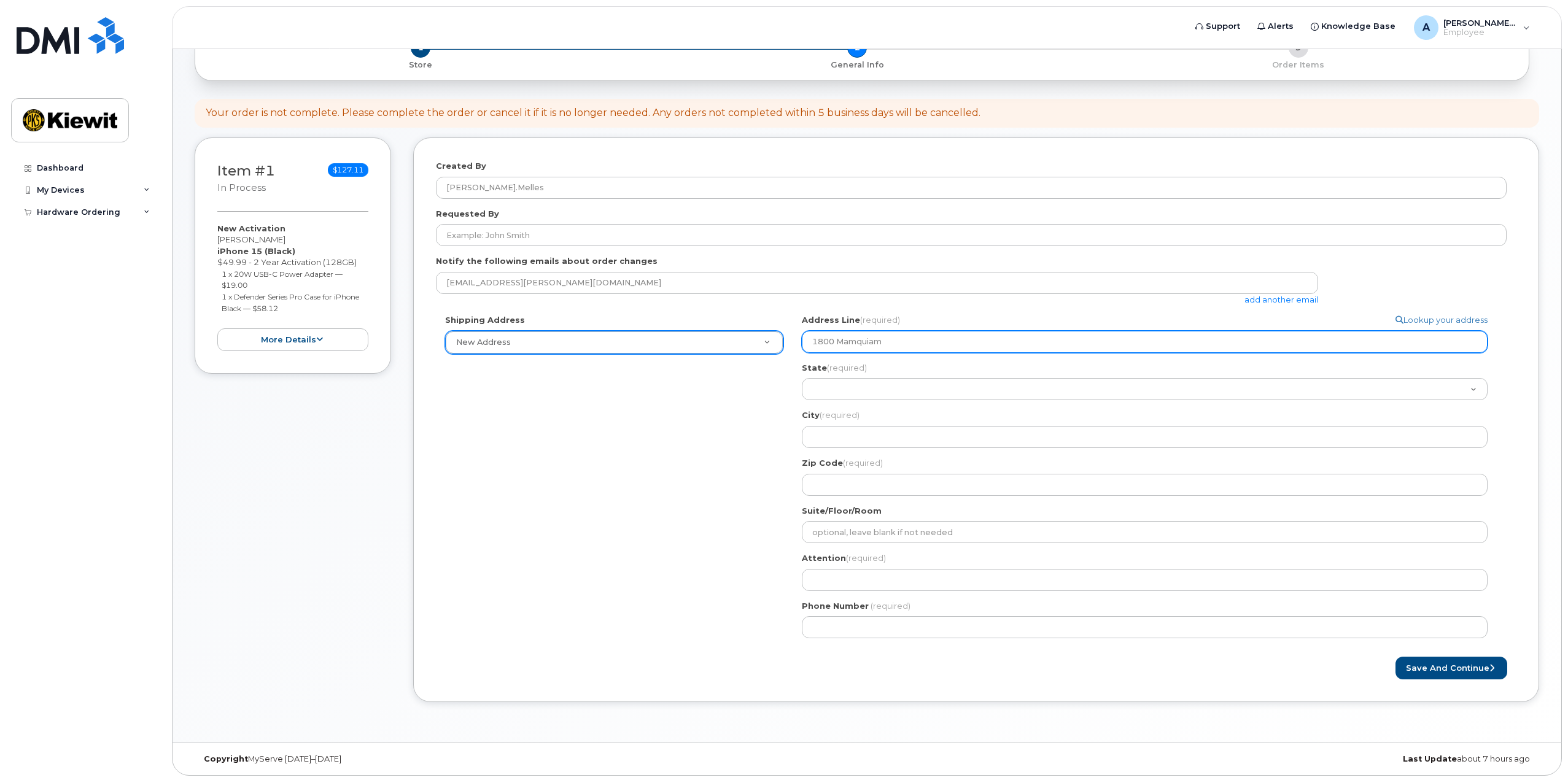
select select
type input "1800 Mamquia"
select select
type input "1800 Mamqui"
select select
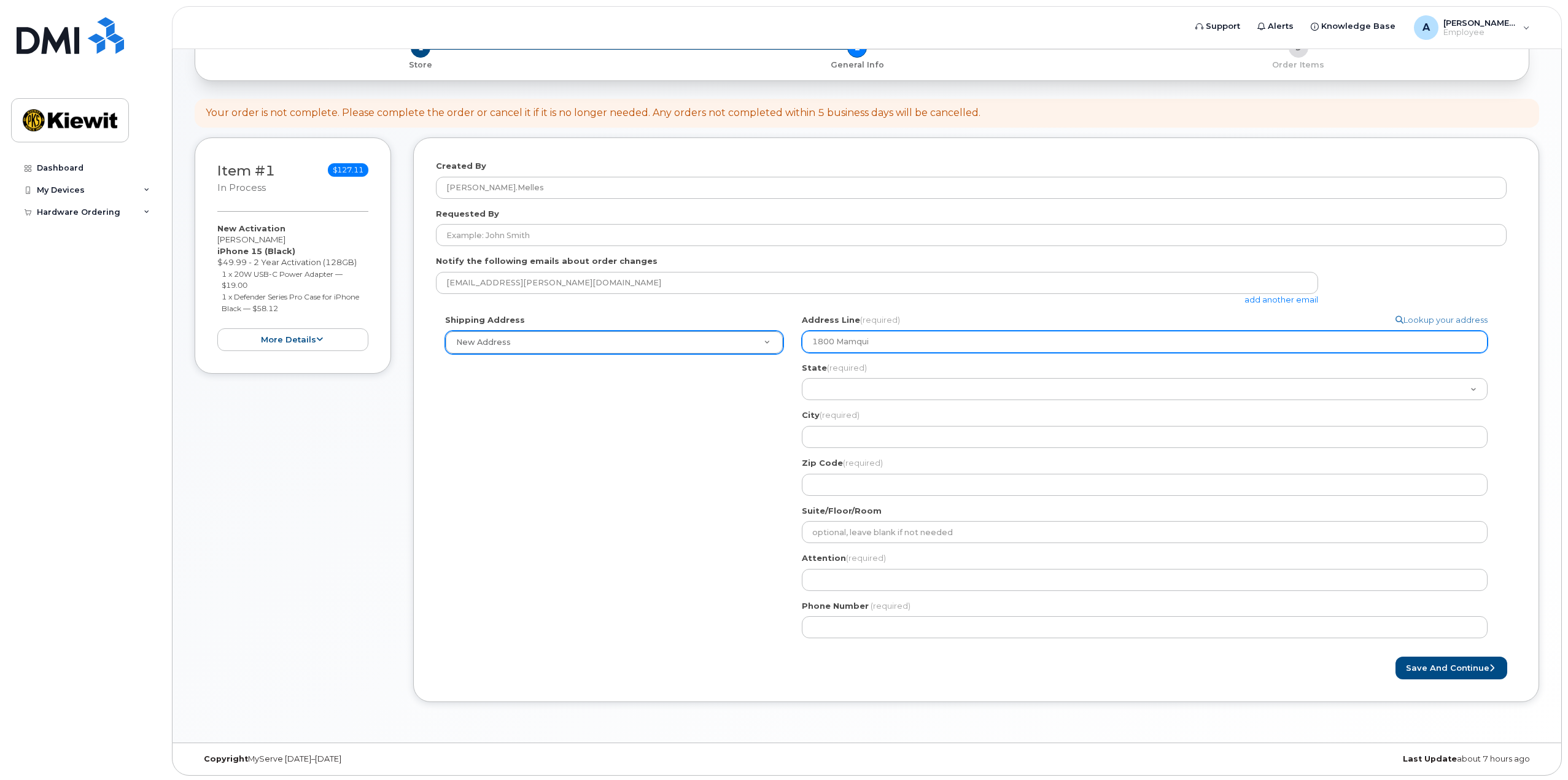
type input "1800 Mamqu"
select select
type input "1800 Mamqua"
select select
type input "1800 Mamquam"
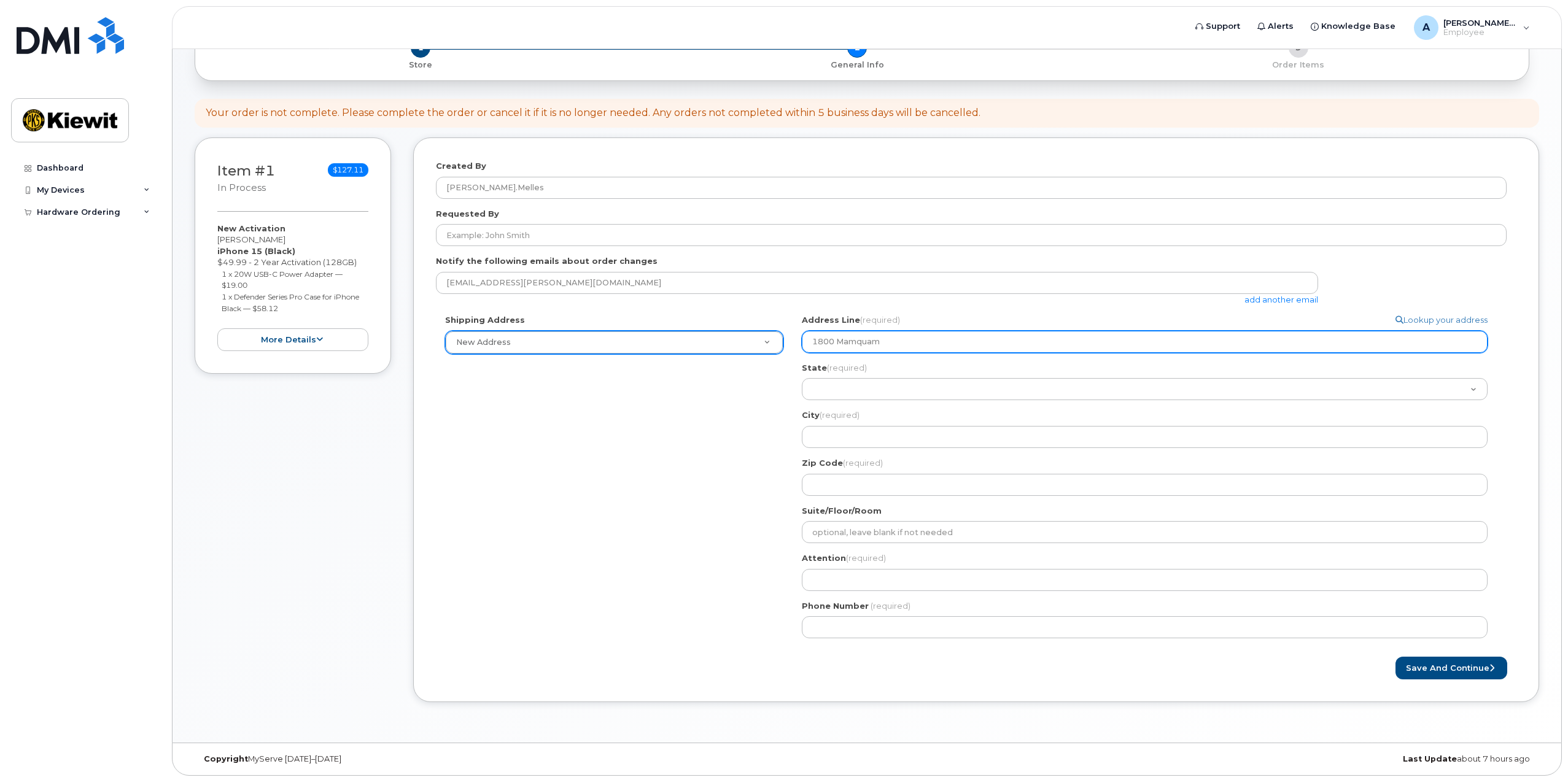
select select
type input "1800 Mamquam R"
select select
type input "1800 Mamquam Roa"
select select
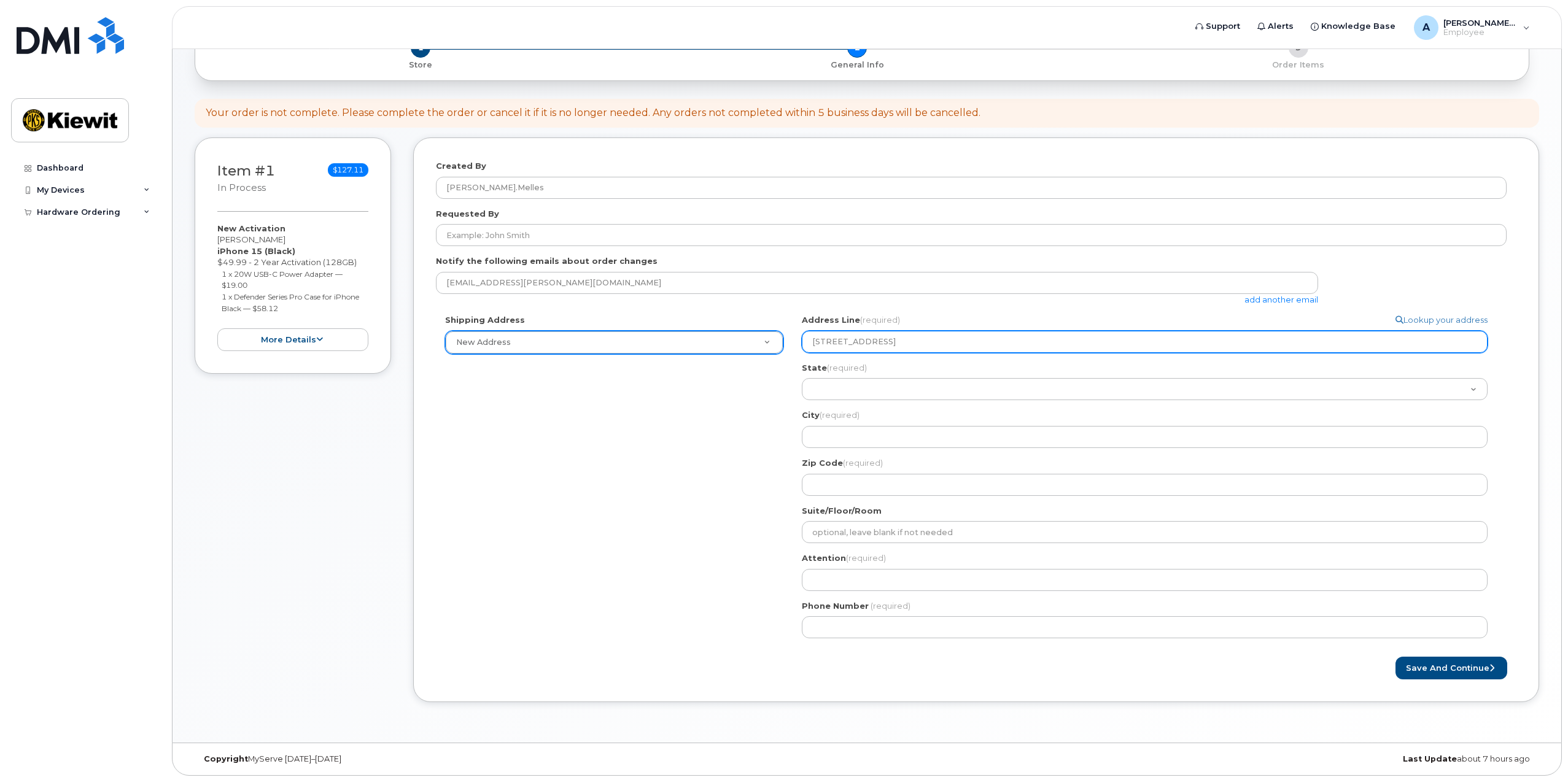
type input "[STREET_ADDRESS]"
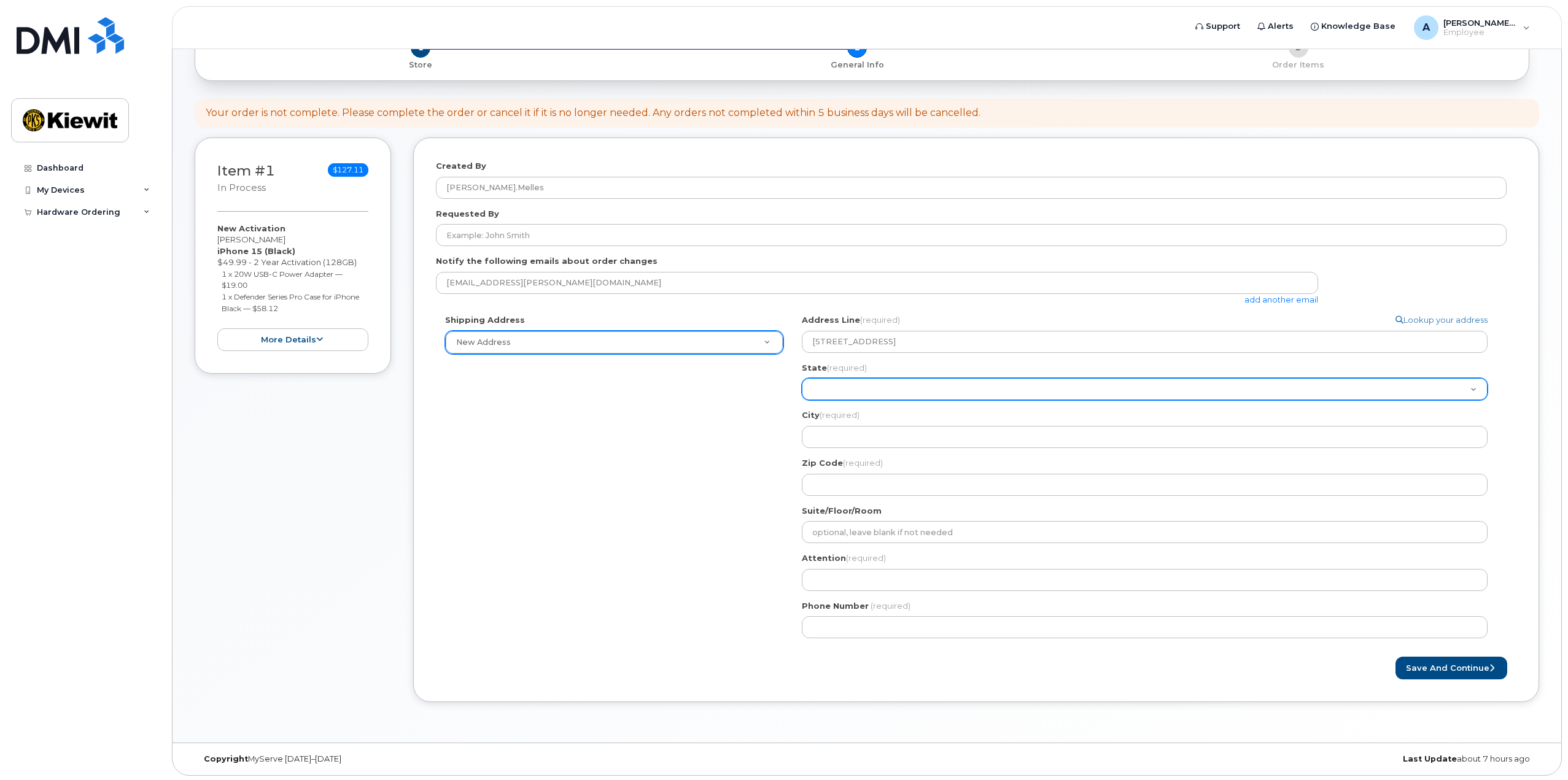
click at [846, 380] on select "Alabama Alaska American Samoa Arizona Arkansas California Colorado Connecticut …" at bounding box center [1145, 388] width 686 height 22
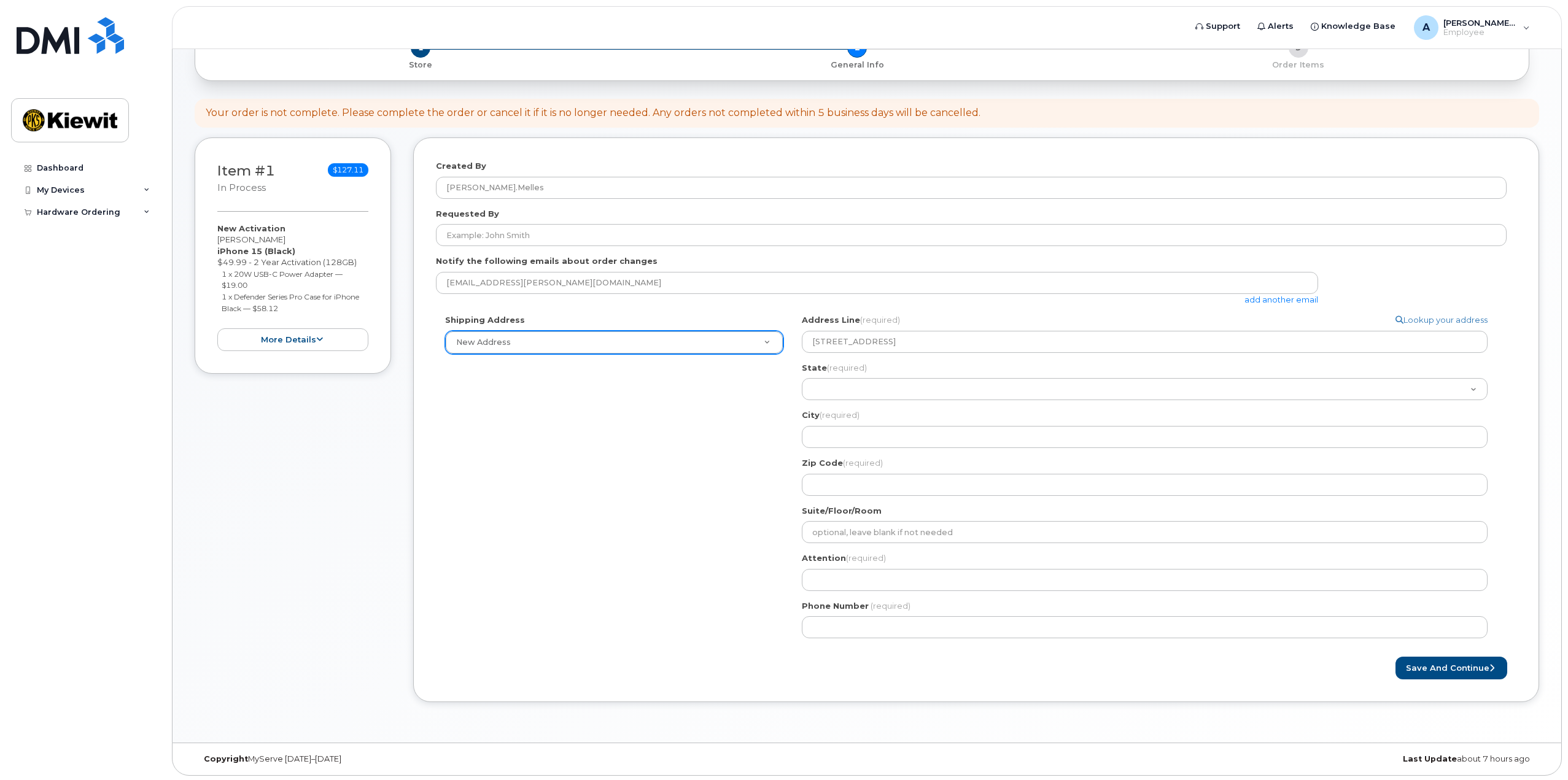
click at [657, 564] on div "Shipping Address New Address New Address Search your address... Manually edit y…" at bounding box center [970, 480] width 1070 height 333
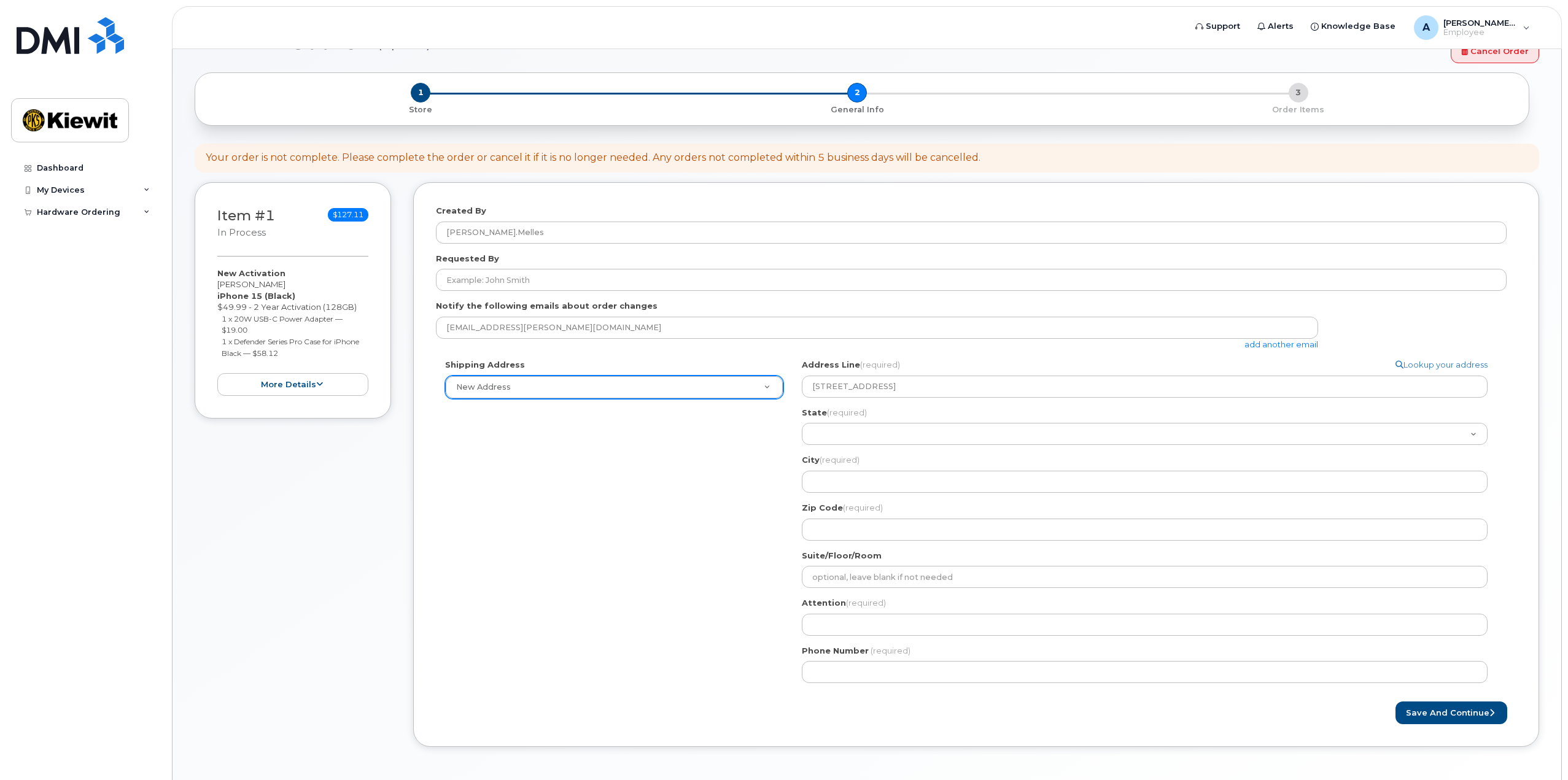
scroll to position [123, 0]
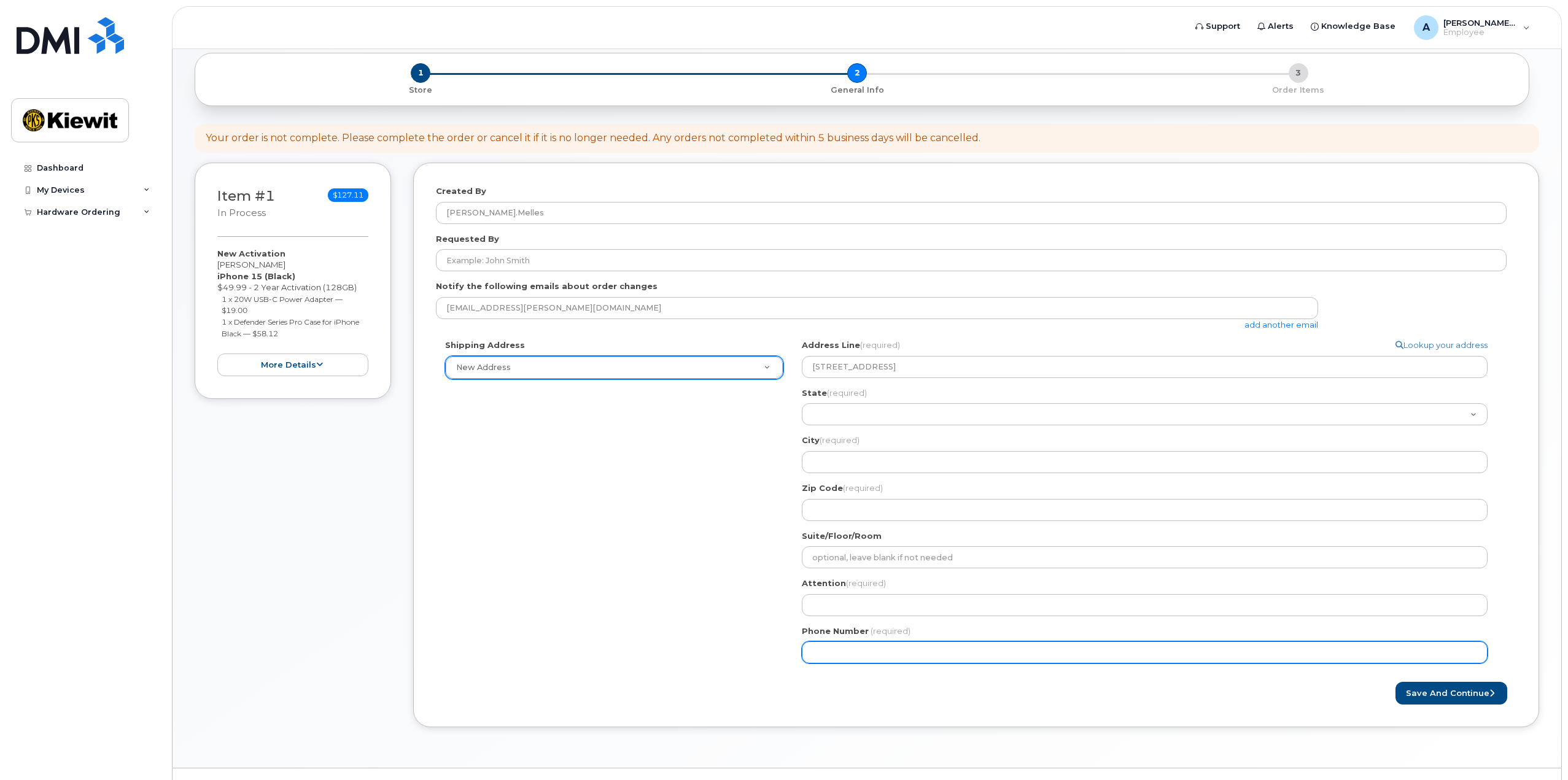
click at [872, 651] on input "Phone Number" at bounding box center [1145, 652] width 686 height 22
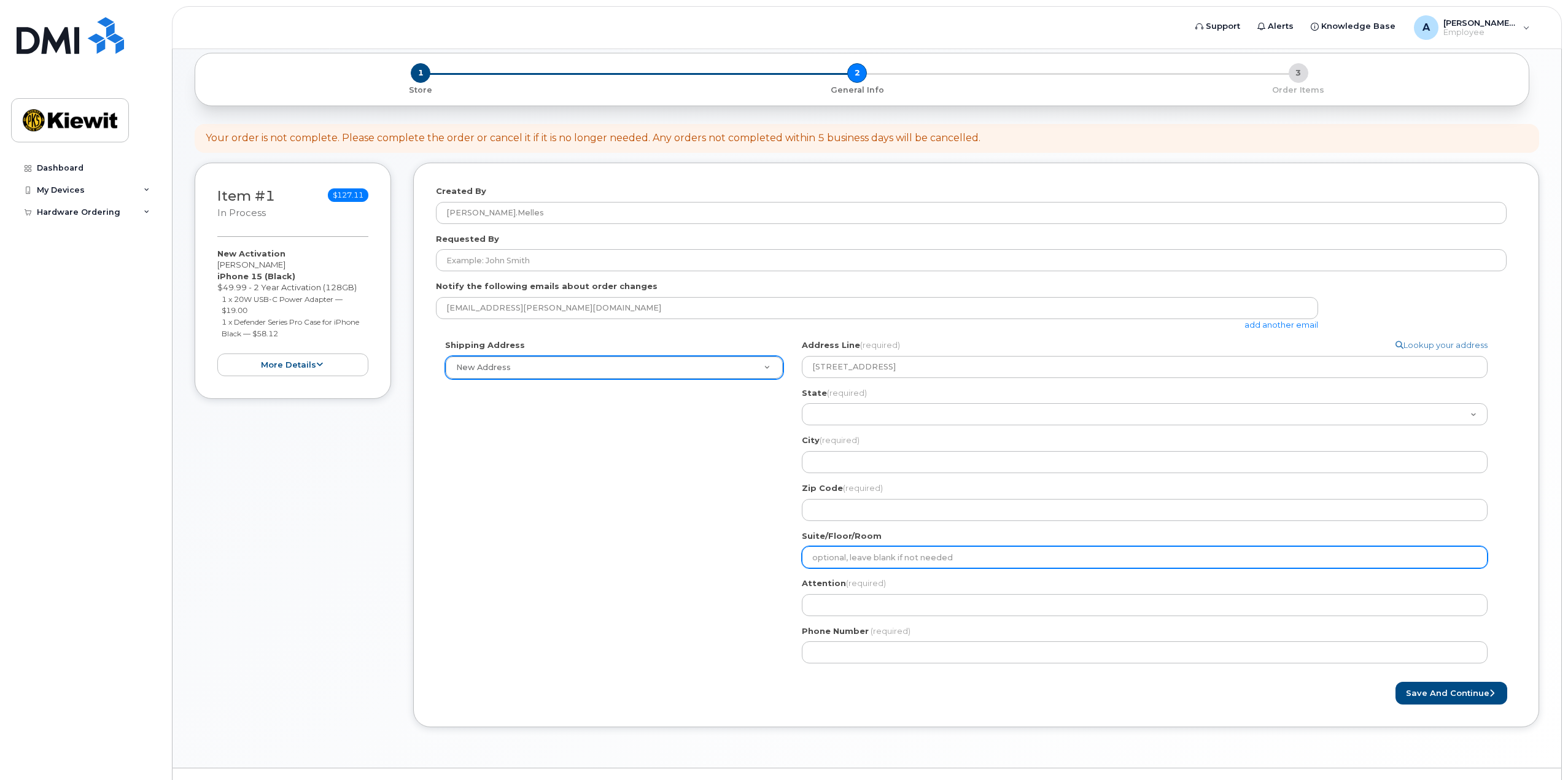
click at [843, 554] on input "Suite/Floor/Room" at bounding box center [1145, 557] width 686 height 22
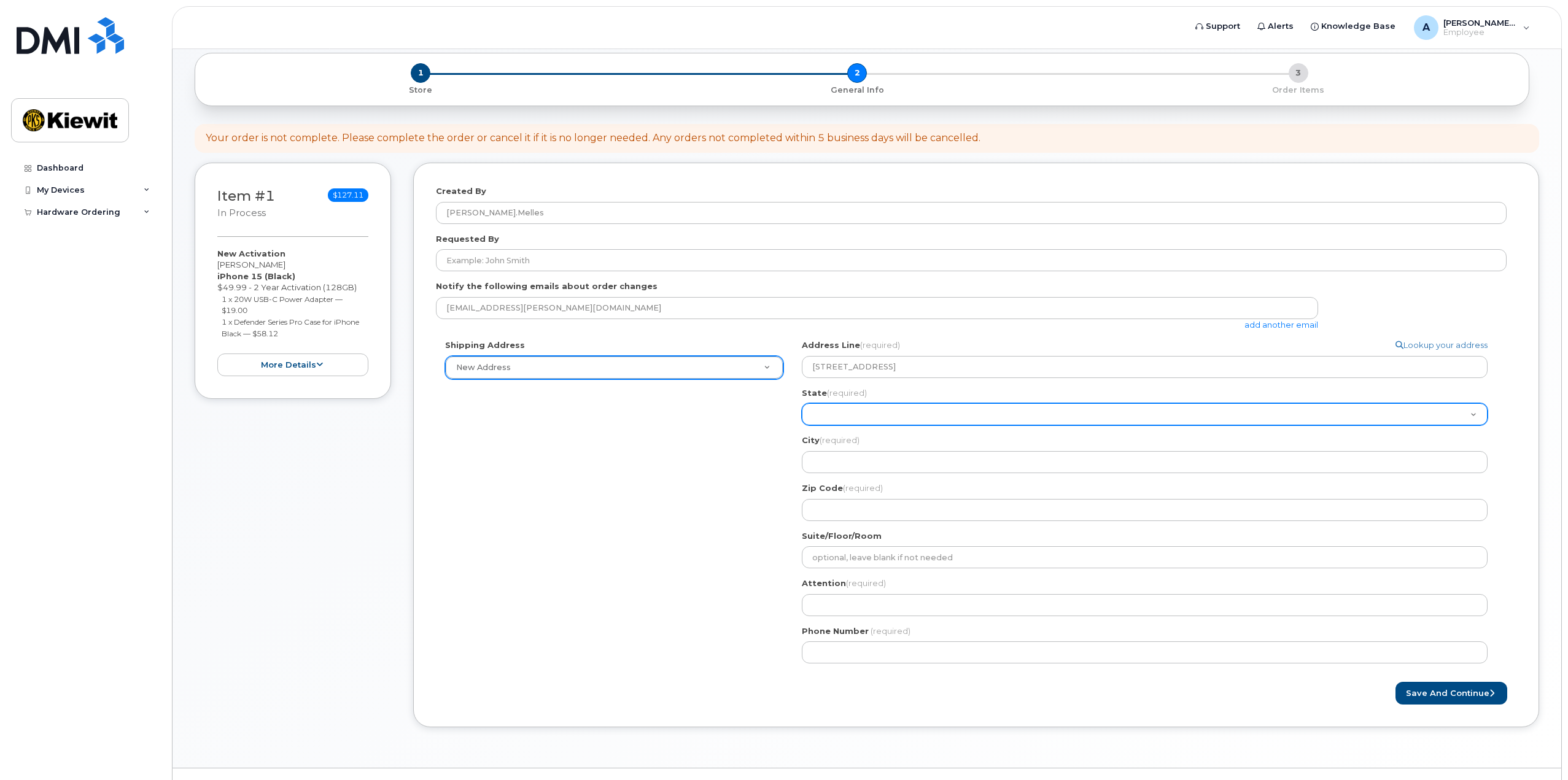
click at [837, 416] on select "Alabama Alaska American Samoa Arizona Arkansas California Colorado Connecticut …" at bounding box center [1145, 414] width 686 height 22
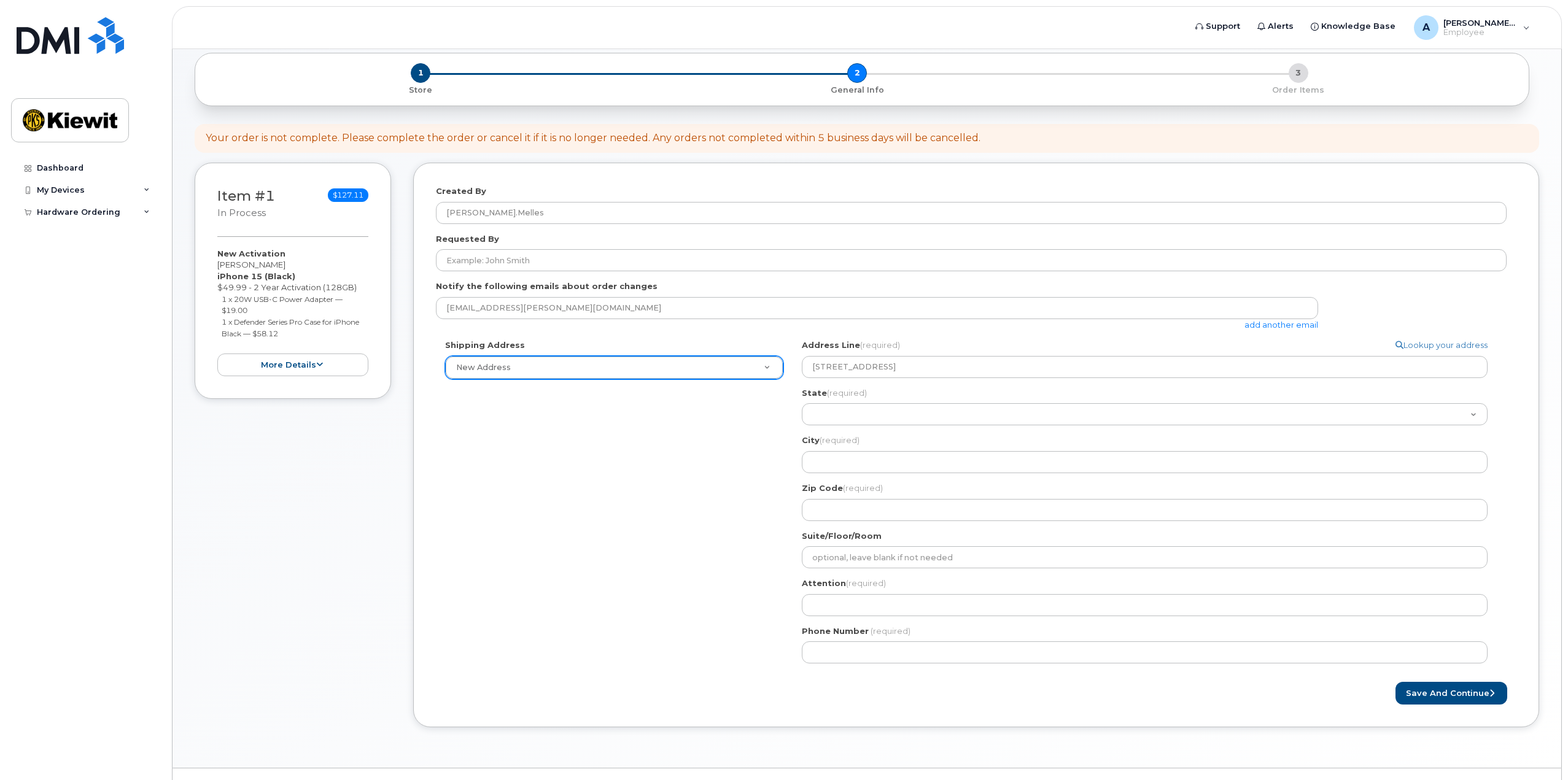
click at [732, 574] on div "Shipping Address New Address New Address Search your address... Manually edit y…" at bounding box center [970, 506] width 1070 height 333
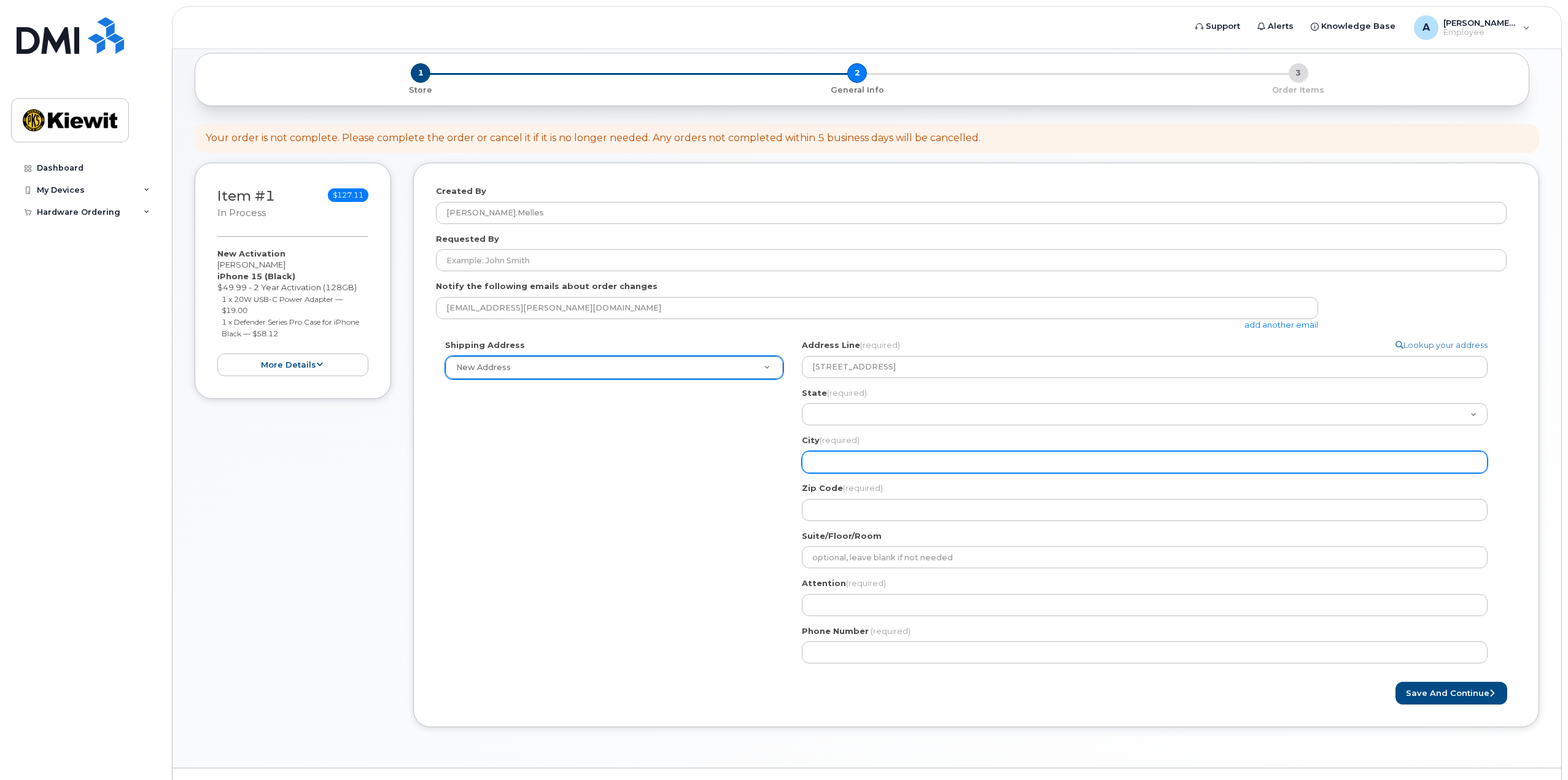
click at [821, 455] on input "City (required)" at bounding box center [1145, 462] width 686 height 22
type input "Squamish"
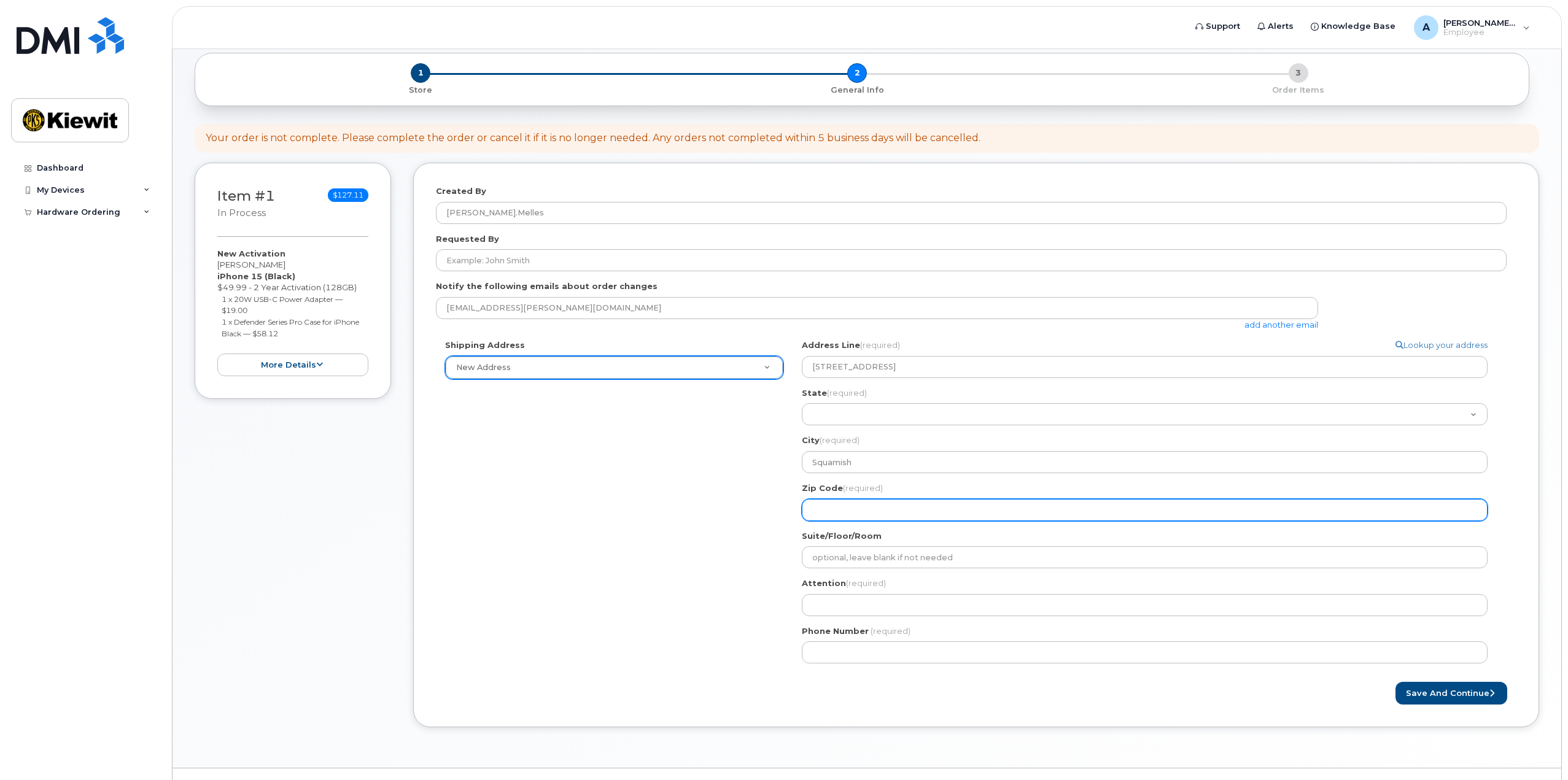
type input "V8B 0J1"
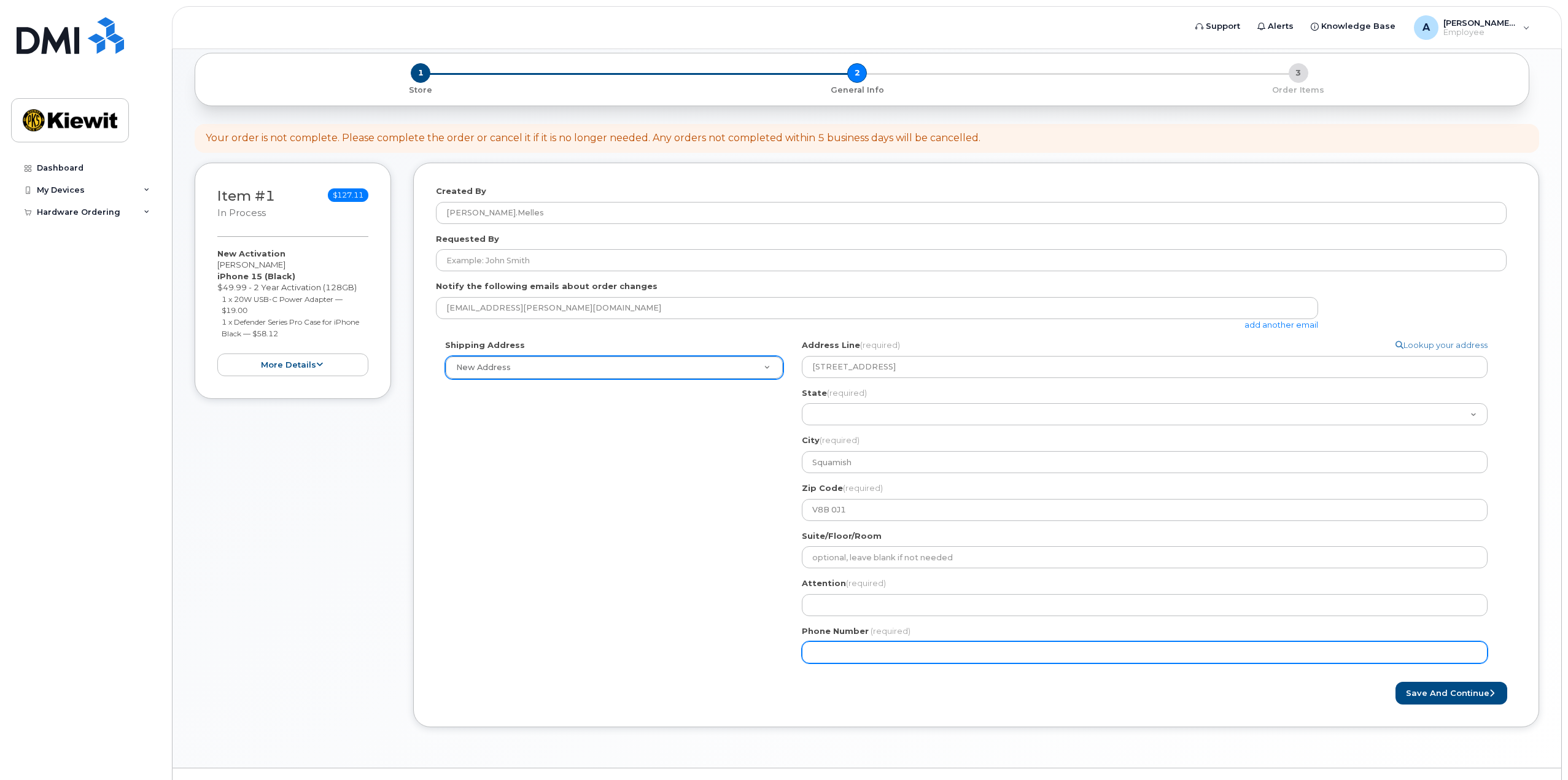
type input "6047121366"
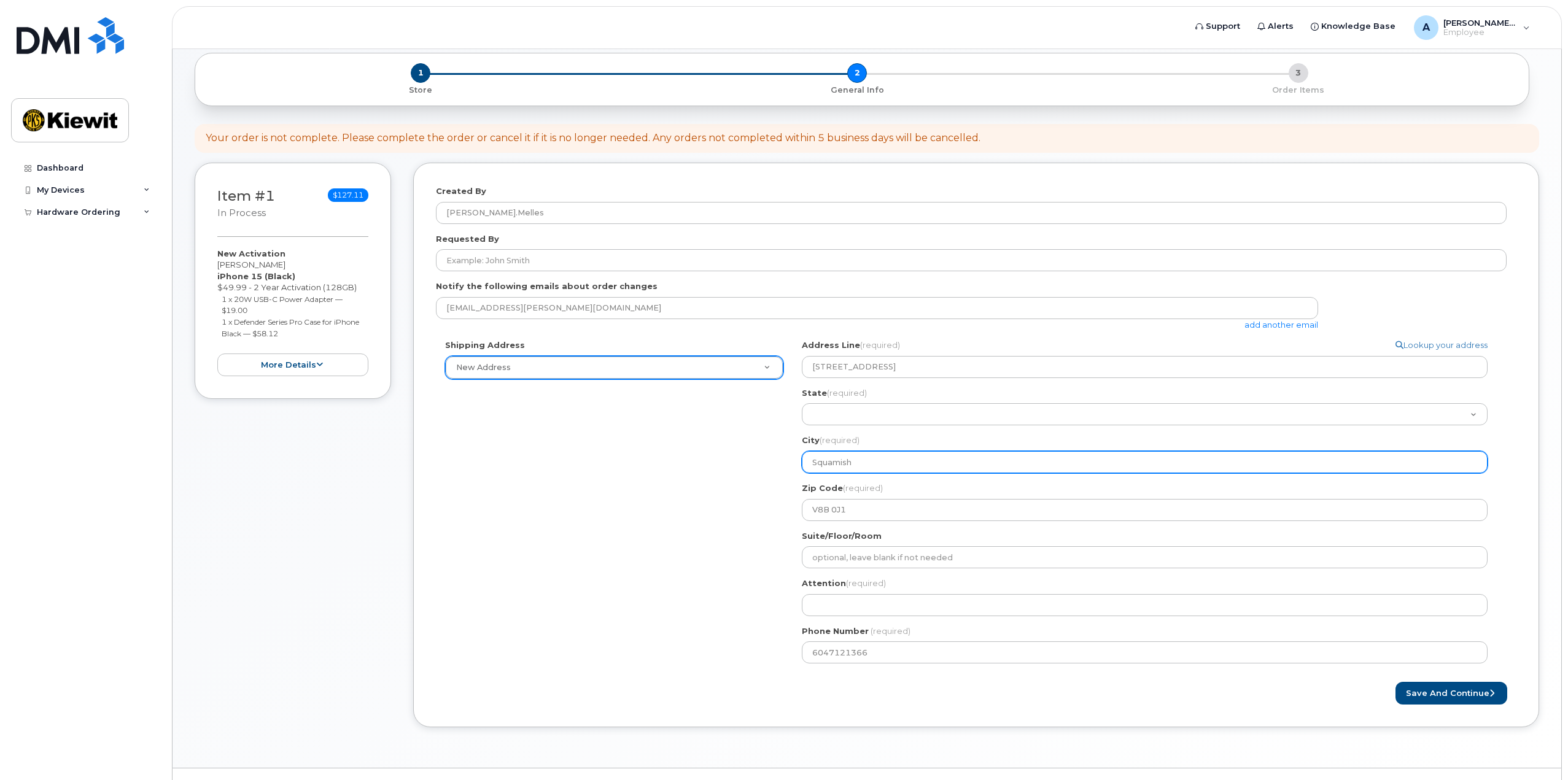
select select
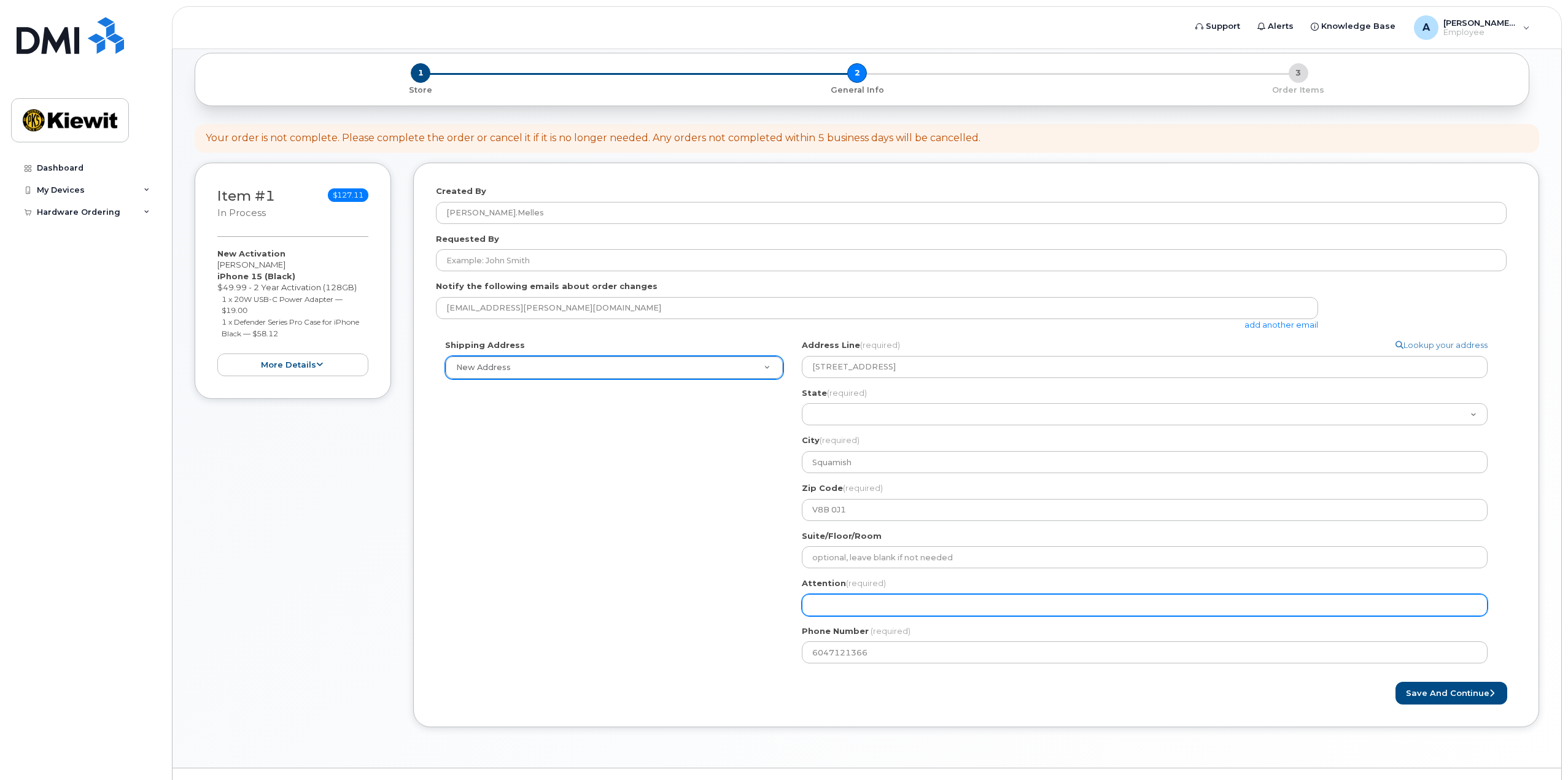
click at [853, 606] on input "Attention (required)" at bounding box center [1145, 605] width 686 height 22
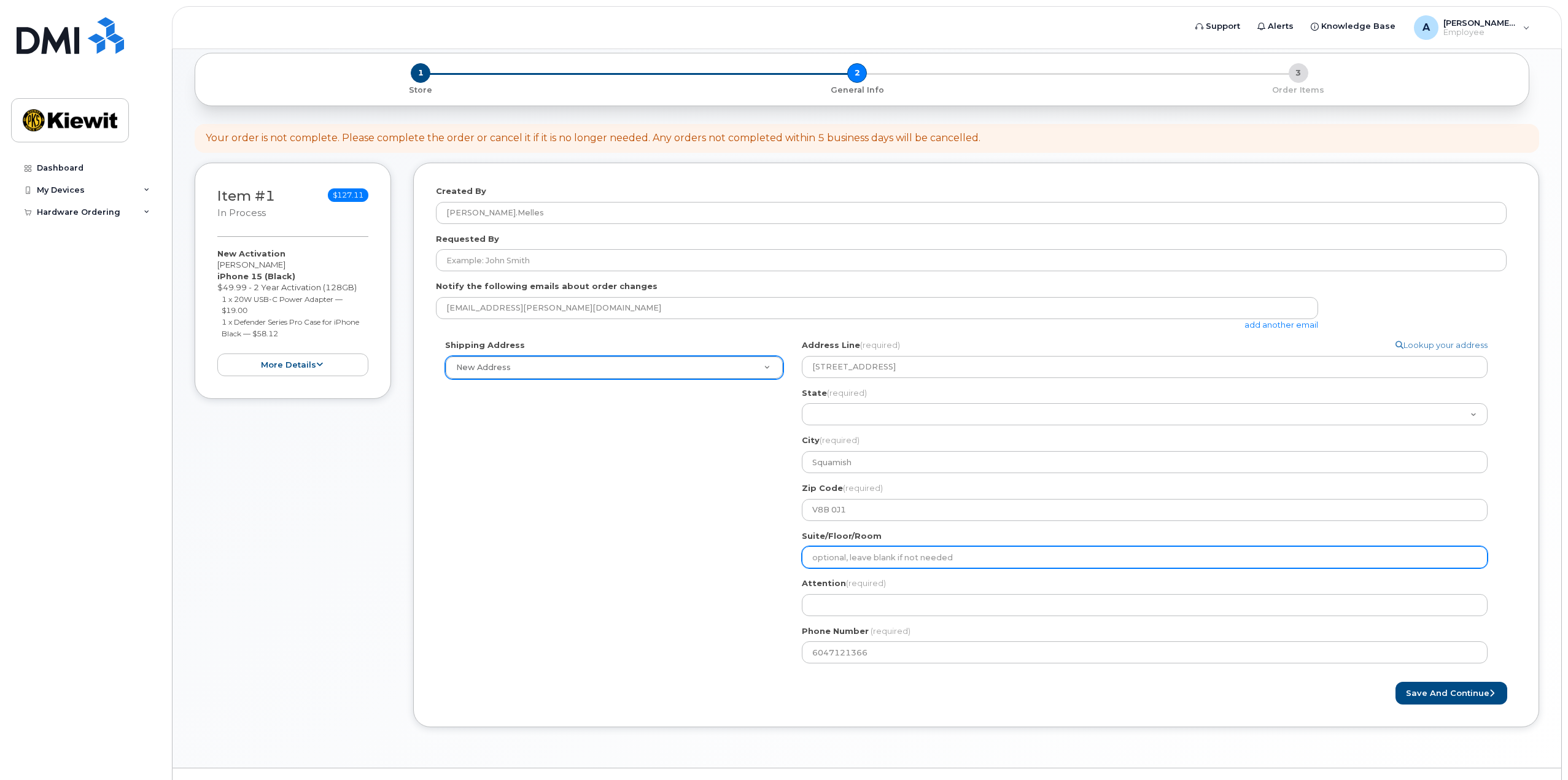
click at [855, 554] on input "Suite/Floor/Room" at bounding box center [1145, 557] width 686 height 22
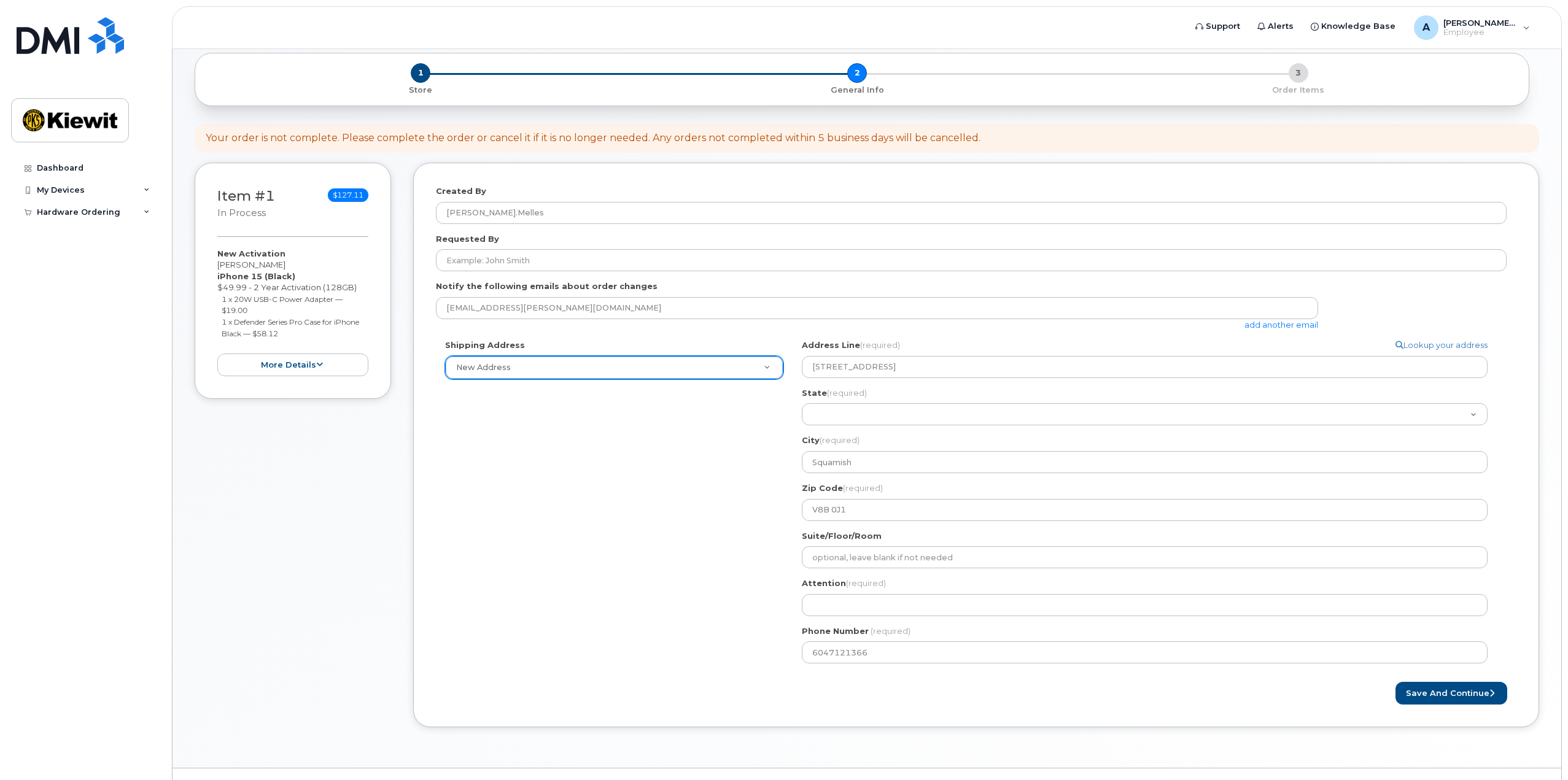
click at [738, 578] on div "Shipping Address New Address New Address Squamish Search your address... Manual…" at bounding box center [970, 506] width 1070 height 333
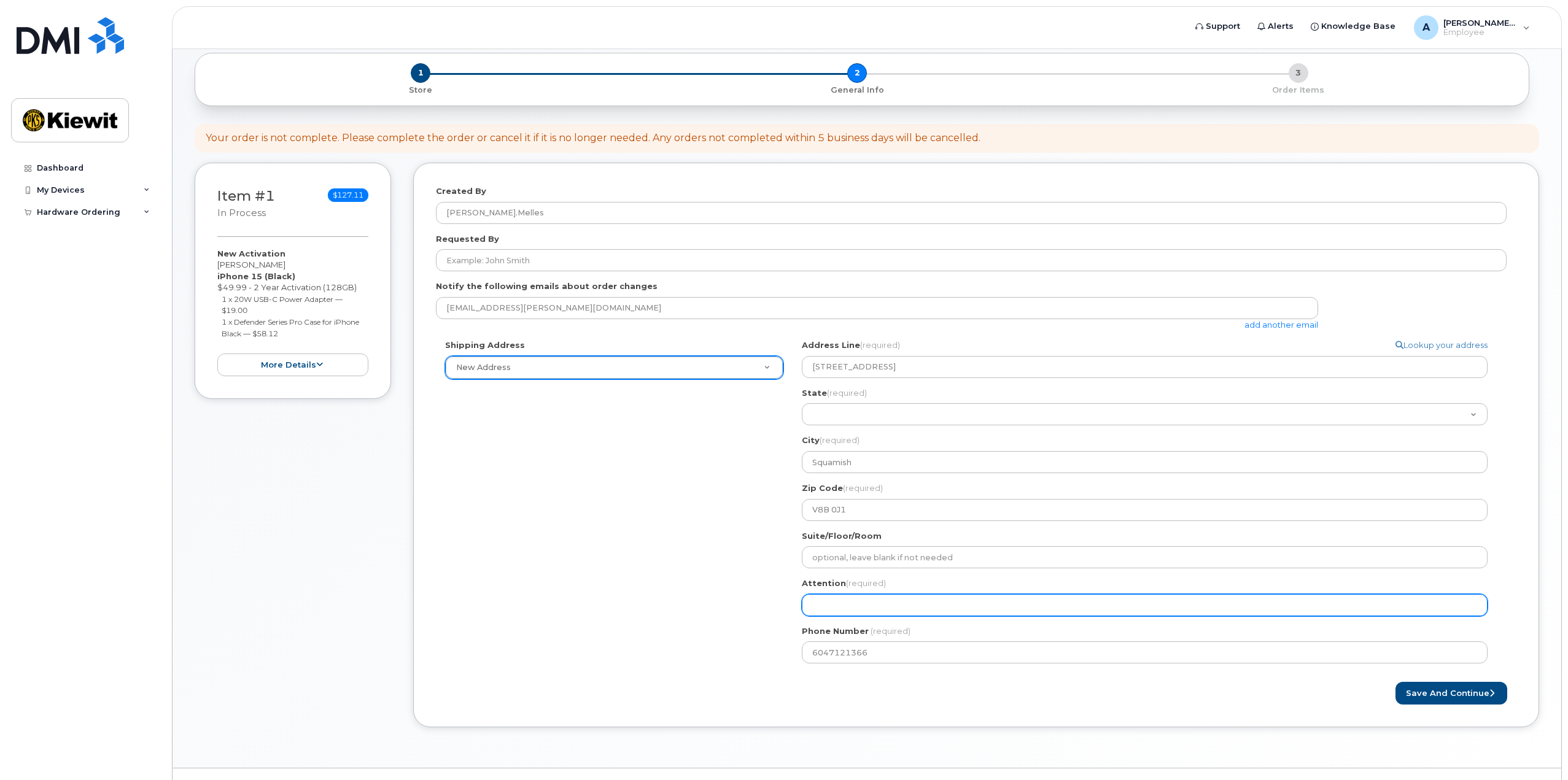
click at [884, 606] on input "Attention (required)" at bounding box center [1145, 605] width 686 height 22
click at [1395, 682] on button "Save and Continue" at bounding box center [1451, 692] width 112 height 22
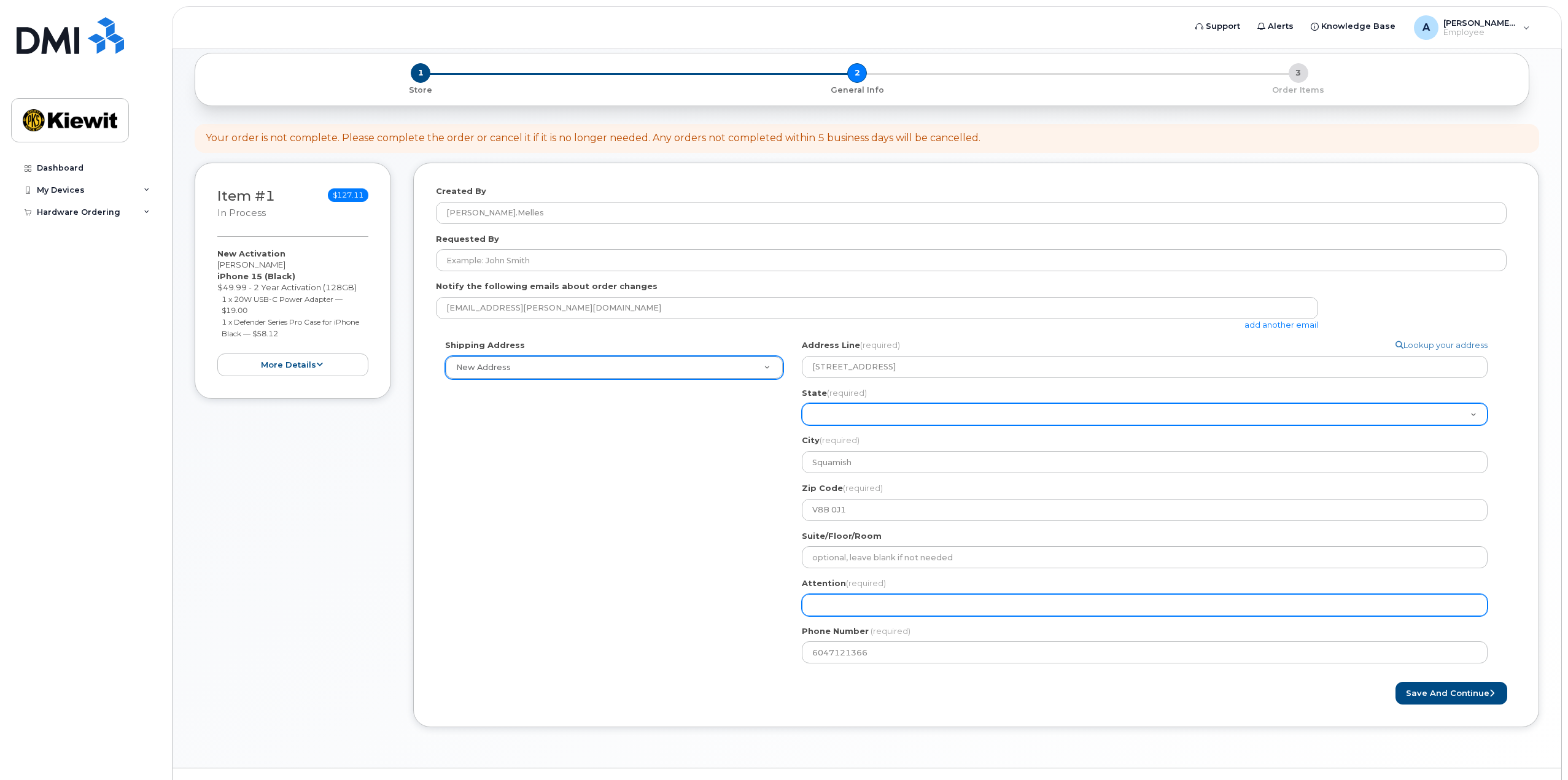
select select "AL"
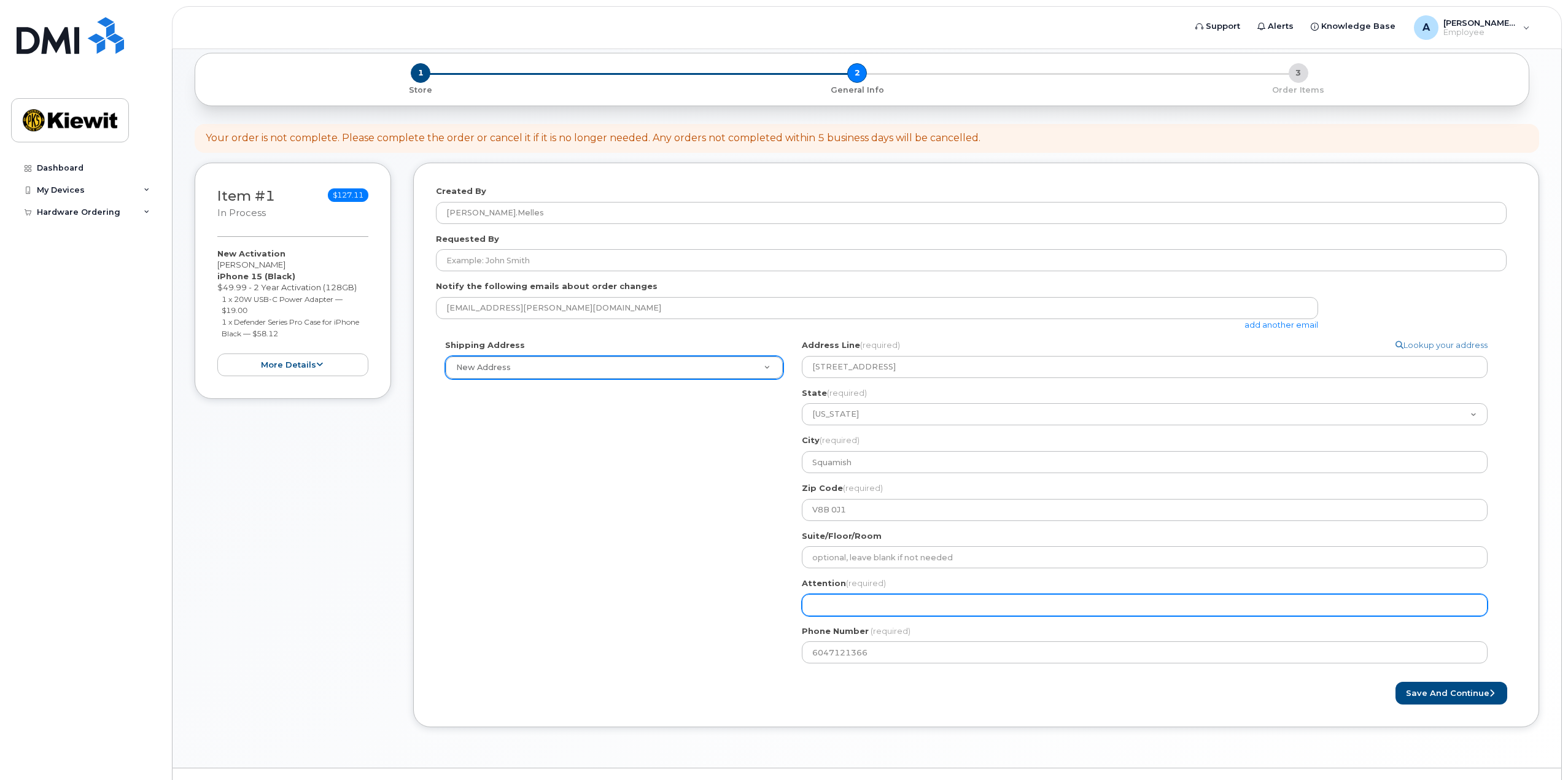
click at [884, 606] on input "Attention (required)" at bounding box center [1145, 605] width 686 height 22
select select
type input "A"
select select
type input "An"
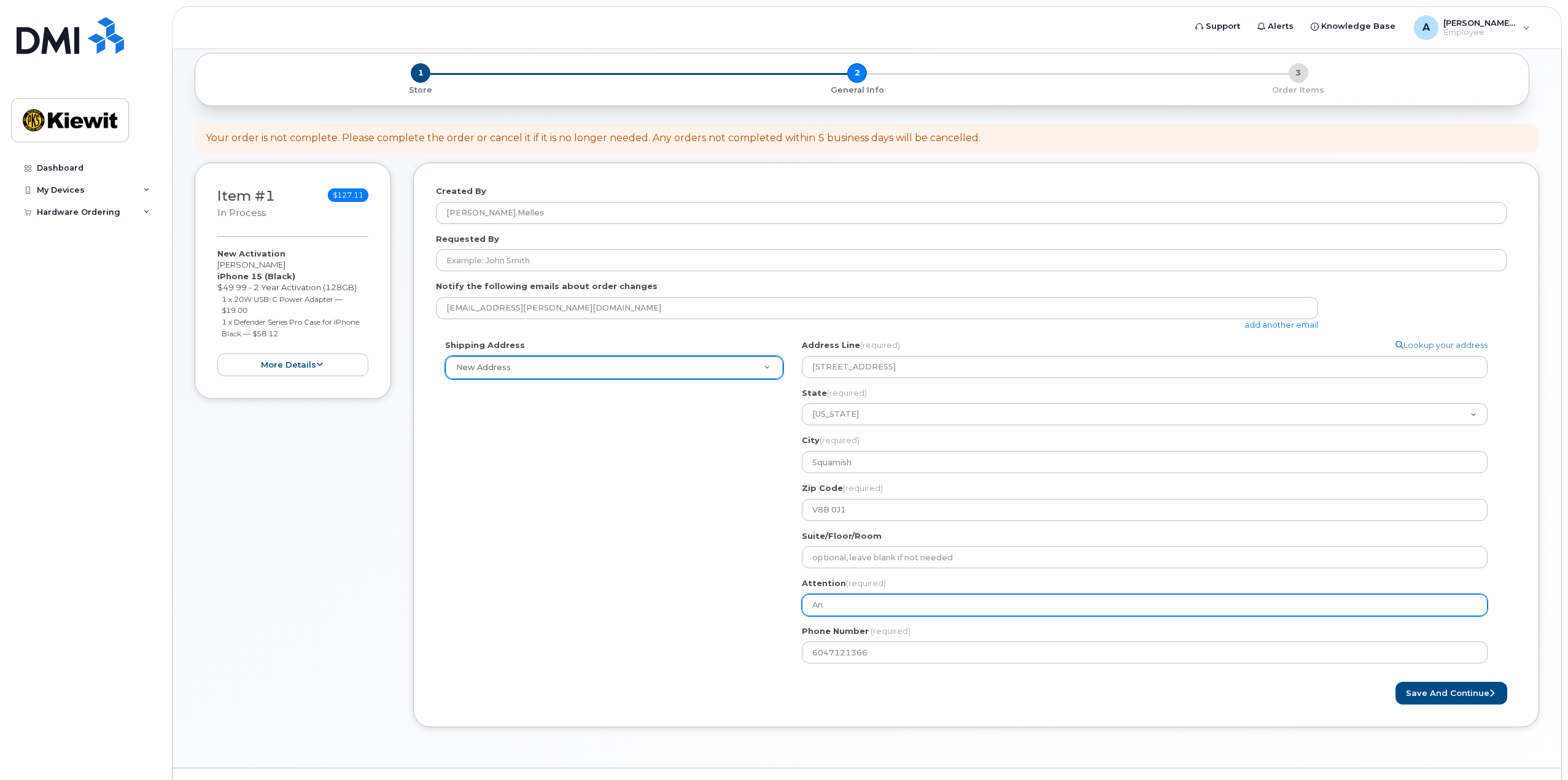
select select
type input "And"
select select
type input "Ande"
select select
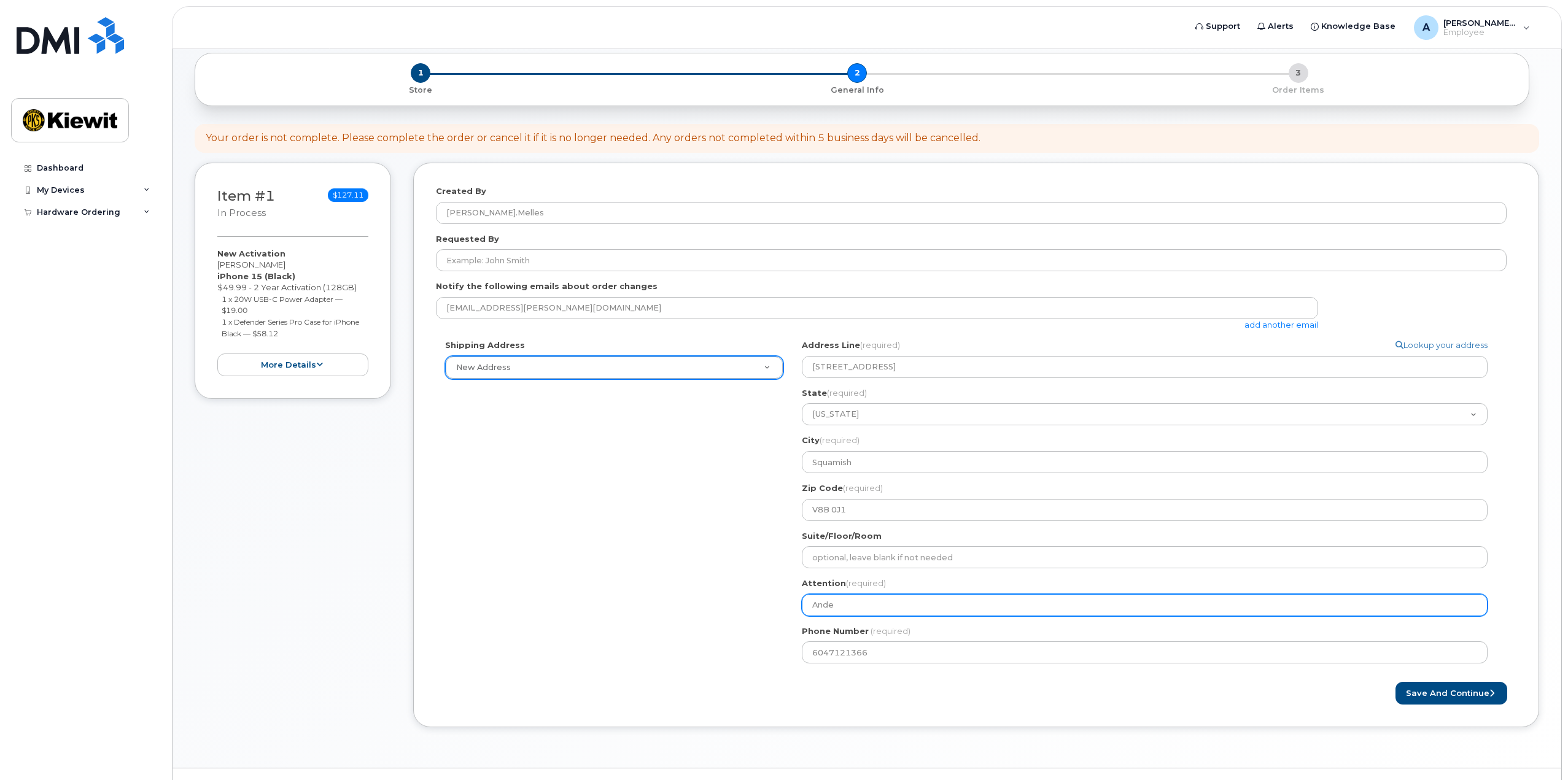
type input "Ander"
select select
type input "Anders"
select select
type input "Anders M"
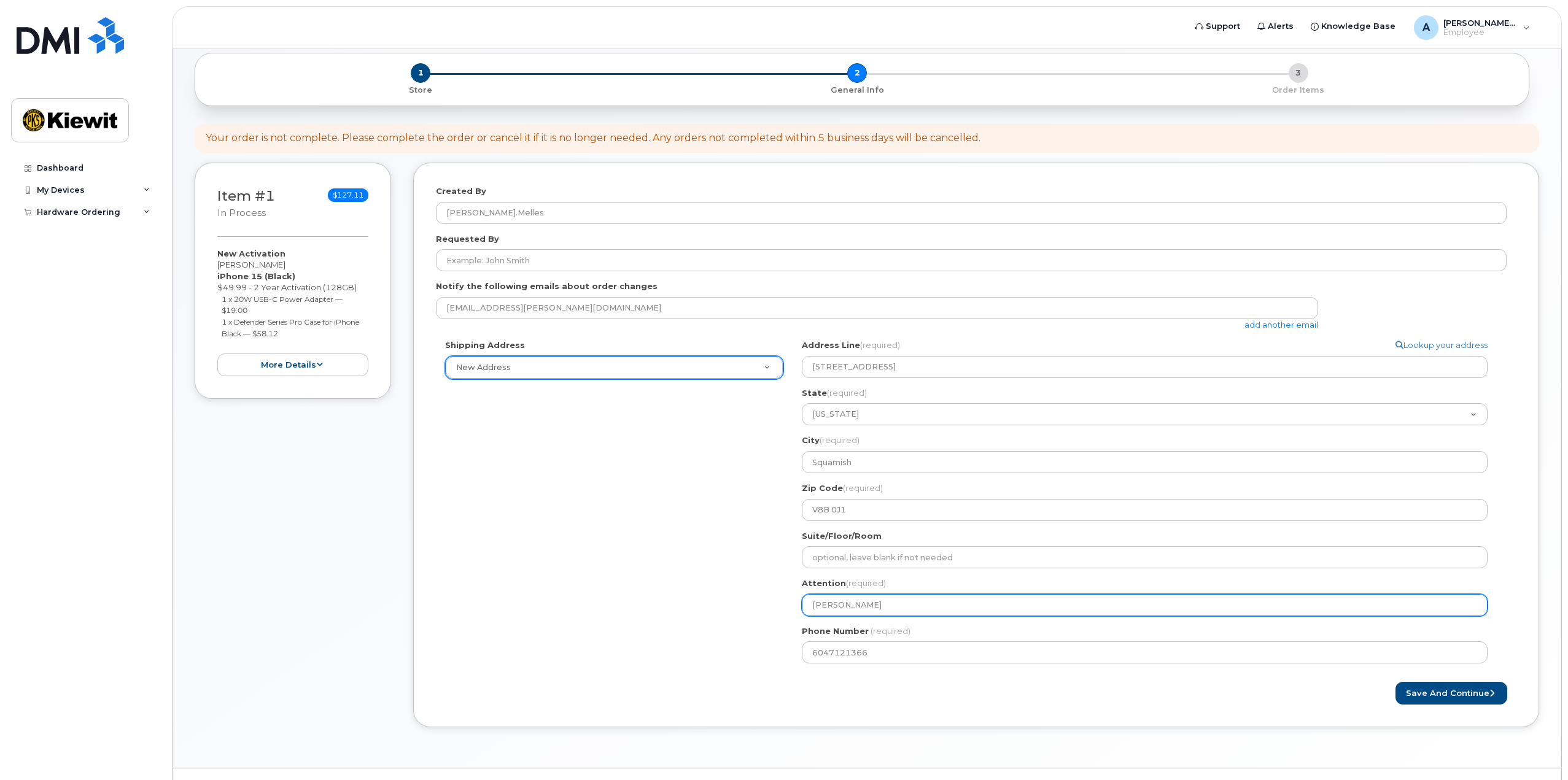
select select
type input "Anders Me"
select select
type input "Anders Mel"
select select
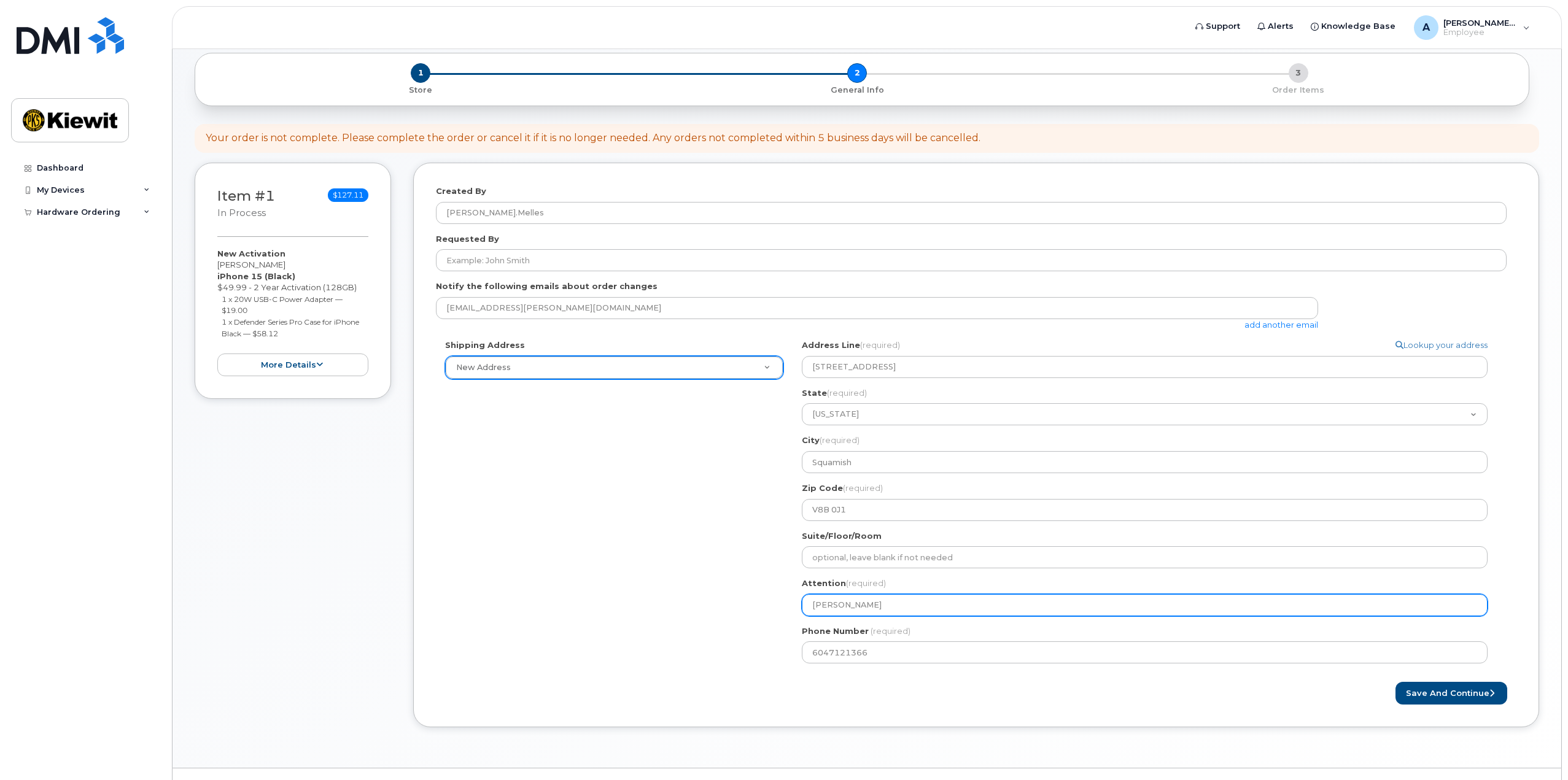
type input "Anders Mell"
select select
type input "Anders Melle"
select select
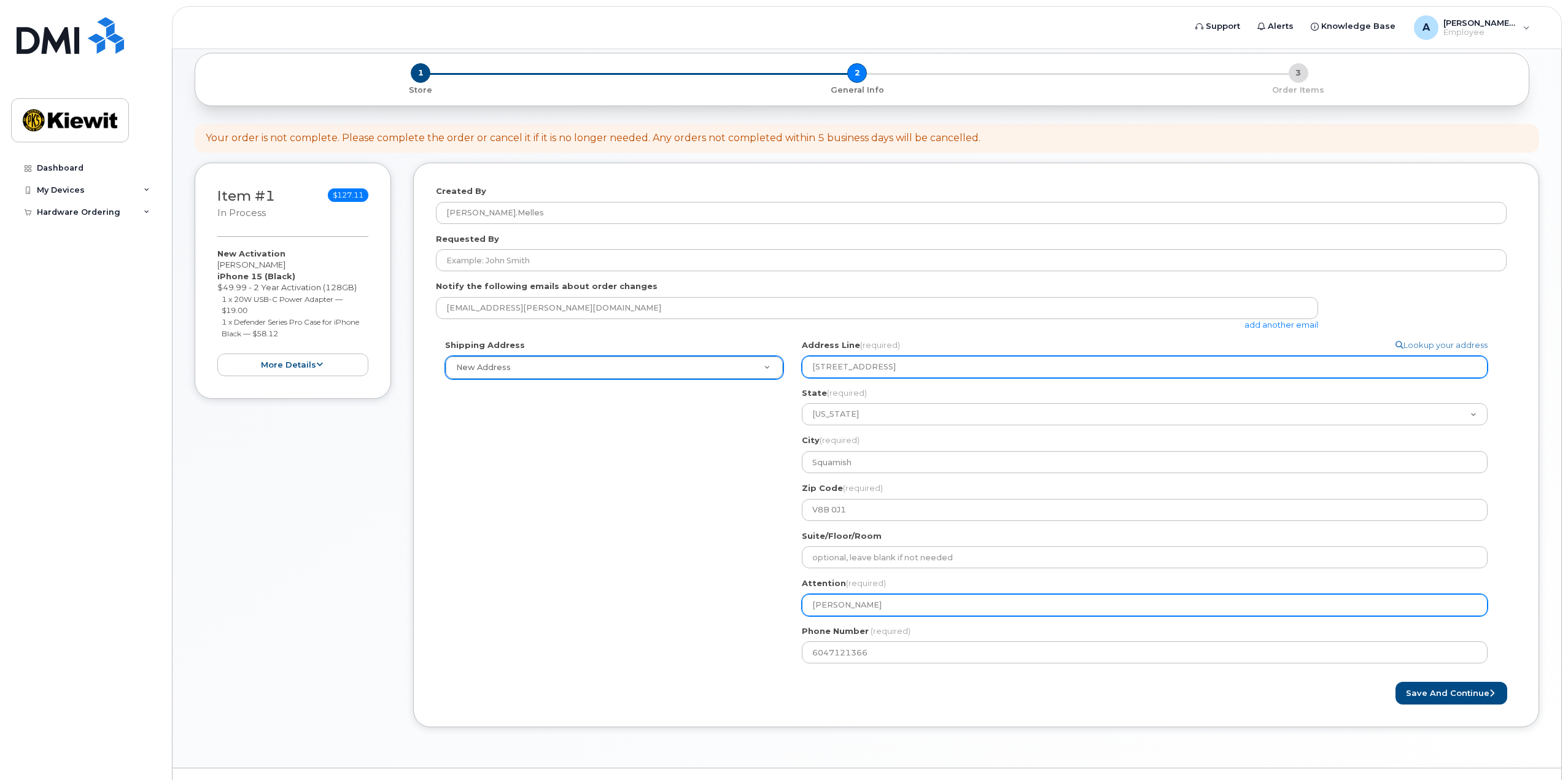
type input "Anders Melles"
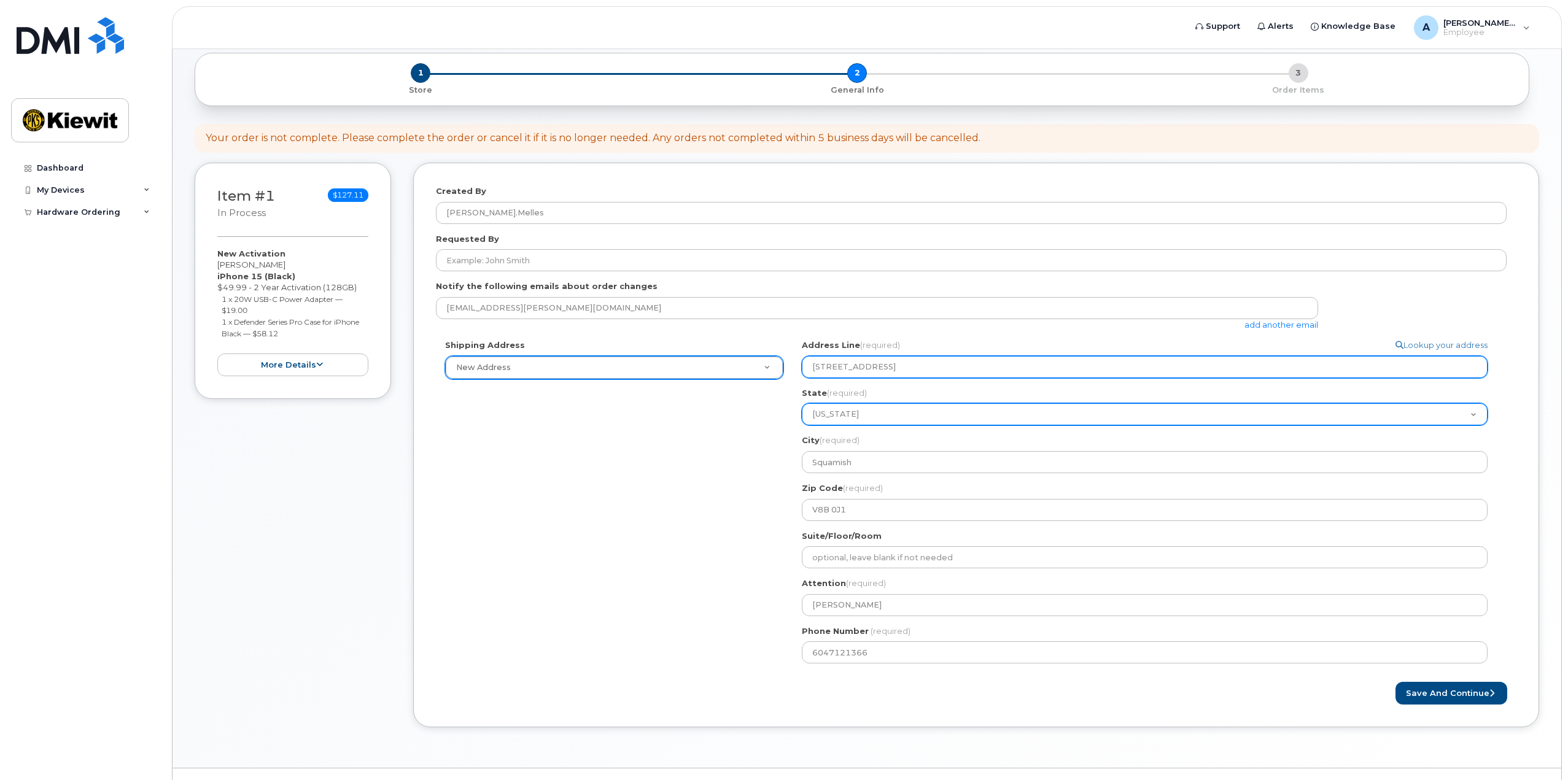
drag, startPoint x: 836, startPoint y: 371, endPoint x: 836, endPoint y: 403, distance: 32.0
click at [836, 371] on input "[STREET_ADDRESS]" at bounding box center [1145, 367] width 686 height 22
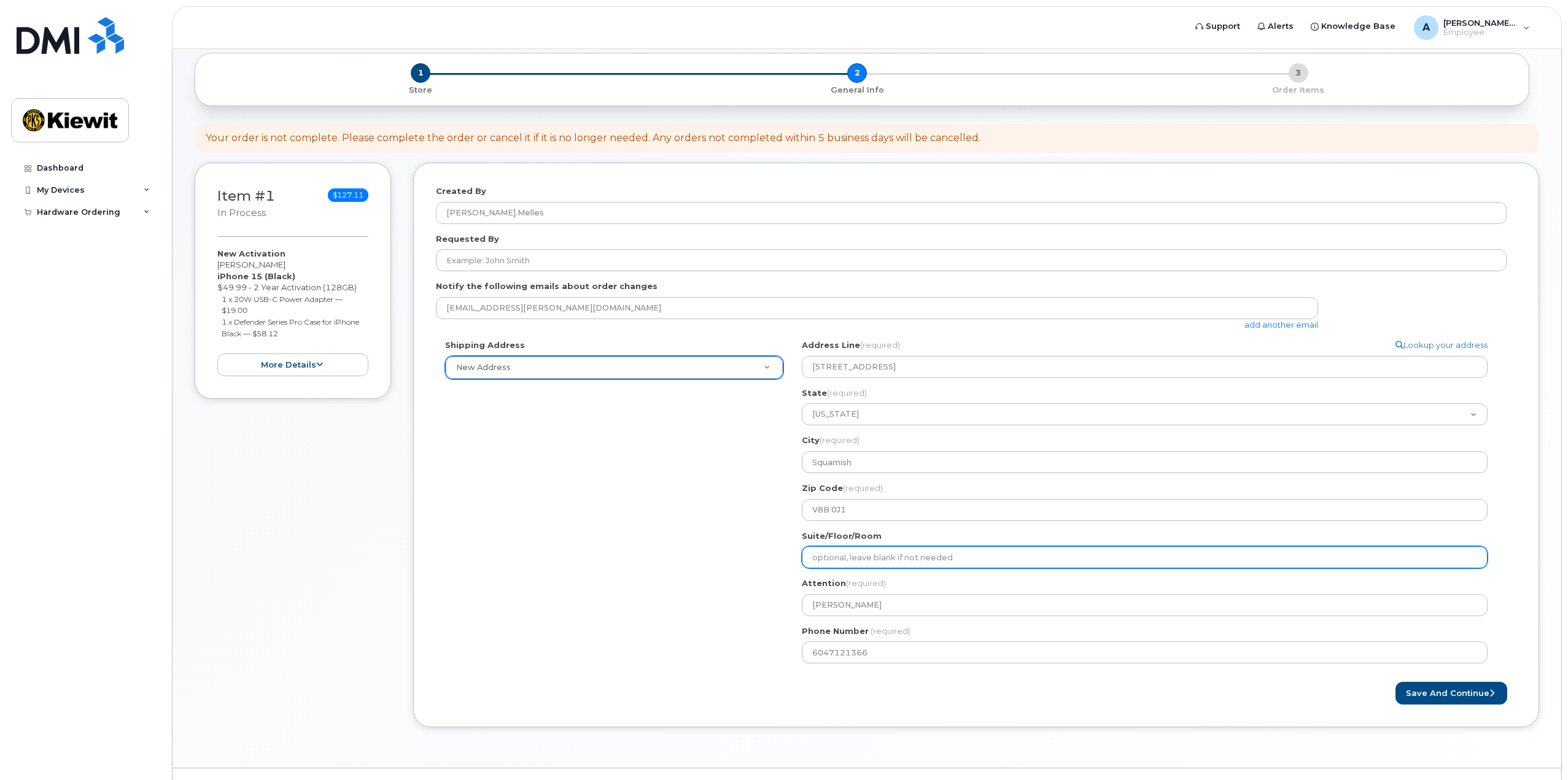
click at [835, 554] on input "Suite/Floor/Room" at bounding box center [1145, 557] width 686 height 22
select select
type input "U"
select select
type input "Un"
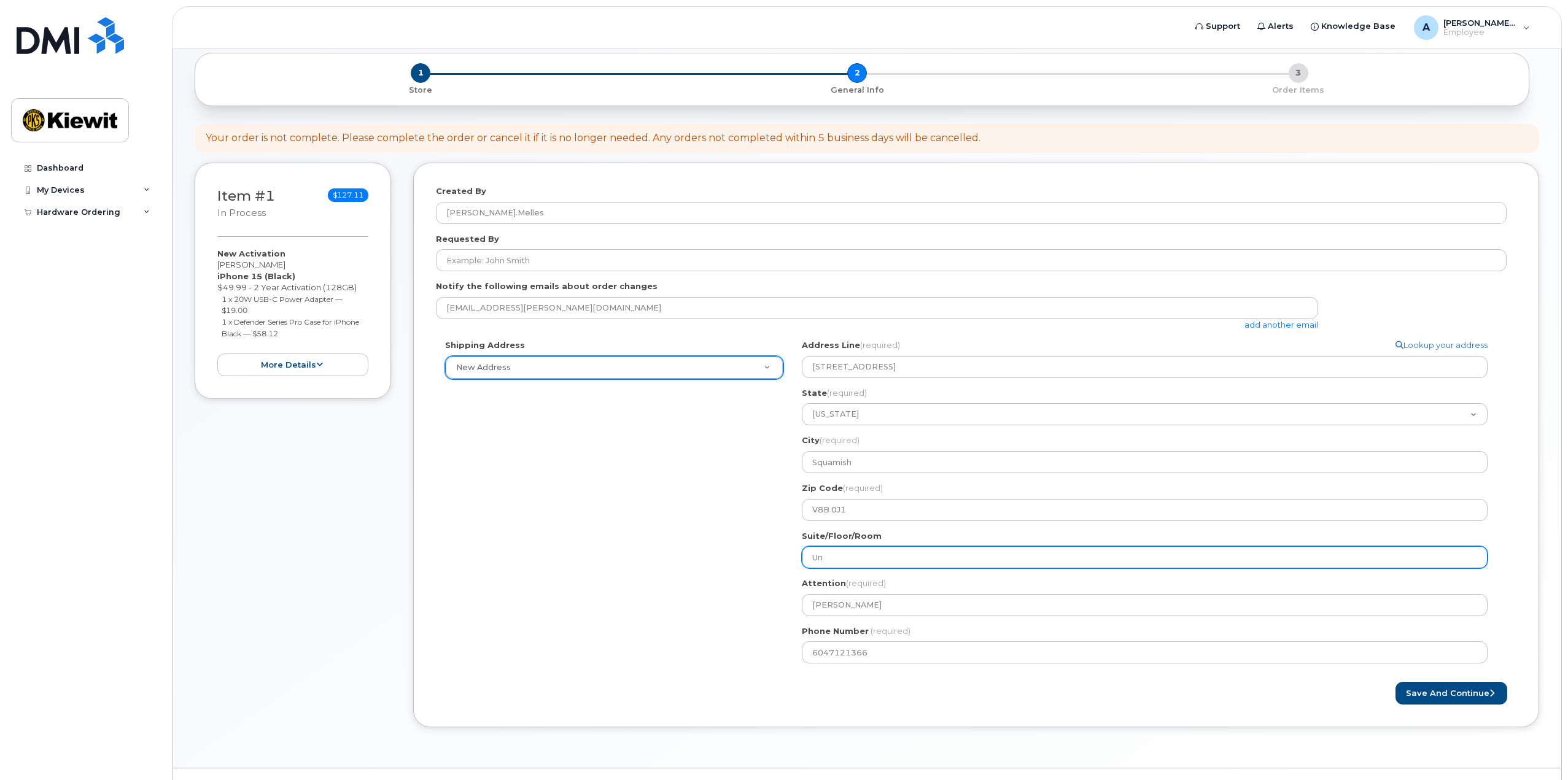
select select
type input "Uni"
select select
type input "Unit"
select select
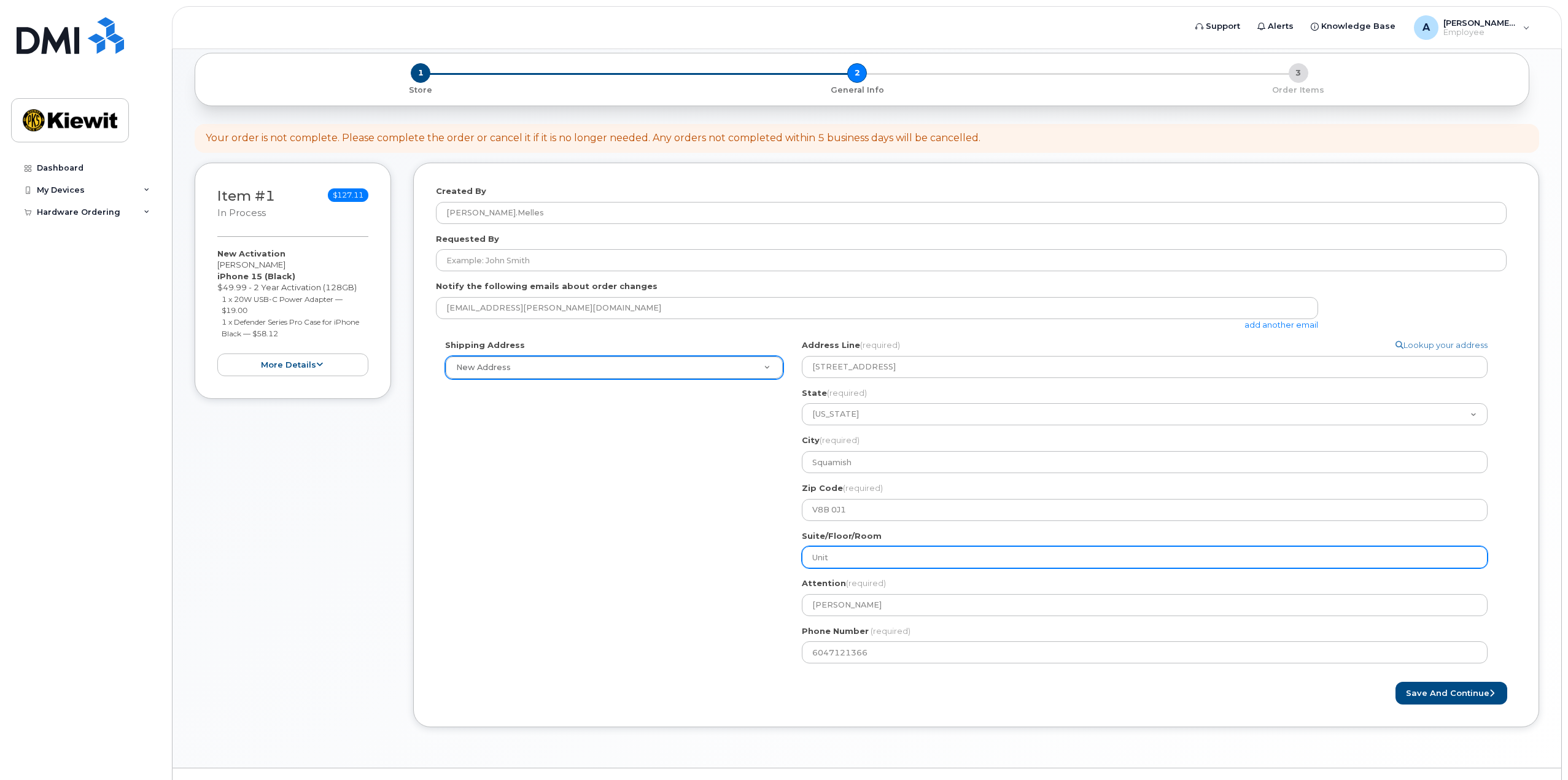
type input "Unit #"
select select
type input "Unit #3"
select select
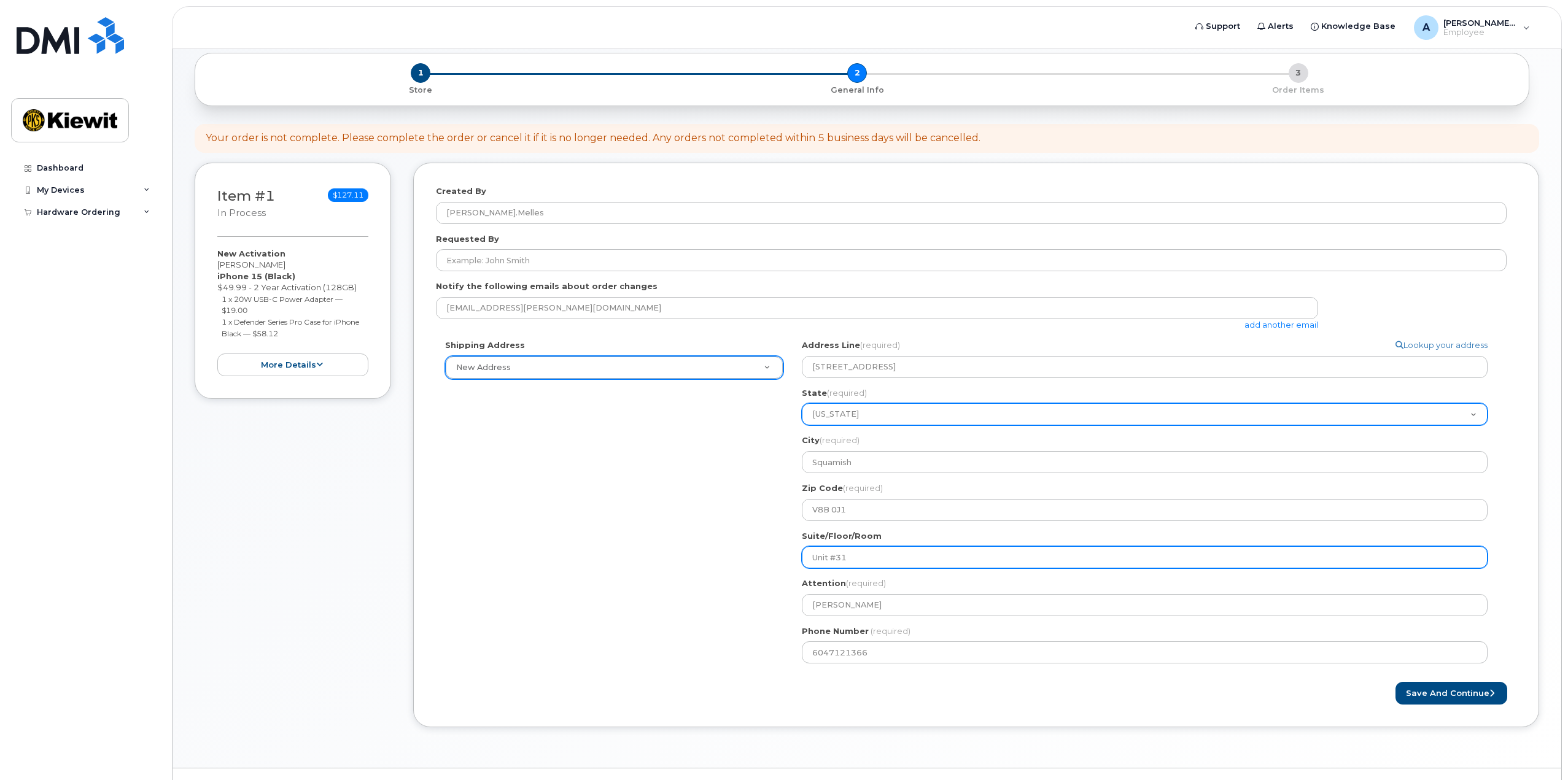
type input "Unit #31"
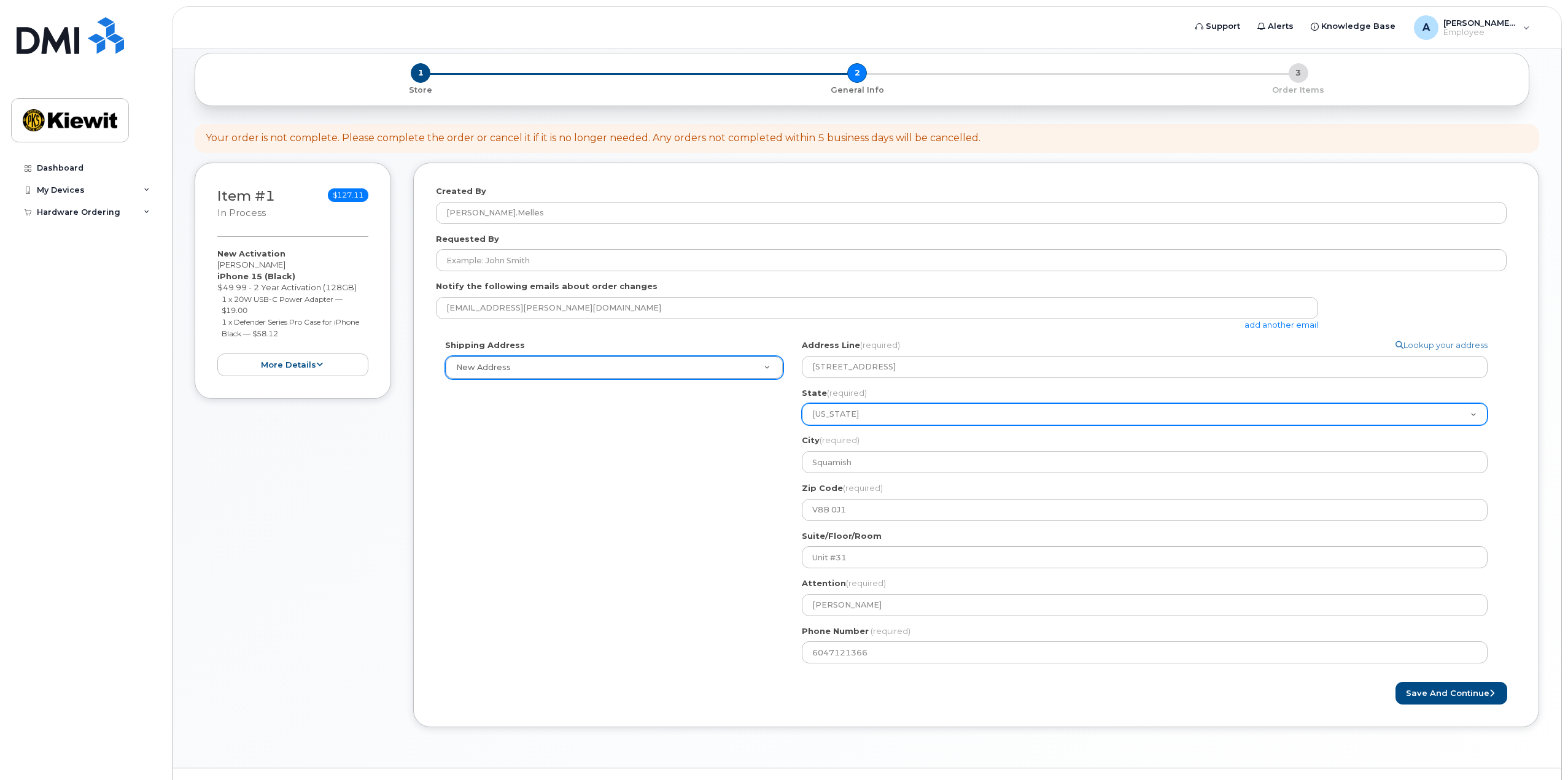
click at [837, 428] on div "Address Line (required) Lookup your address 1800 Mamquam Road State (required) …" at bounding box center [1149, 430] width 695 height 181
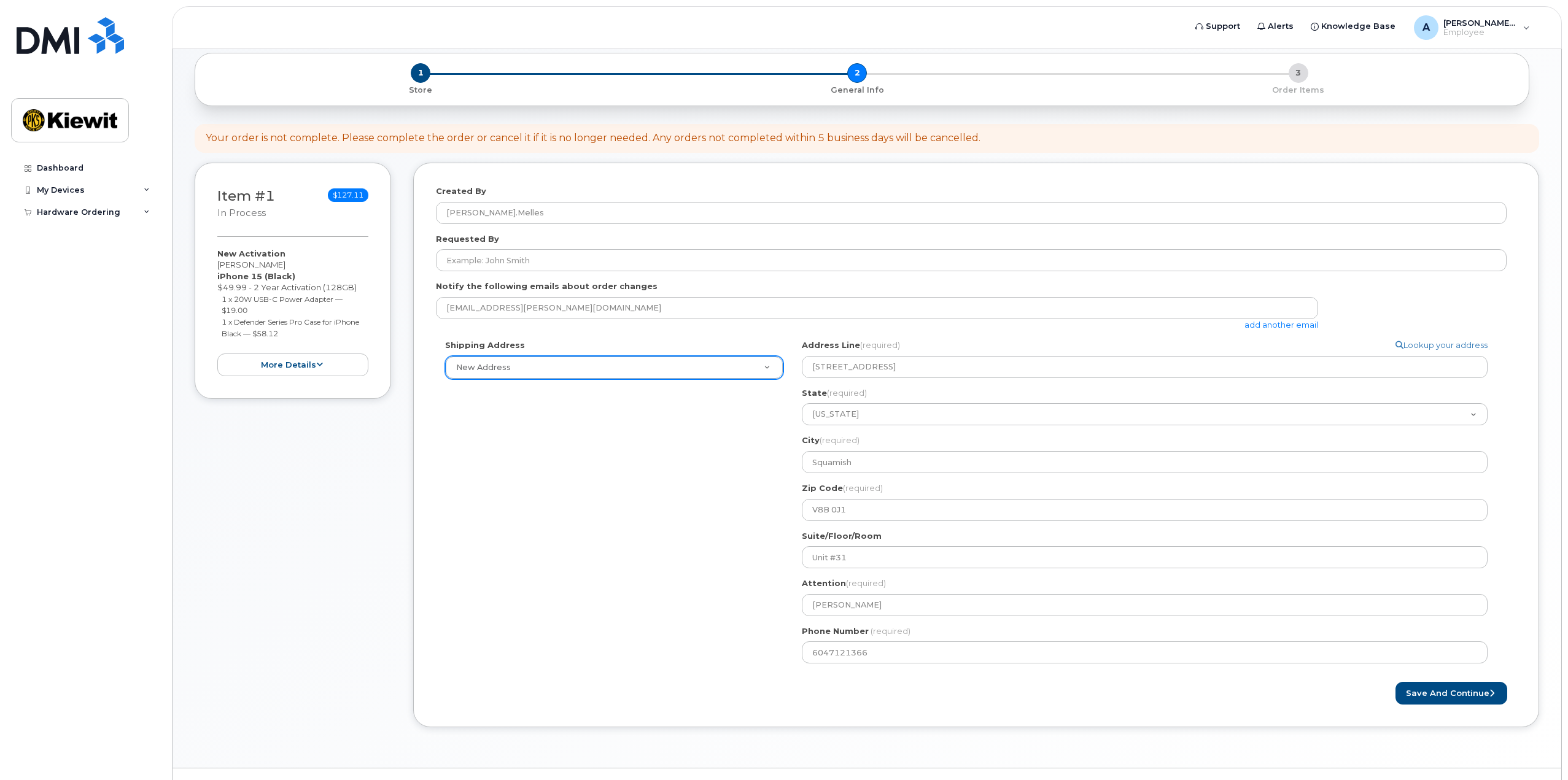
click at [733, 649] on div "Shipping Address New Address New Address AL Squamish Search your address... Man…" at bounding box center [970, 506] width 1070 height 333
click at [1425, 689] on button "Save and Continue" at bounding box center [1451, 692] width 112 height 22
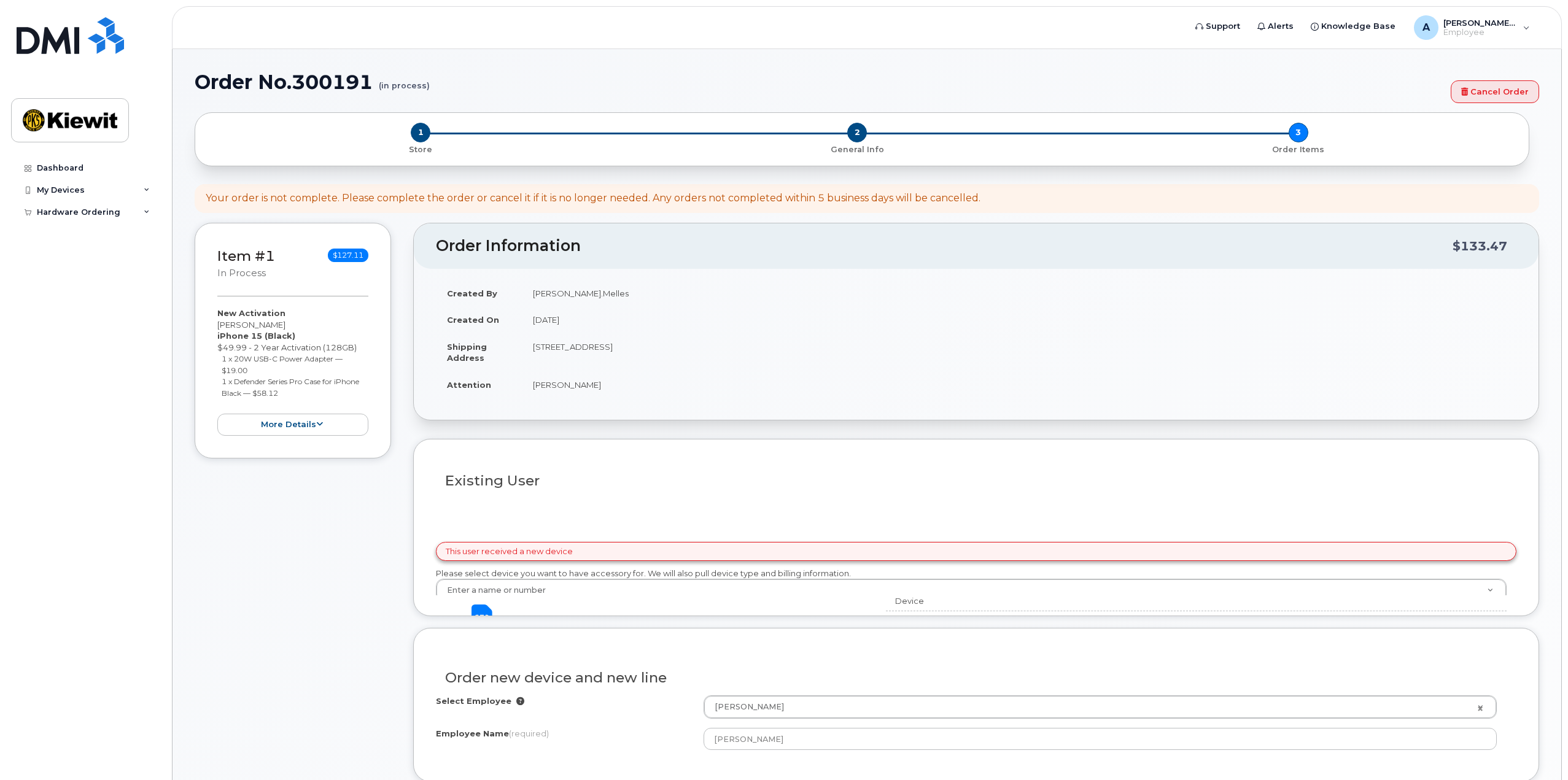
select select
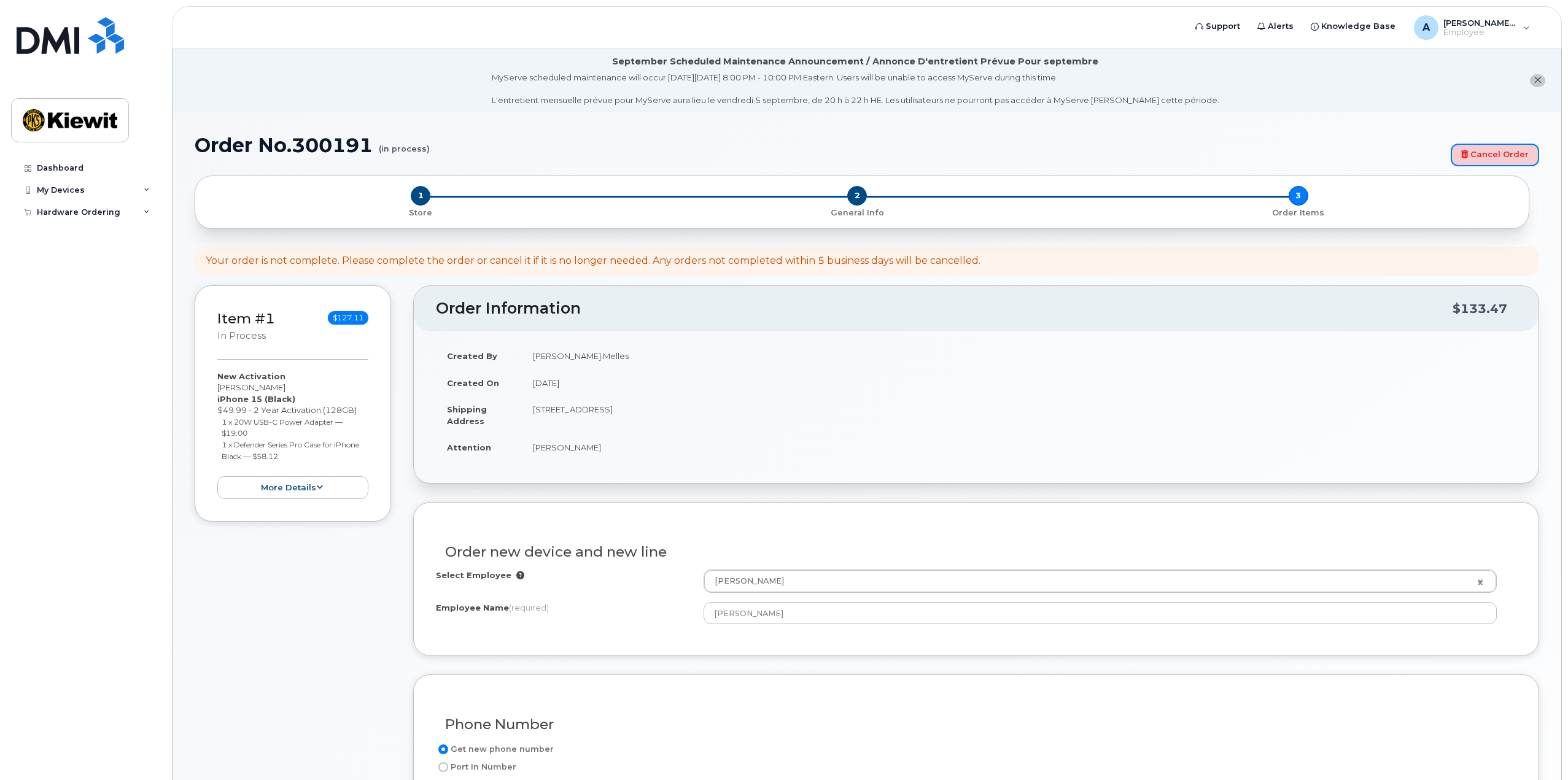
click at [1525, 153] on link "Cancel Order" at bounding box center [1494, 155] width 88 height 22
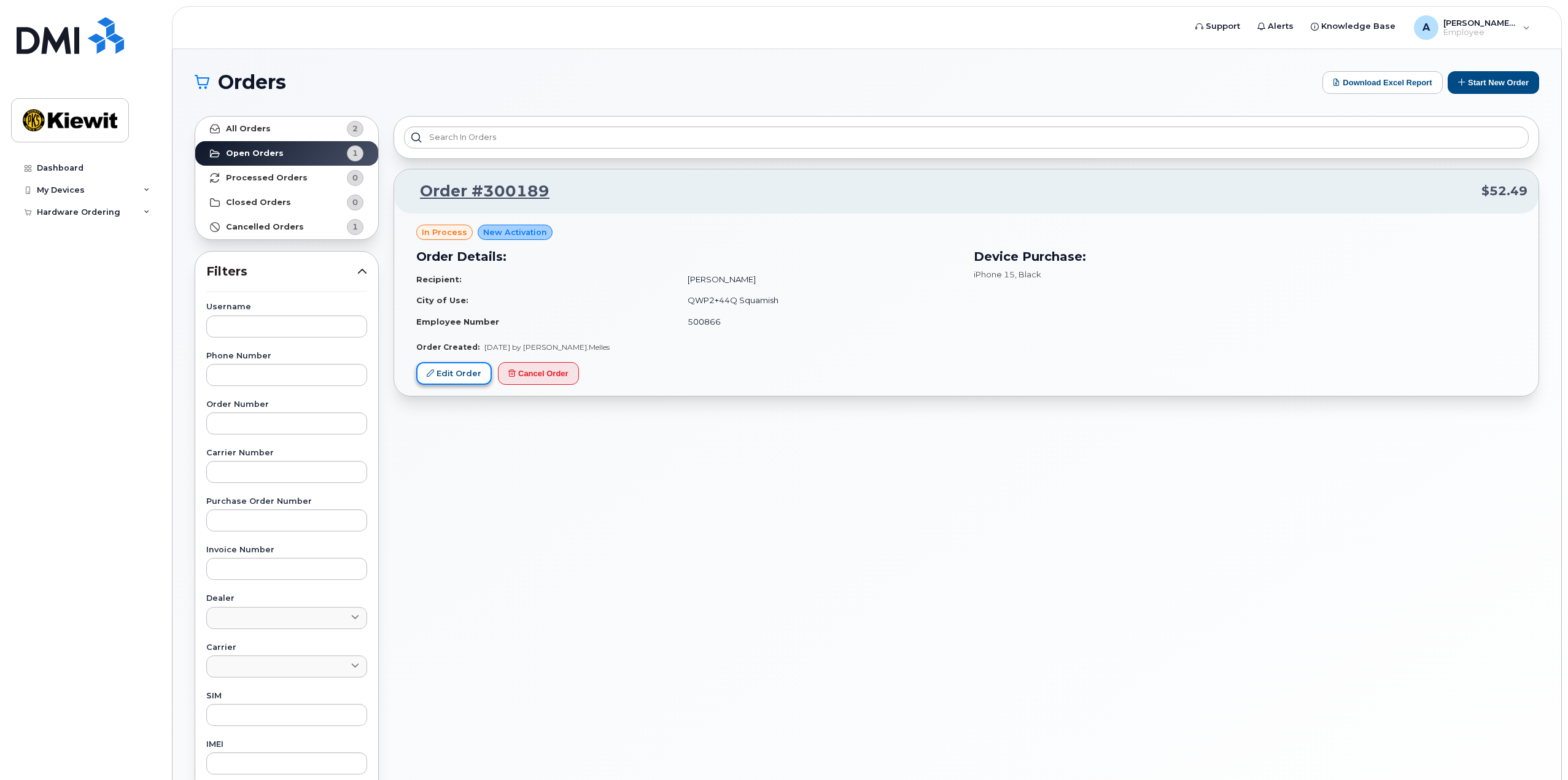
click at [463, 373] on link "Edit Order" at bounding box center [454, 373] width 75 height 22
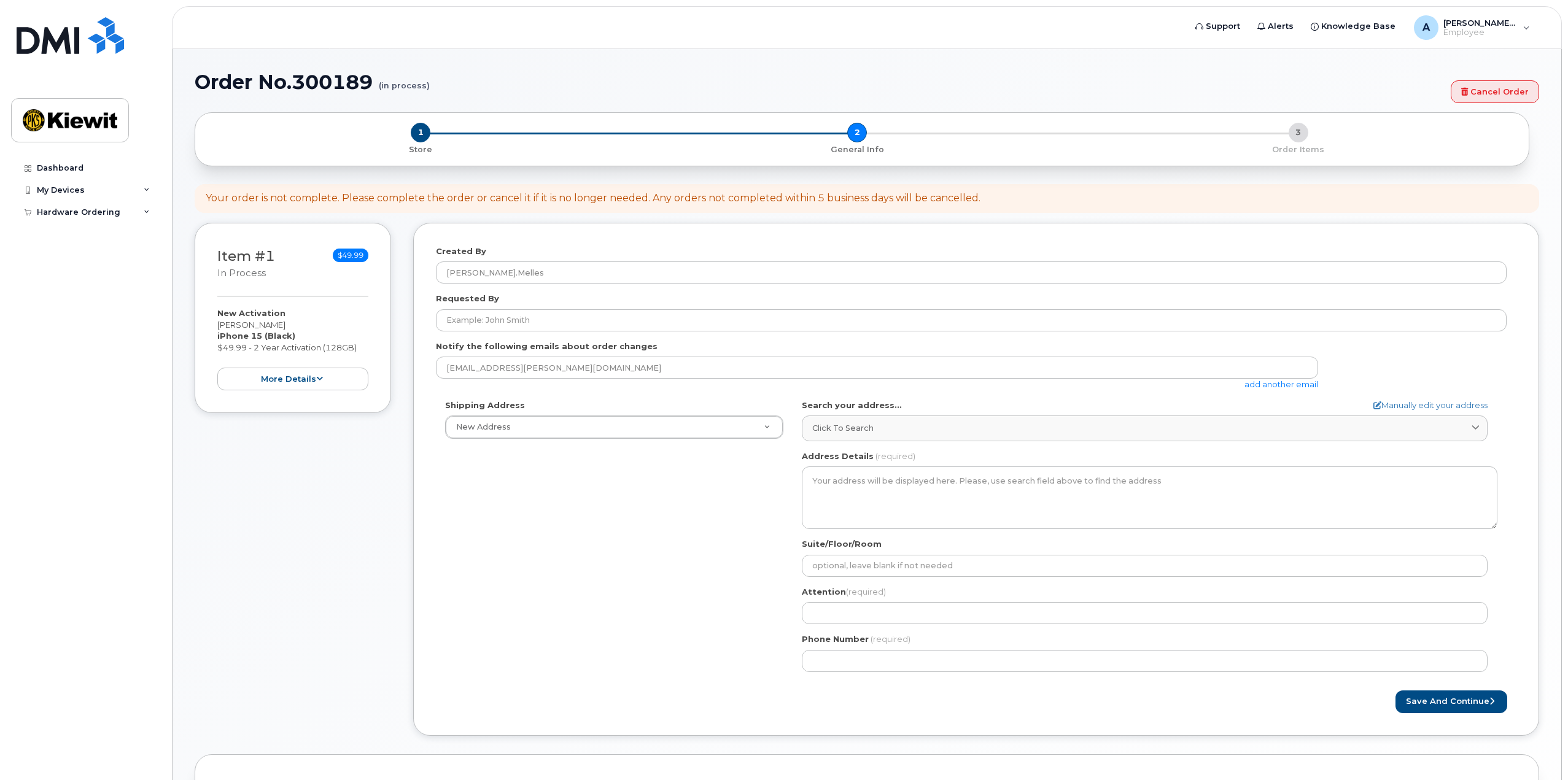
select select
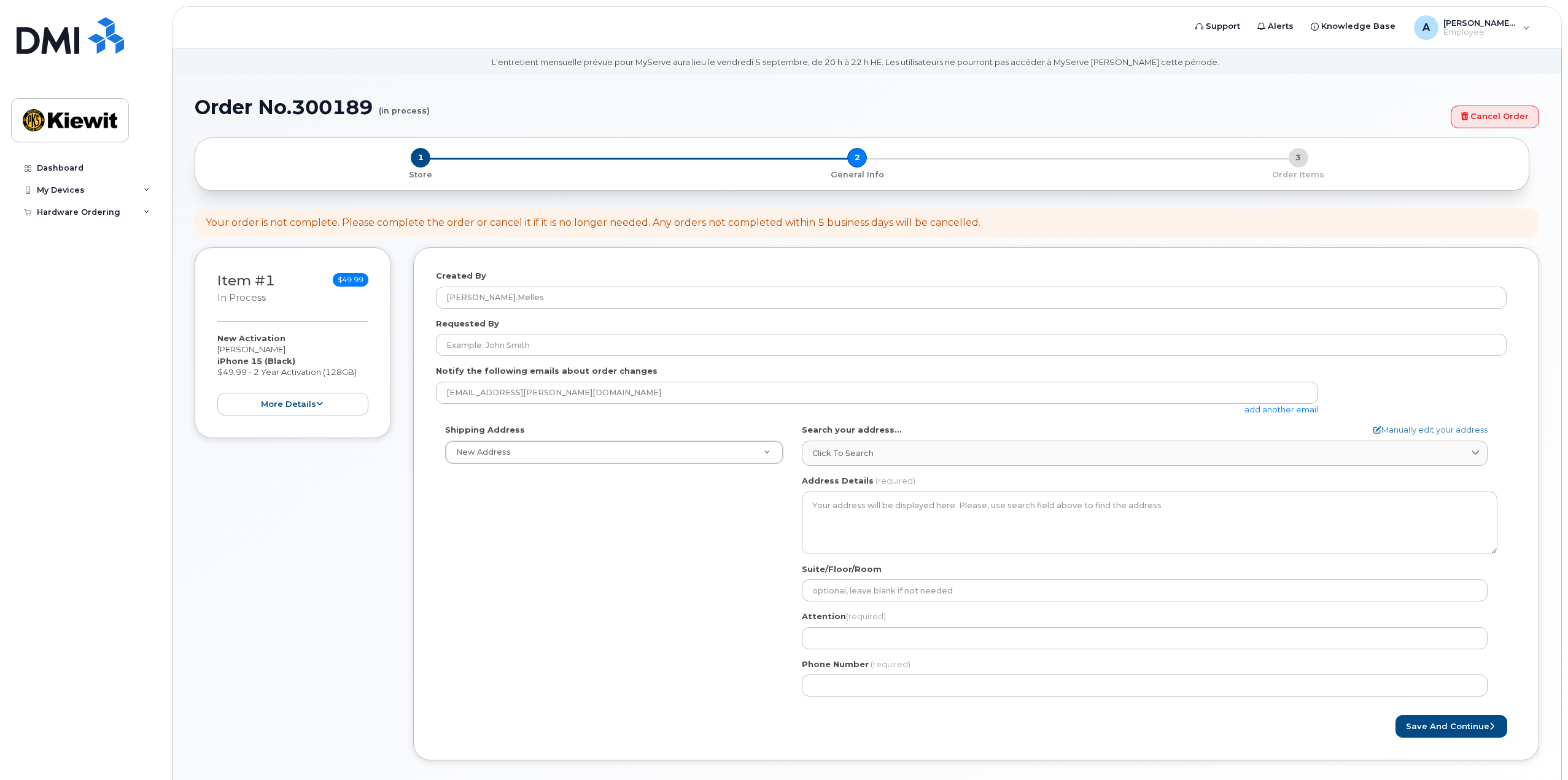
scroll to position [96, 0]
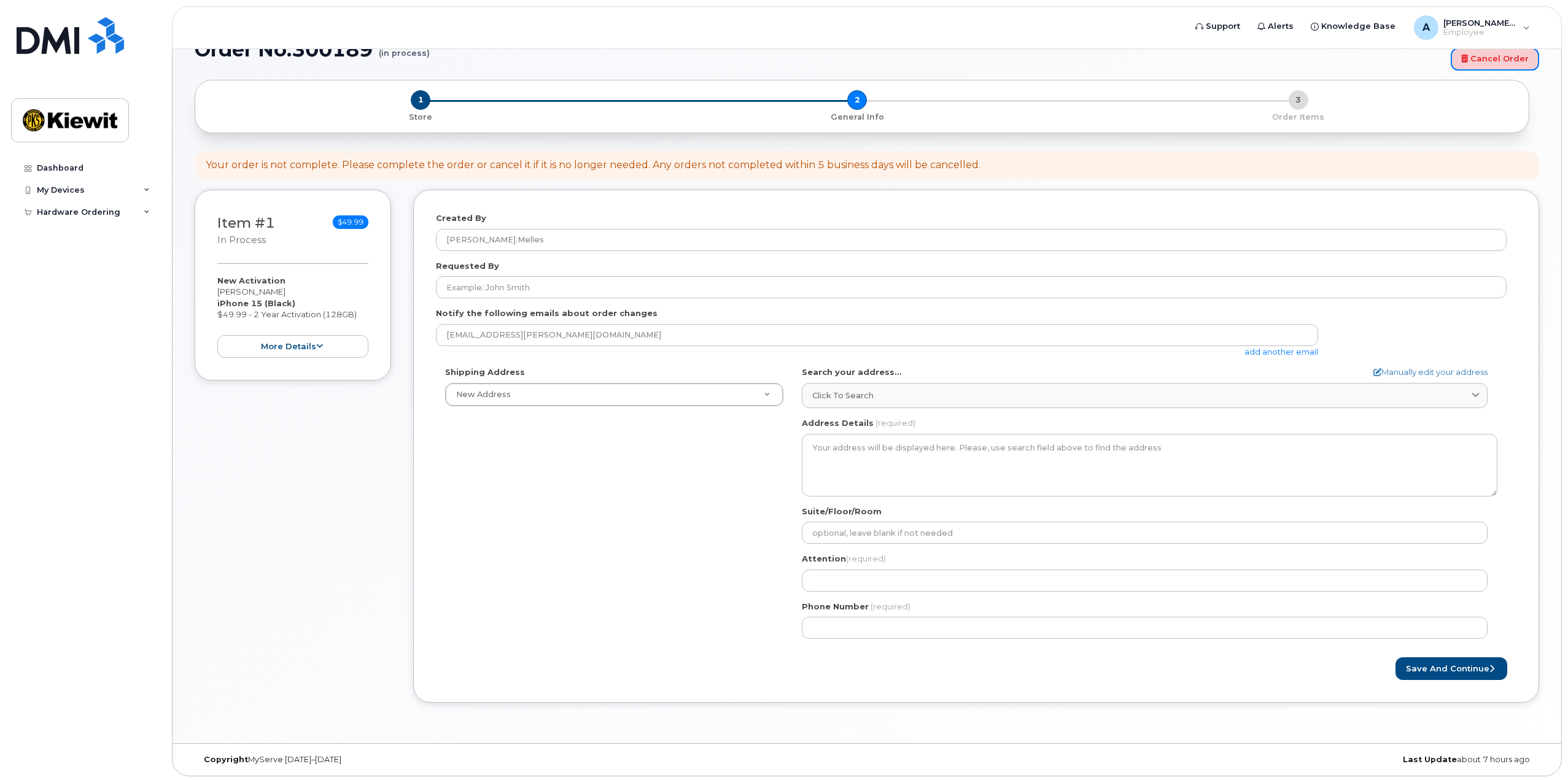
drag, startPoint x: 1492, startPoint y: 63, endPoint x: 838, endPoint y: 41, distance: 654.4
click at [1492, 63] on link "Cancel Order" at bounding box center [1494, 59] width 88 height 22
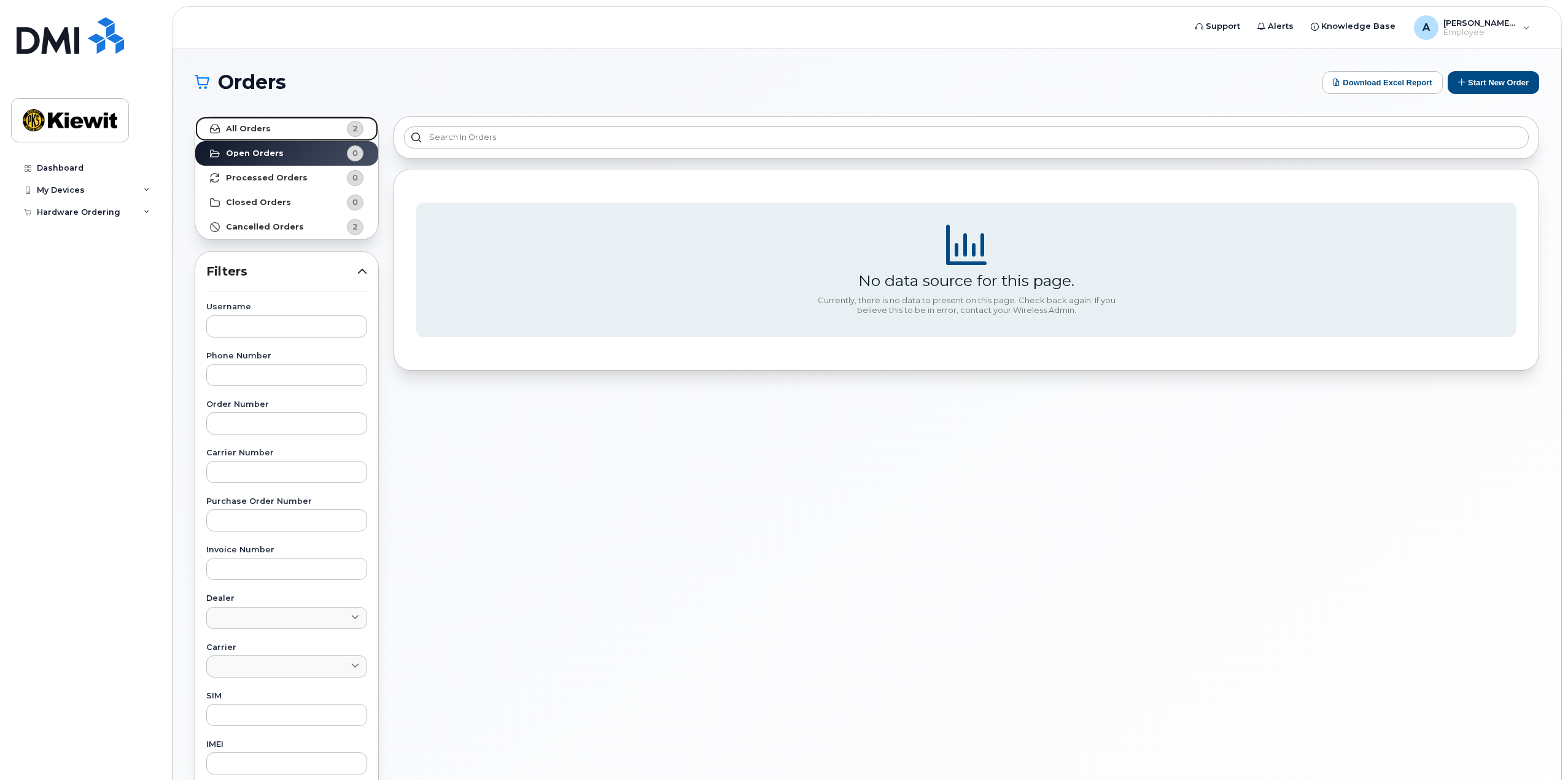
click at [264, 124] on strong "All Orders" at bounding box center [248, 129] width 45 height 10
